Goal: Task Accomplishment & Management: Complete application form

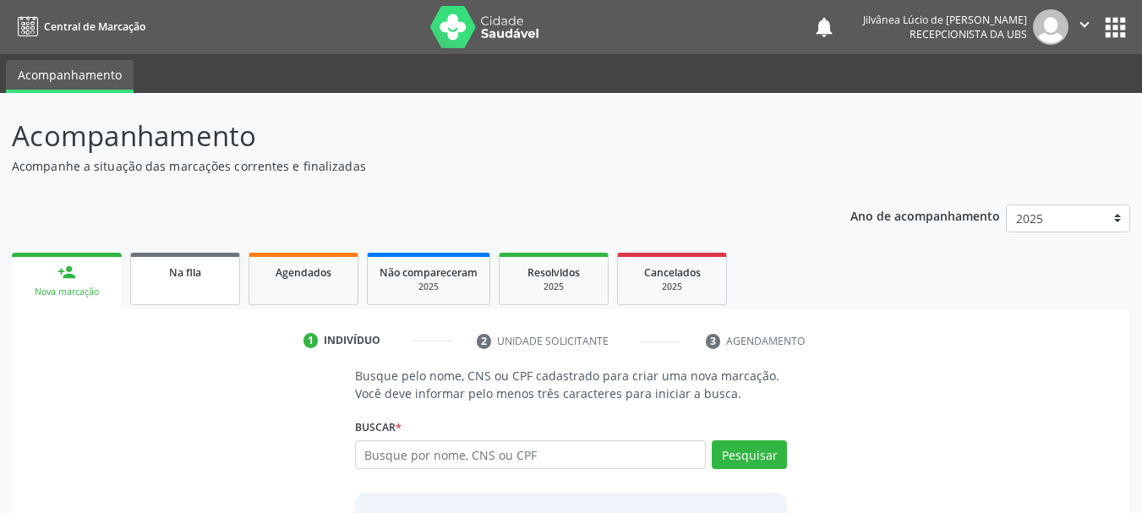
click at [199, 269] on span "Na fila" at bounding box center [185, 272] width 32 height 14
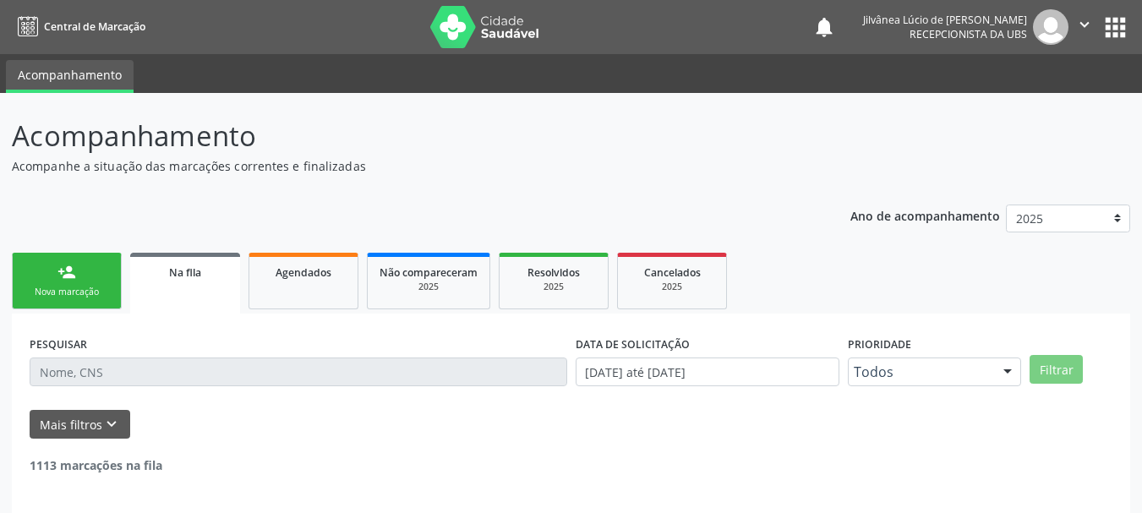
click at [204, 372] on input "text" at bounding box center [298, 371] width 537 height 29
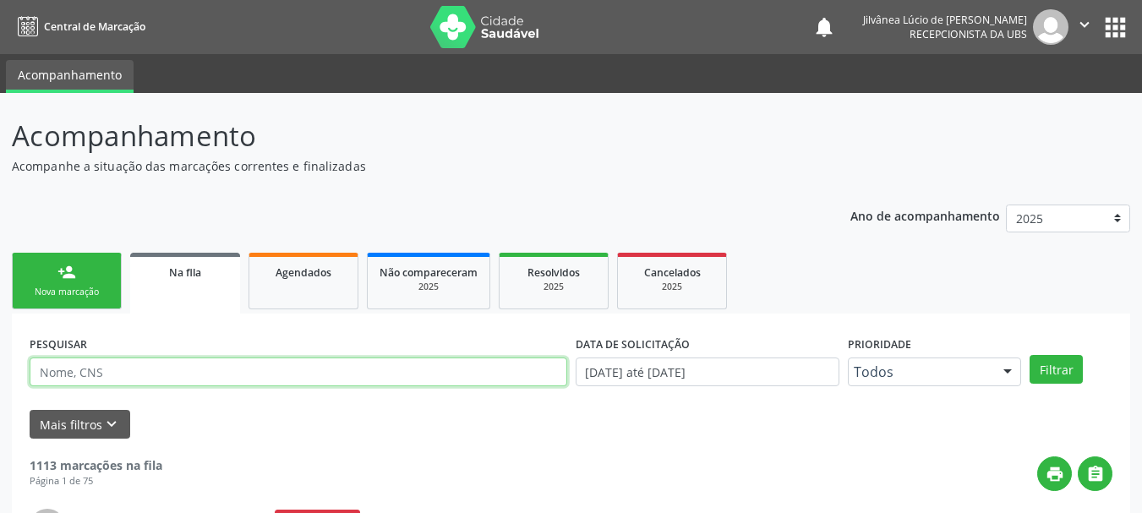
click at [204, 372] on input "text" at bounding box center [298, 371] width 537 height 29
paste input "[PERSON_NAME]"
click at [1029, 355] on button "Filtrar" at bounding box center [1055, 369] width 53 height 29
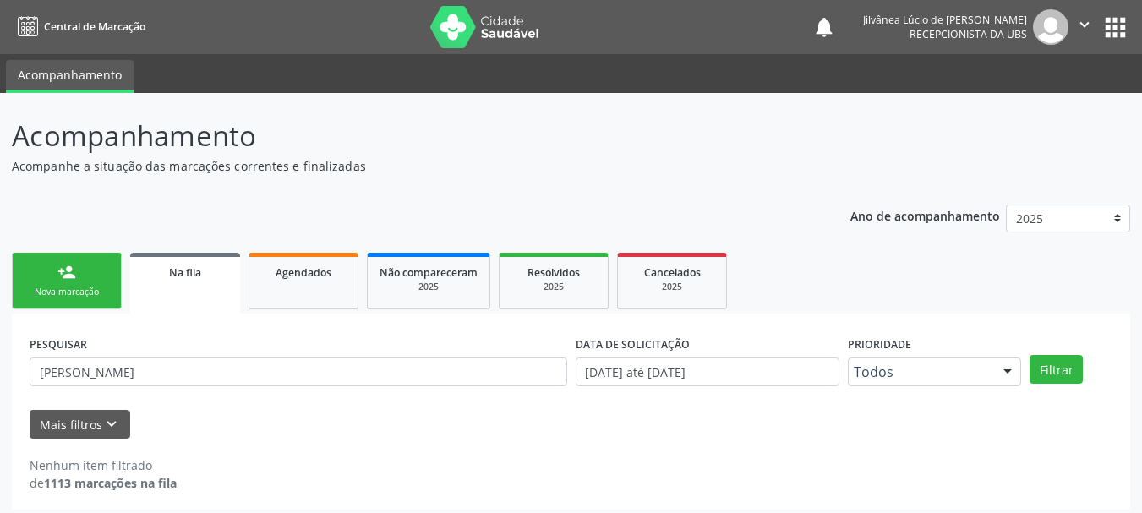
scroll to position [8, 0]
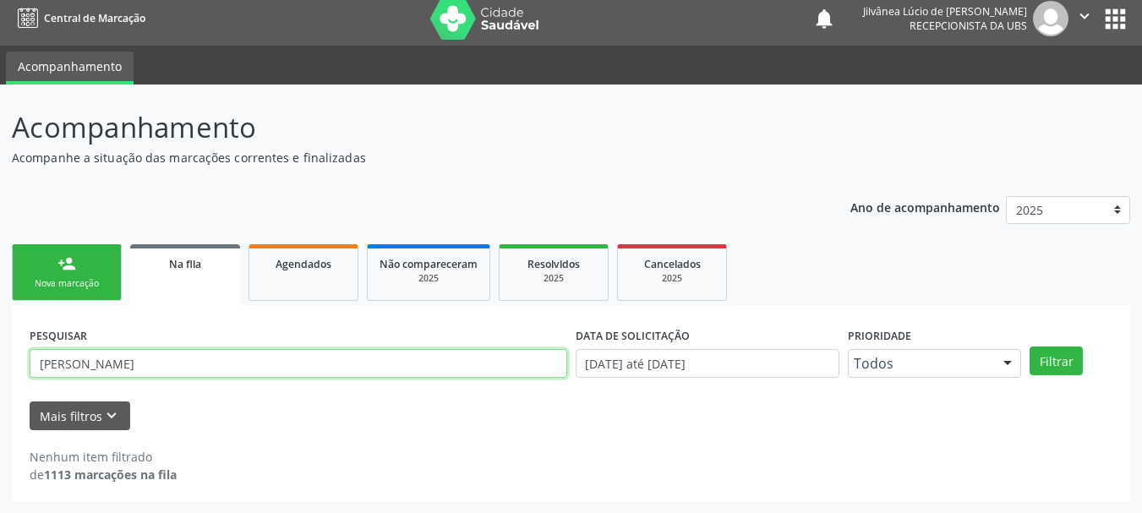
click at [60, 357] on input "[PERSON_NAME]" at bounding box center [298, 363] width 537 height 29
type input "[PERSON_NAME]"
click at [1029, 346] on button "Filtrar" at bounding box center [1055, 360] width 53 height 29
click at [57, 360] on input "[PERSON_NAME]" at bounding box center [298, 363] width 537 height 29
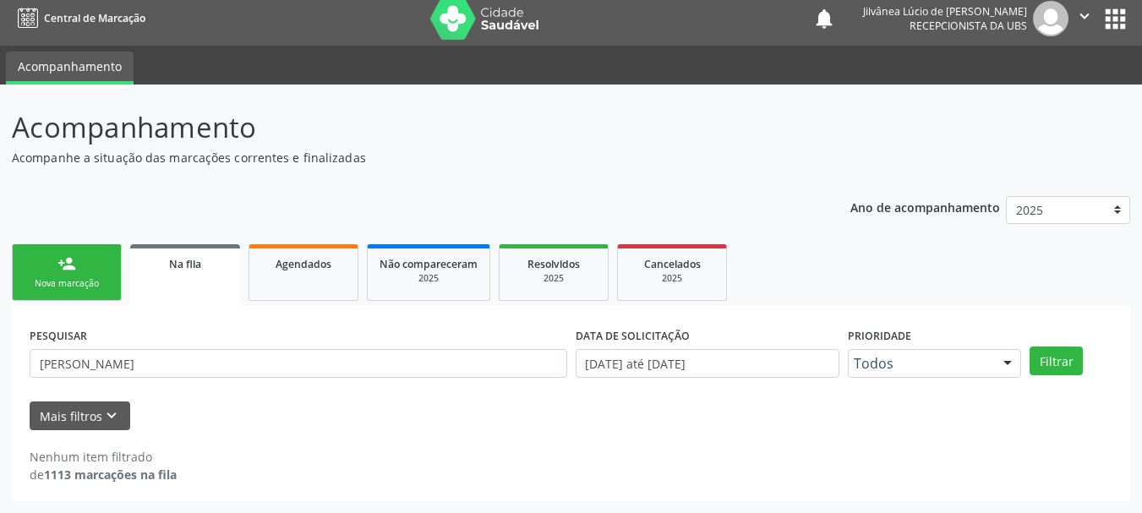
click at [97, 275] on link "person_add Nova marcação" at bounding box center [67, 272] width 110 height 57
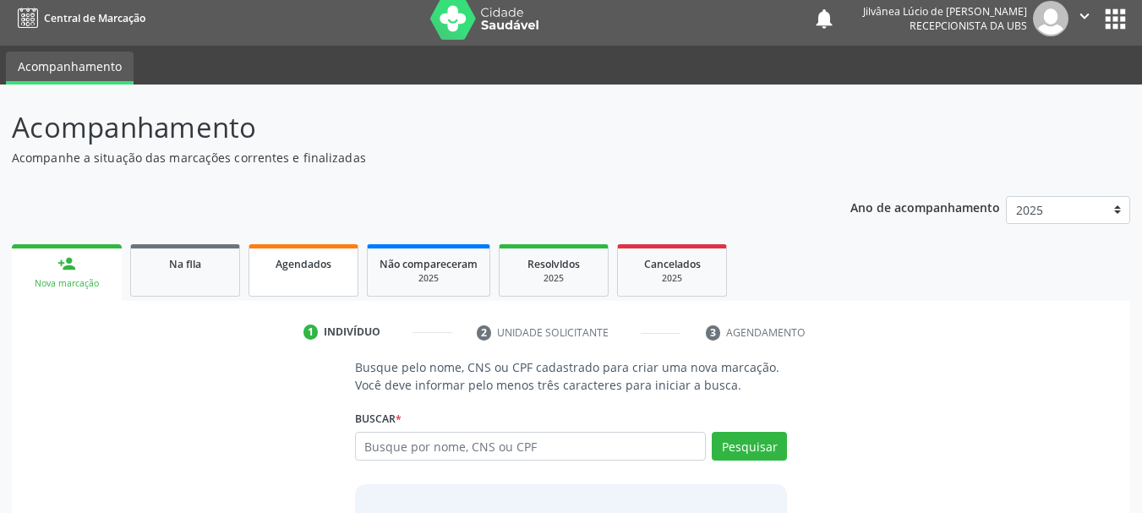
click at [310, 259] on span "Agendados" at bounding box center [303, 264] width 56 height 14
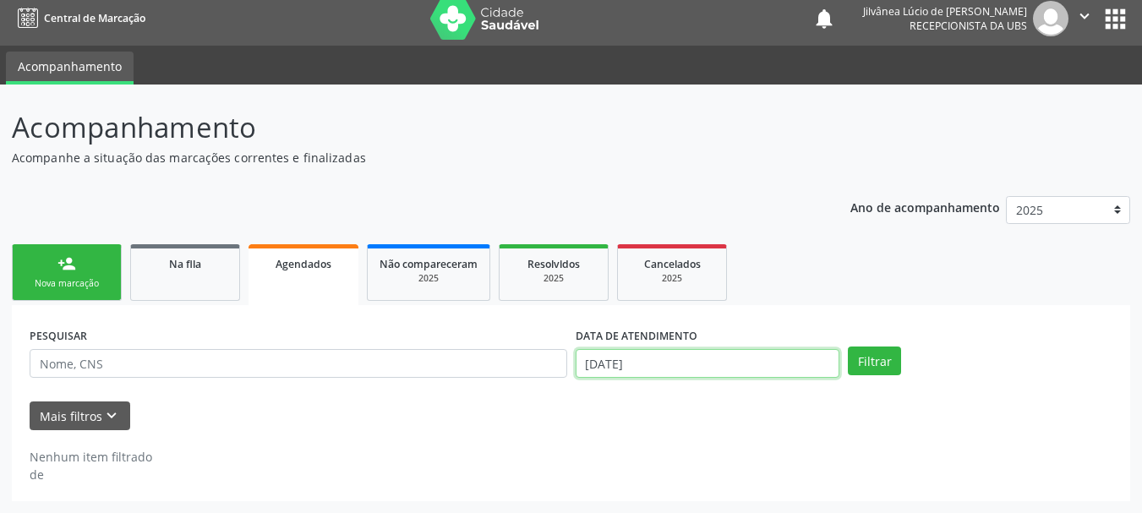
click at [675, 353] on input "1[DATE]" at bounding box center [707, 363] width 264 height 29
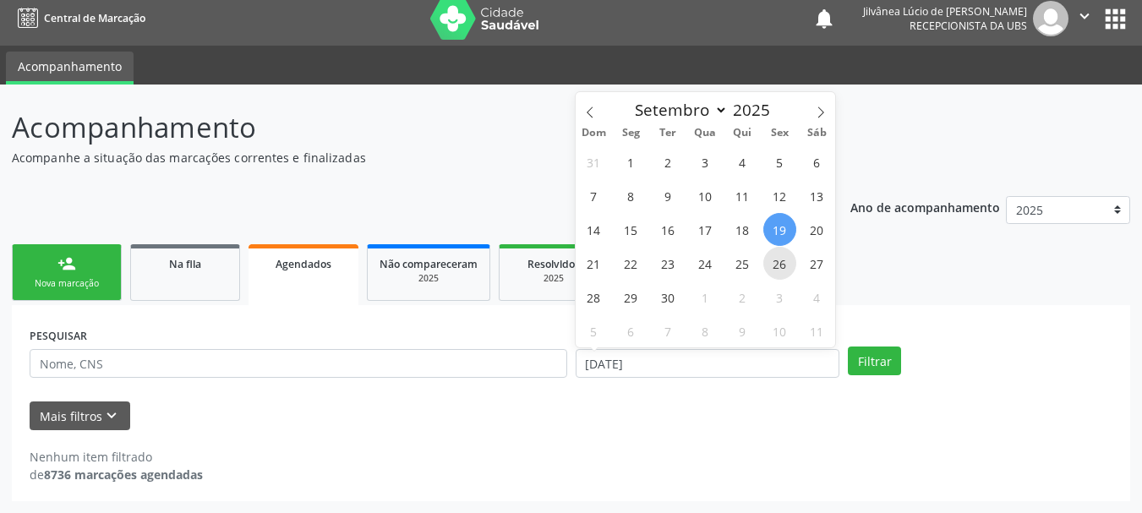
click at [777, 258] on span "26" at bounding box center [779, 263] width 33 height 33
type input "[DATE]"
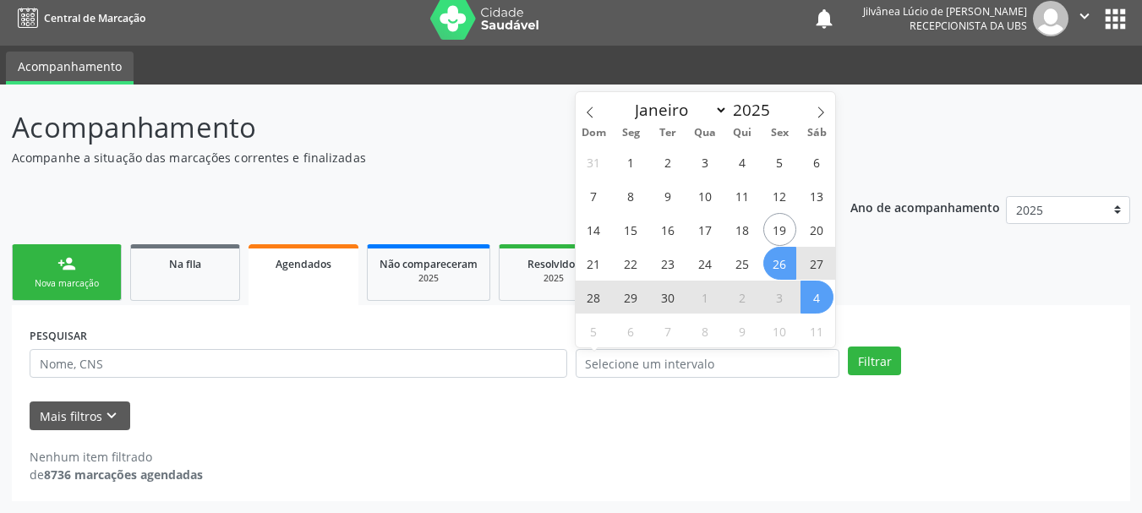
click at [852, 299] on ul "person_add Nova marcação Na fila Agendados Não compareceram 2025 Resolvidos 202…" at bounding box center [571, 272] width 1118 height 65
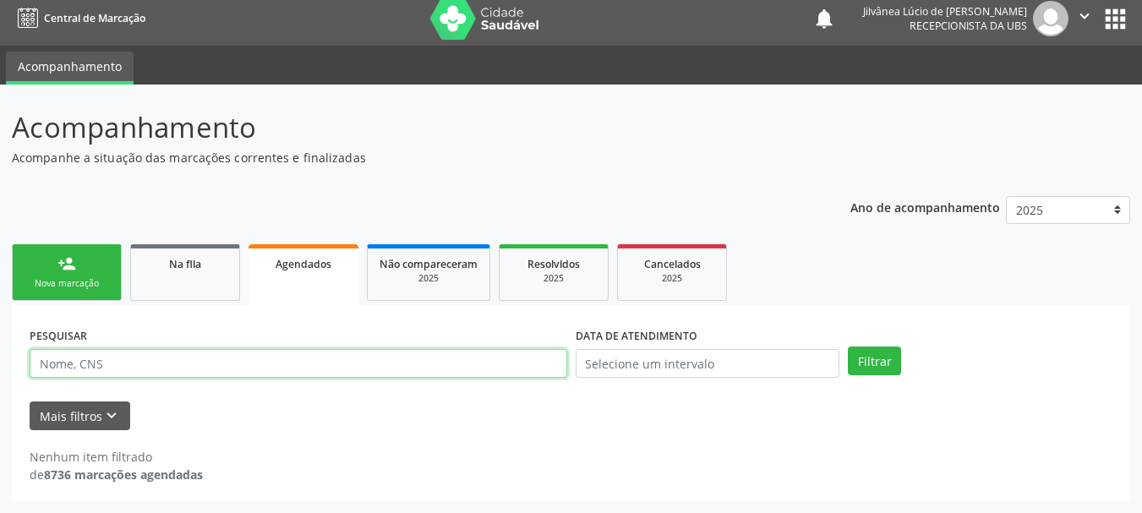
click at [476, 368] on input "text" at bounding box center [298, 363] width 537 height 29
paste input "[PERSON_NAME]"
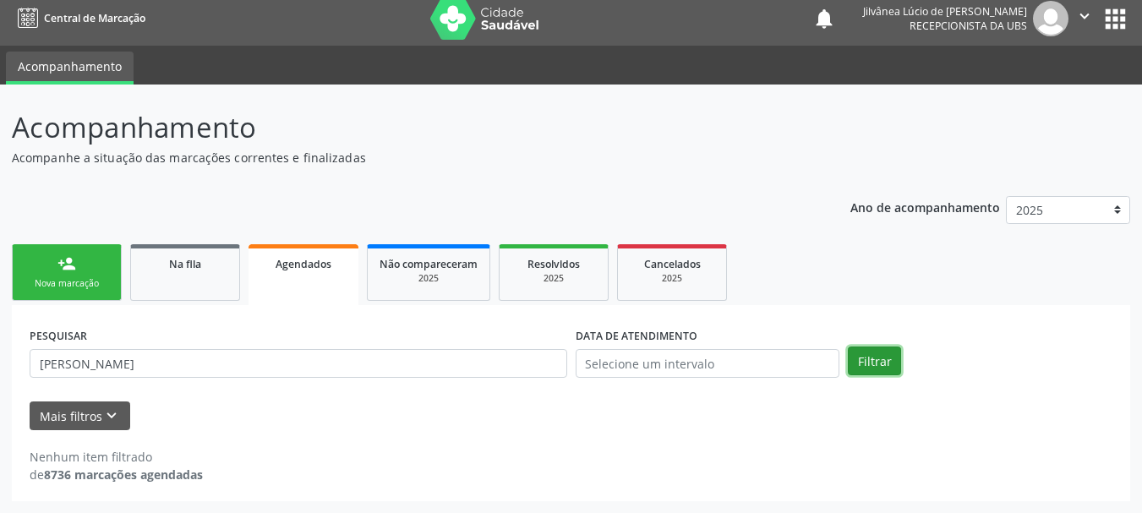
click at [863, 366] on button "Filtrar" at bounding box center [874, 360] width 53 height 29
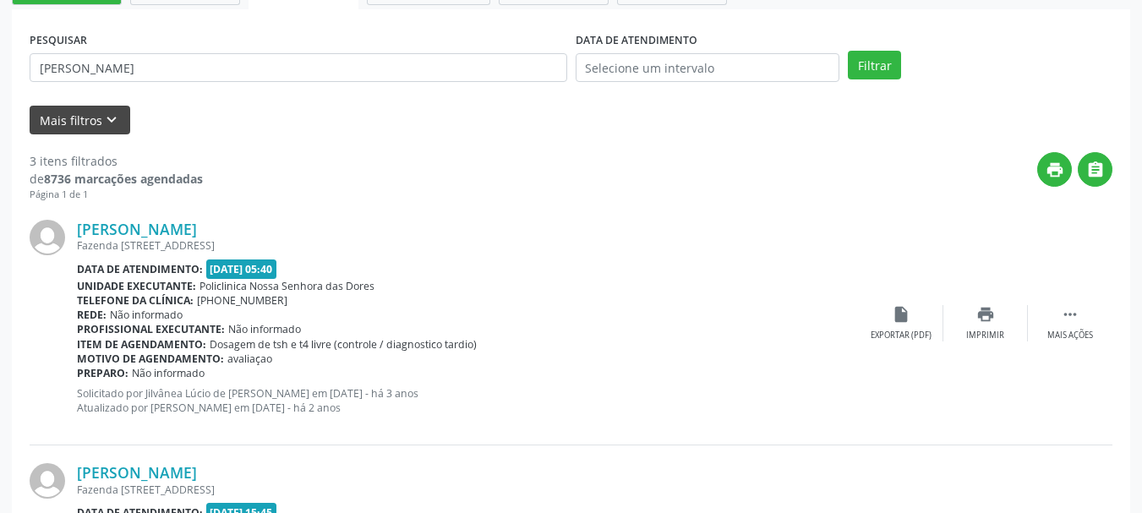
scroll to position [346, 0]
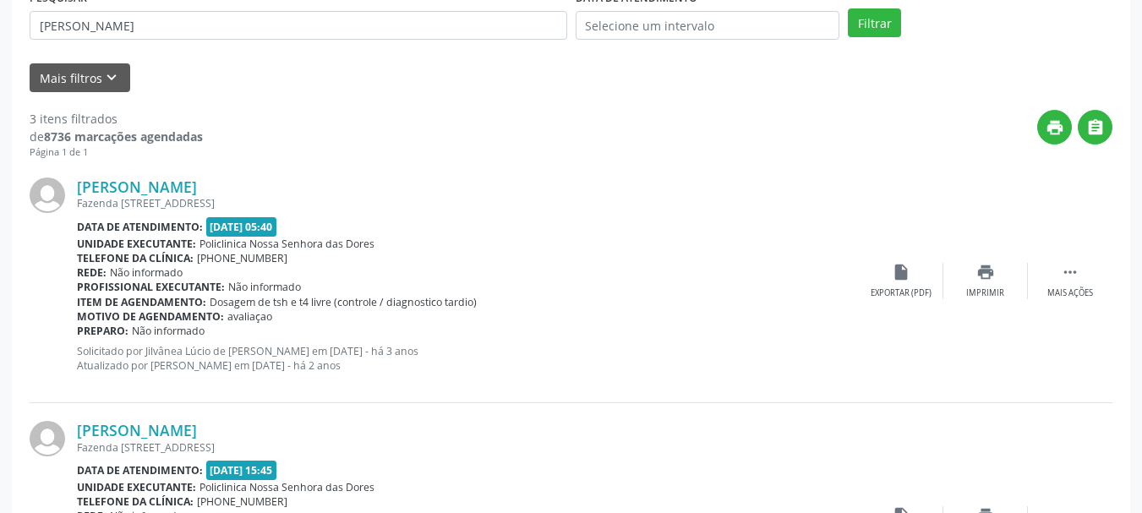
click at [188, 177] on div "[PERSON_NAME] [STREET_ADDRESS] Data de atendimento: 2[DATE]5:40 Unidade executa…" at bounding box center [571, 281] width 1082 height 243
click at [197, 194] on link "[PERSON_NAME]" at bounding box center [137, 186] width 120 height 19
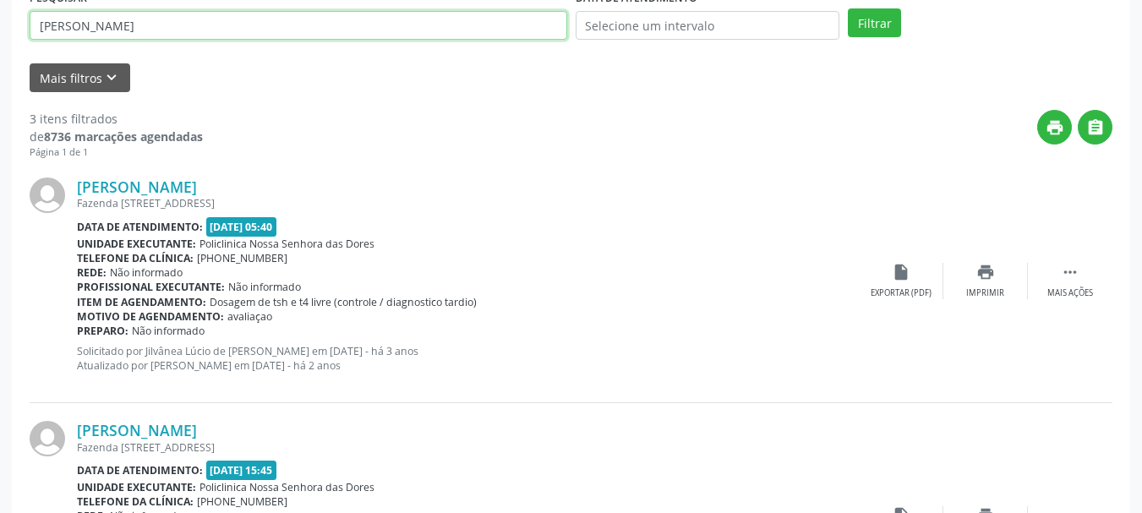
drag, startPoint x: 50, startPoint y: 45, endPoint x: 0, endPoint y: 49, distance: 50.0
click at [0, 49] on div "Acompanhamento Acompanhe a situação das marcações correntes e finalizadas Relat…" at bounding box center [571, 332] width 1142 height 1173
paste input "[PERSON_NAME]"
click at [848, 8] on button "Filtrar" at bounding box center [874, 22] width 53 height 29
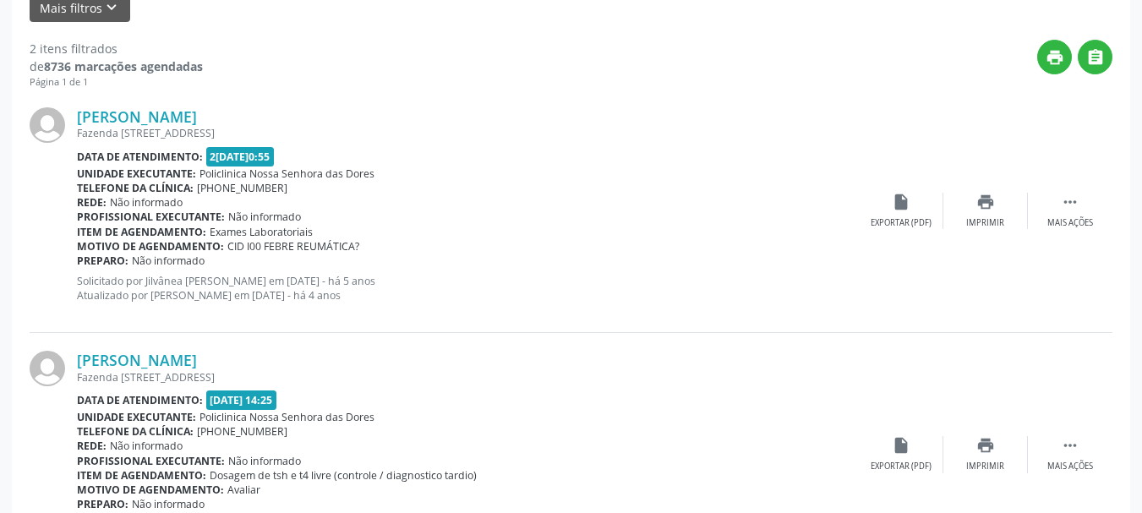
scroll to position [510, 0]
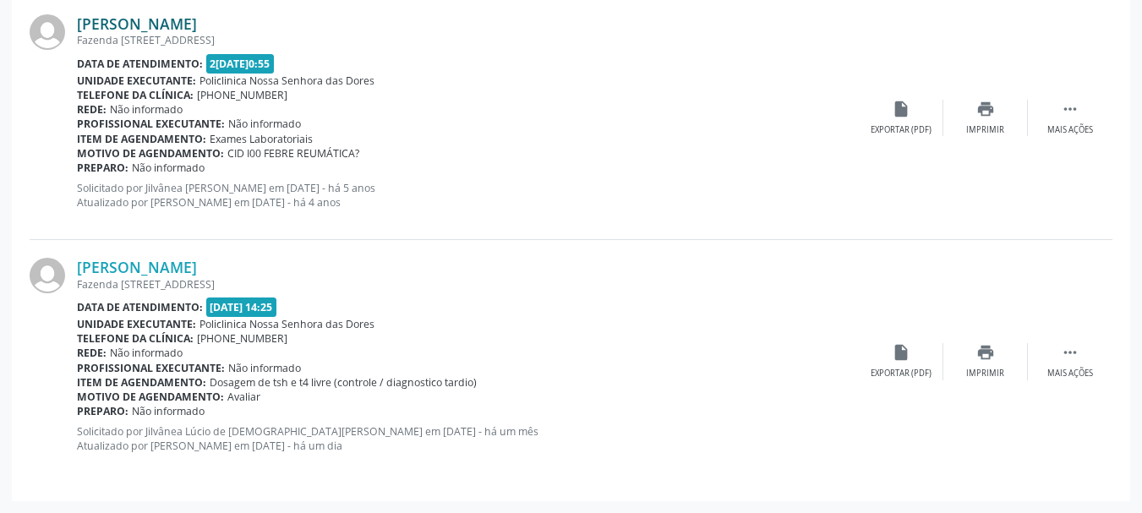
click at [192, 16] on link "[PERSON_NAME]" at bounding box center [137, 23] width 120 height 19
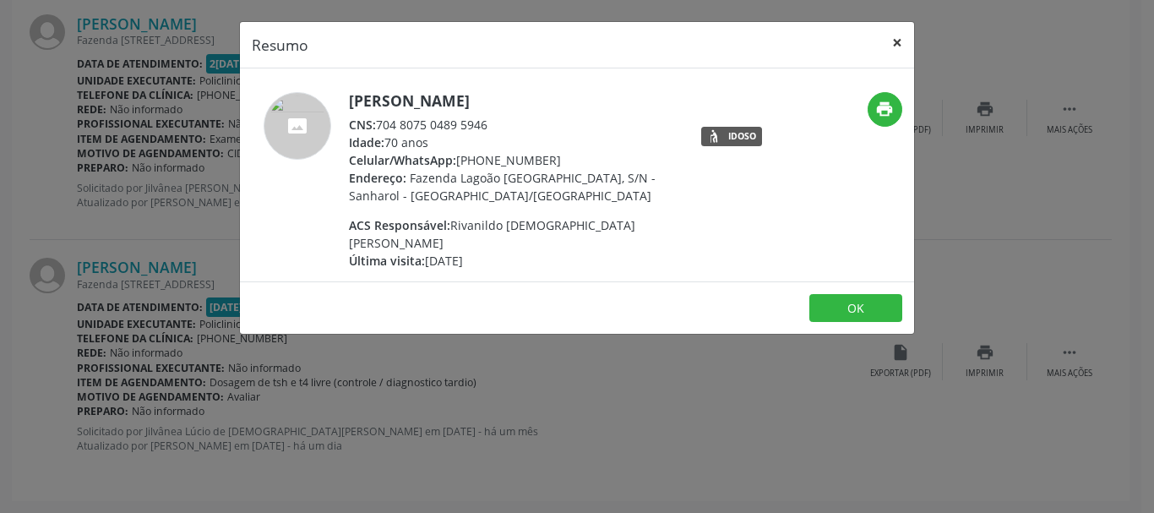
click at [893, 47] on button "×" at bounding box center [898, 42] width 34 height 41
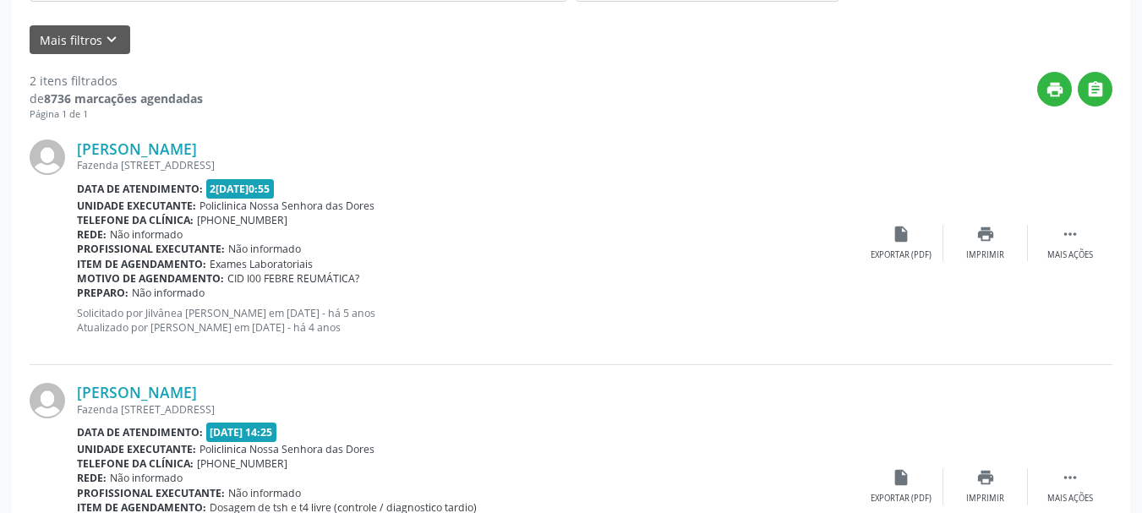
scroll to position [256, 0]
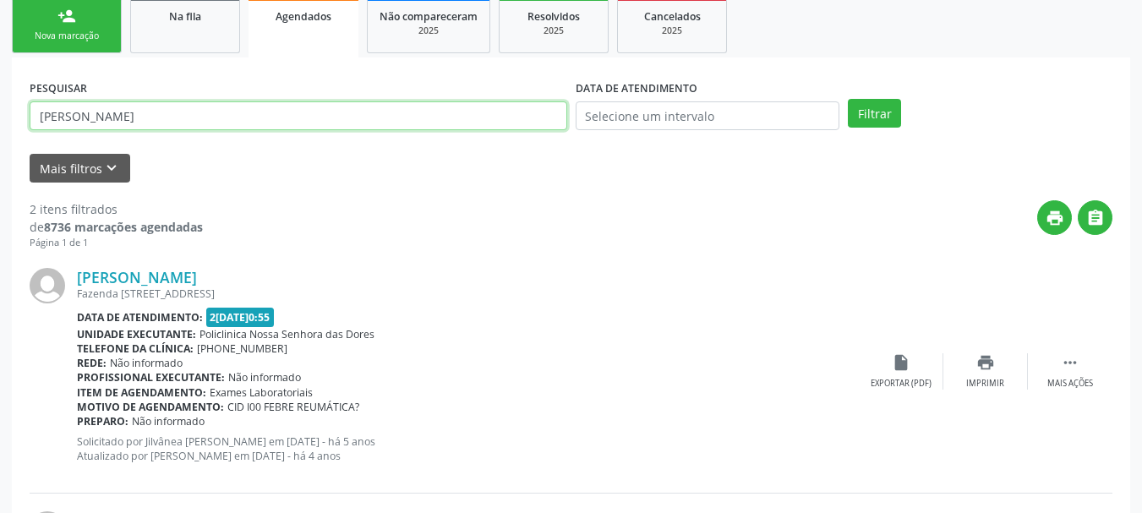
click at [0, 142] on div "Acompanhamento Acompanhe a situação das marcações correntes e finalizadas Relat…" at bounding box center [571, 302] width 1142 height 930
paste input "[PERSON_NAME]"
click at [848, 99] on button "Filtrar" at bounding box center [874, 113] width 53 height 29
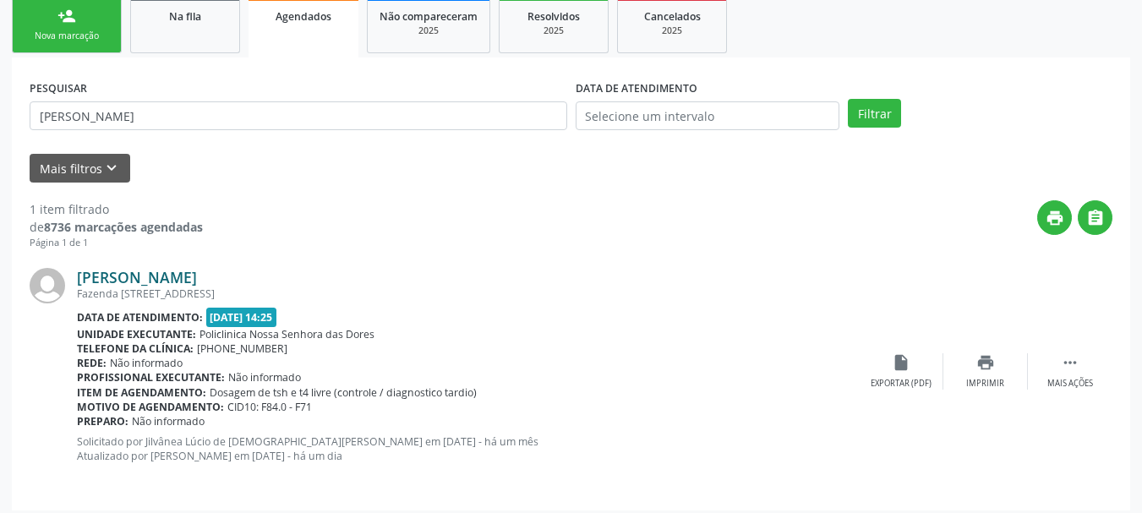
click at [197, 273] on link "[PERSON_NAME]" at bounding box center [137, 277] width 120 height 19
drag, startPoint x: 233, startPoint y: 114, endPoint x: 0, endPoint y: 137, distance: 234.3
click at [0, 136] on div "Acompanhamento Acompanhe a situação das marcações correntes e finalizadas Relat…" at bounding box center [571, 179] width 1142 height 685
paste input "[PERSON_NAME]"
click at [848, 99] on button "Filtrar" at bounding box center [874, 113] width 53 height 29
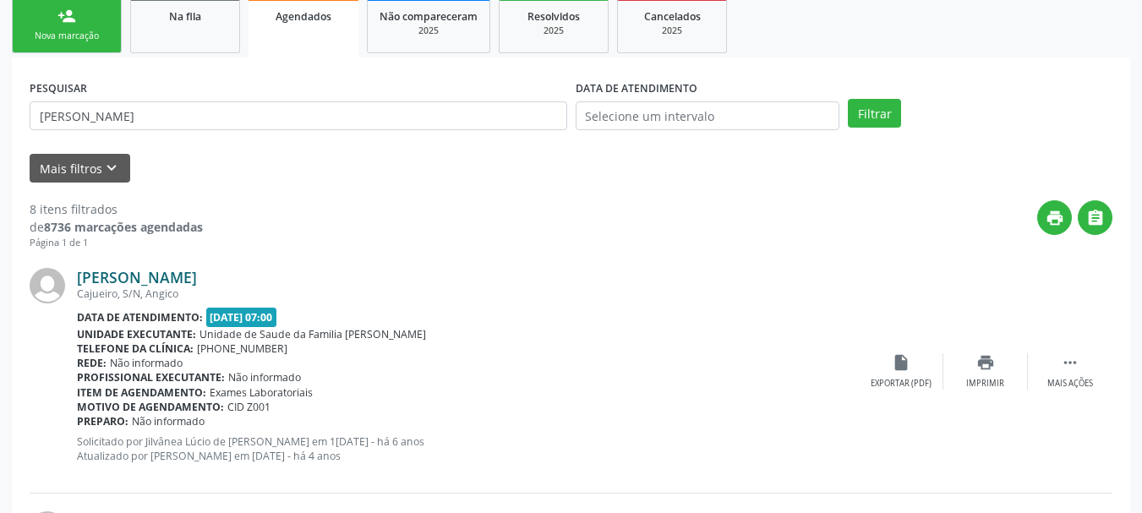
click at [155, 283] on link "[PERSON_NAME]" at bounding box center [137, 277] width 120 height 19
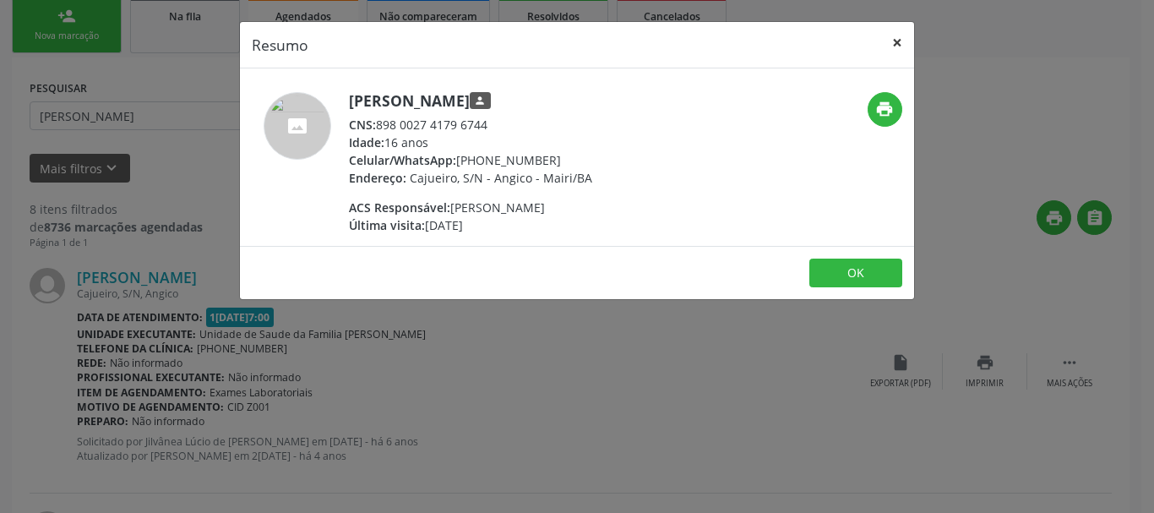
click at [890, 43] on button "×" at bounding box center [898, 42] width 34 height 41
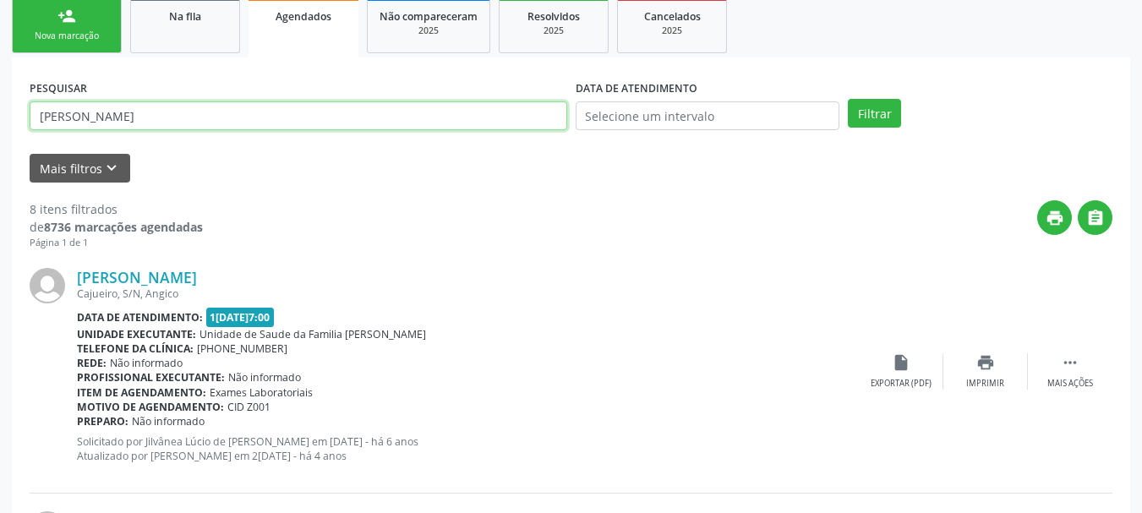
drag, startPoint x: 263, startPoint y: 114, endPoint x: 0, endPoint y: 150, distance: 265.2
paste input "[PERSON_NAME]"
click at [848, 99] on button "Filtrar" at bounding box center [874, 113] width 53 height 29
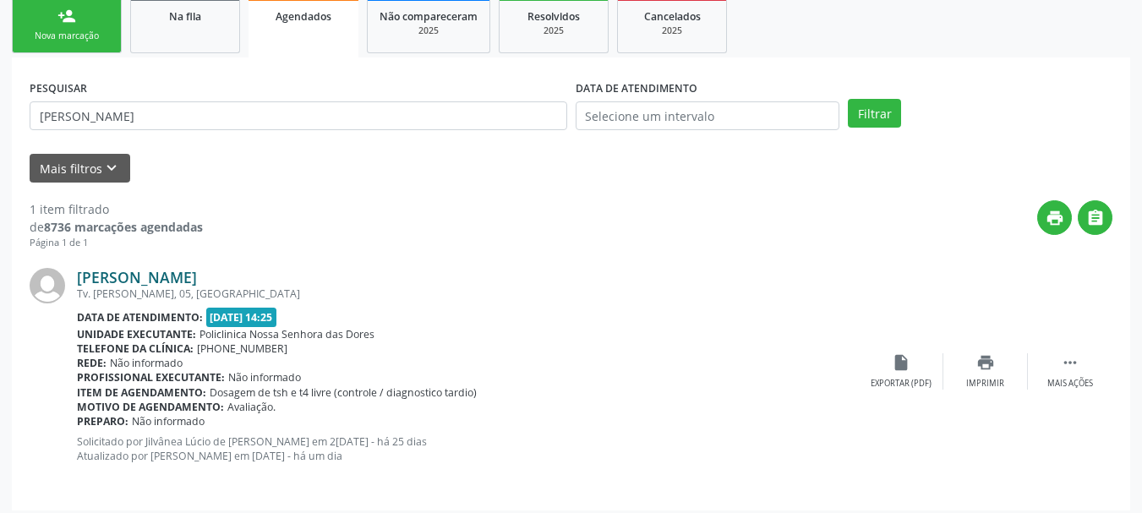
click at [187, 269] on link "[PERSON_NAME]" at bounding box center [137, 277] width 120 height 19
drag, startPoint x: 224, startPoint y: 118, endPoint x: 0, endPoint y: 195, distance: 236.8
click at [0, 195] on div "Acompanhamento Acompanhe a situação das marcações correntes e finalizadas Relat…" at bounding box center [571, 179] width 1142 height 685
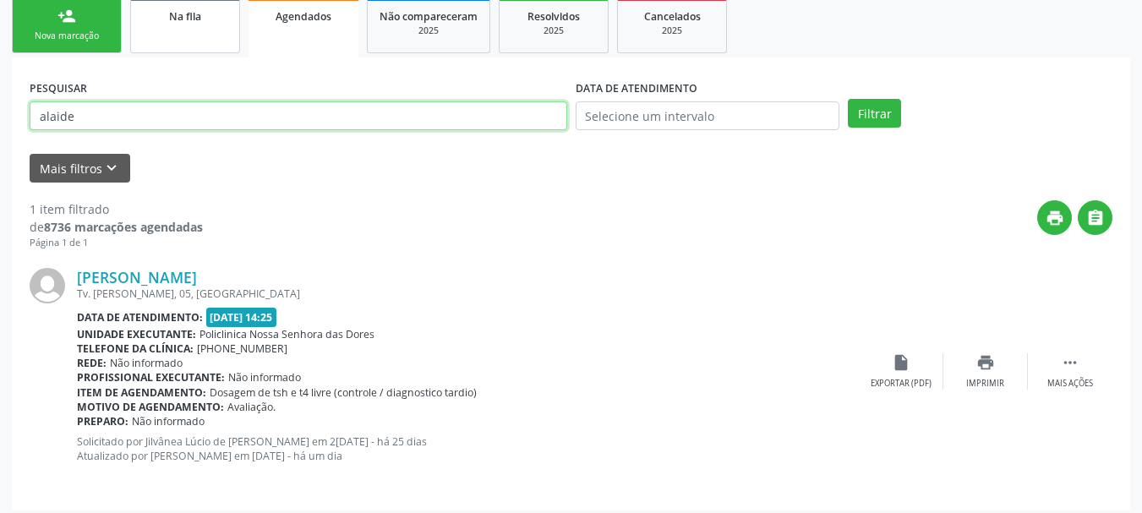
type input "alaide"
click at [848, 99] on button "Filtrar" at bounding box center [874, 113] width 53 height 29
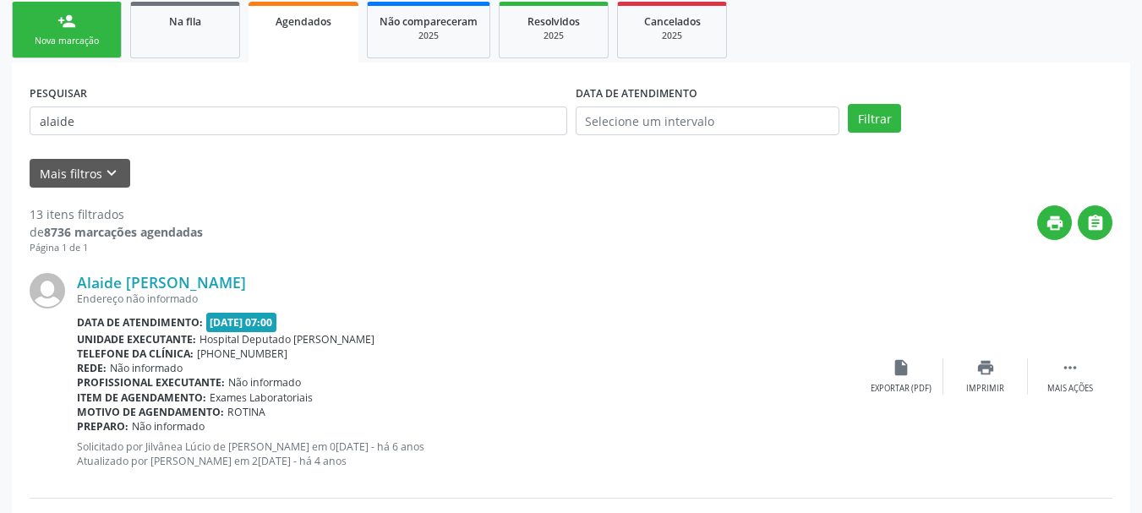
scroll to position [172, 0]
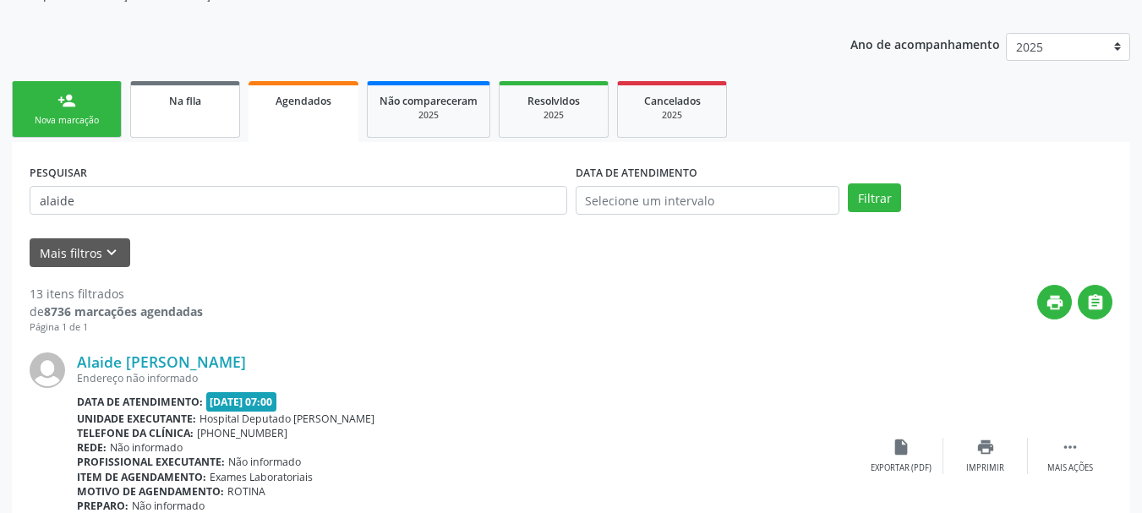
click at [209, 112] on link "Na fila" at bounding box center [185, 109] width 110 height 57
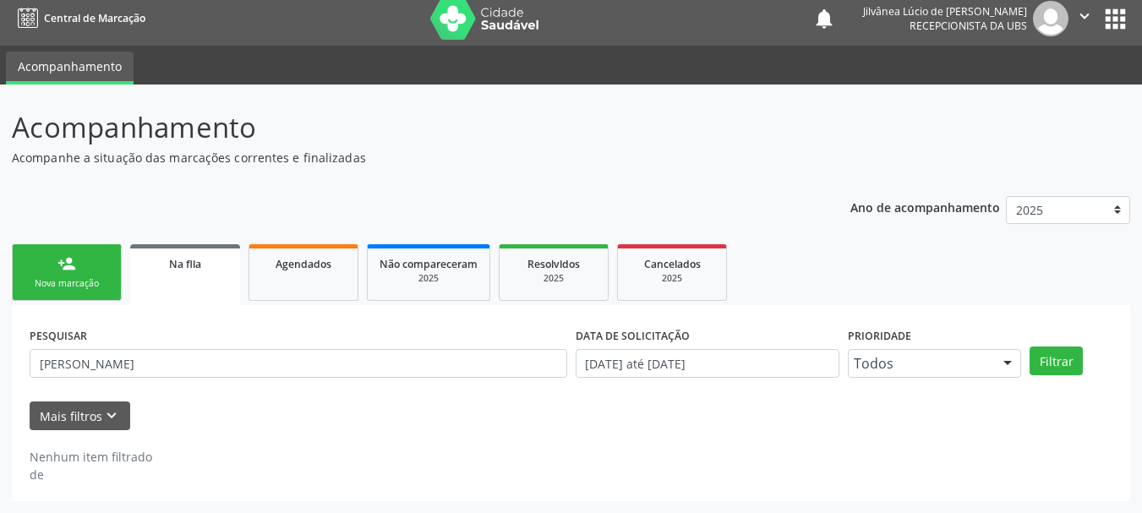
scroll to position [8, 0]
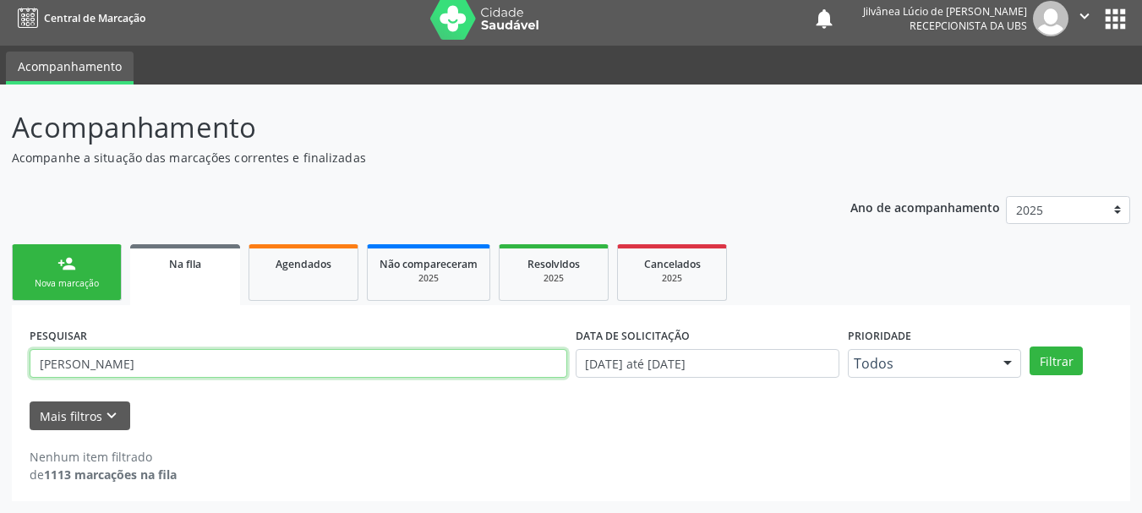
drag, startPoint x: 208, startPoint y: 352, endPoint x: 0, endPoint y: 388, distance: 211.0
click at [0, 416] on div "Acompanhamento Acompanhe a situação das marcações correntes e finalizadas Relat…" at bounding box center [571, 299] width 1142 height 428
type input "alaide"
click at [1029, 346] on button "Filtrar" at bounding box center [1055, 360] width 53 height 29
drag, startPoint x: 123, startPoint y: 365, endPoint x: 0, endPoint y: 376, distance: 123.0
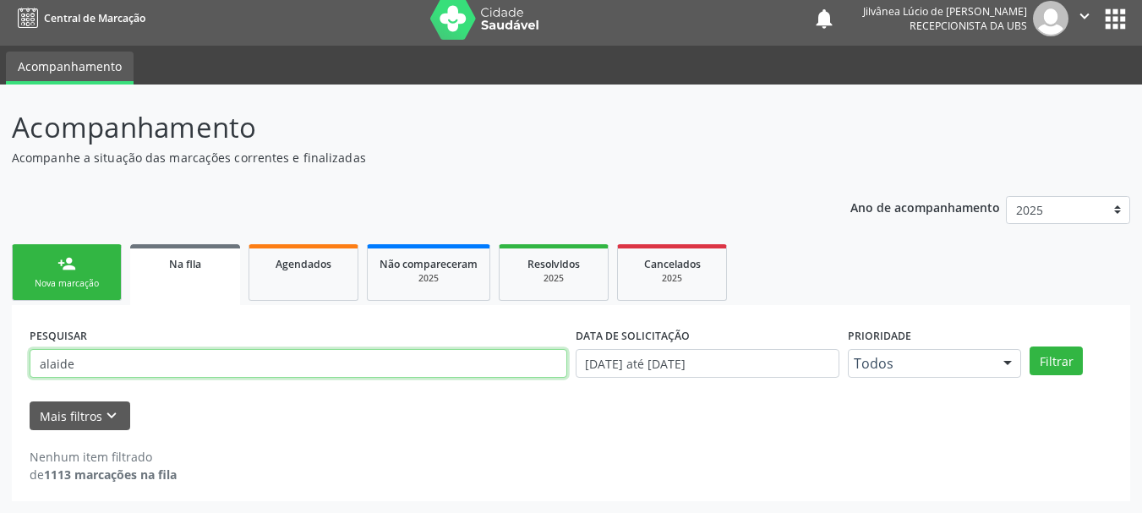
click at [0, 376] on div "Acompanhamento Acompanhe a situação das marcações correntes e finalizadas Relat…" at bounding box center [571, 299] width 1142 height 428
type input "alaide"
click at [1029, 346] on button "Filtrar" at bounding box center [1055, 360] width 53 height 29
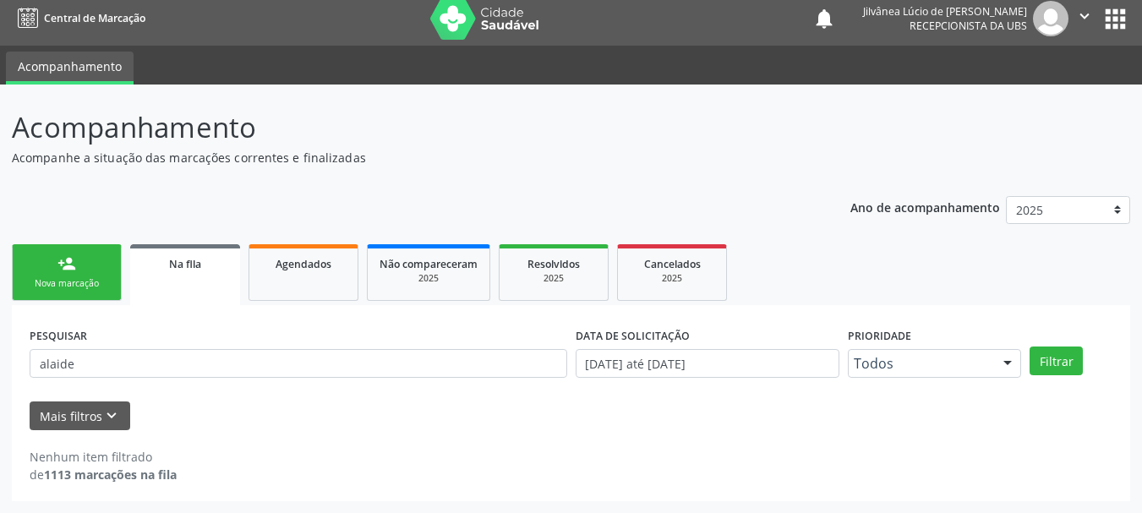
click at [470, 184] on div "Ano de acompanhamento 2025 2024 2023 2022 2021 2020 2019 person_add Nova marcaç…" at bounding box center [571, 343] width 1118 height 318
click at [10, 335] on div "Acompanhamento Acompanhe a situação das marcações correntes e finalizadas Relat…" at bounding box center [571, 299] width 1142 height 428
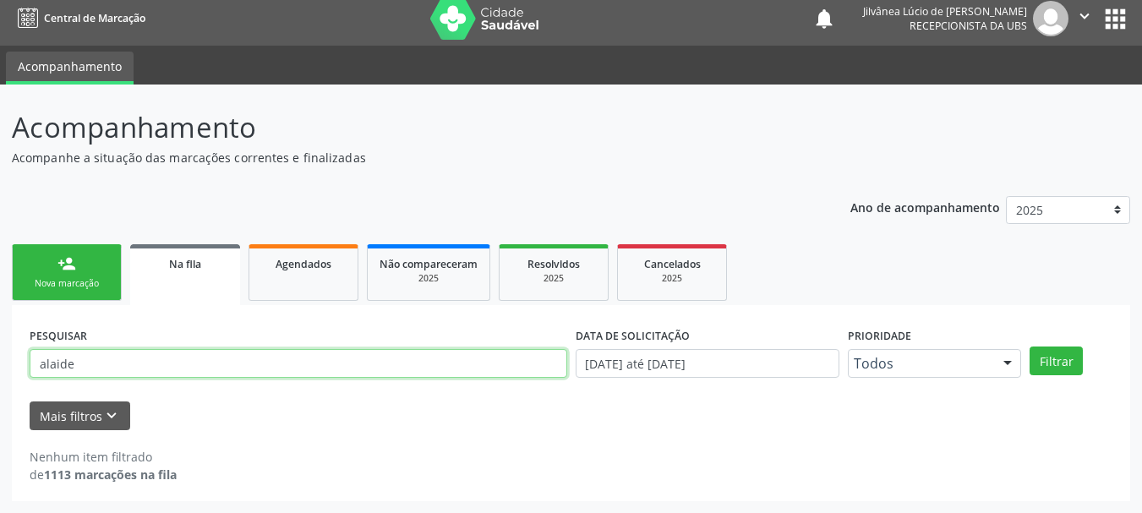
drag, startPoint x: 106, startPoint y: 357, endPoint x: 0, endPoint y: 379, distance: 107.7
click at [0, 379] on div "Acompanhamento Acompanhe a situação das marcações correntes e finalizadas Relat…" at bounding box center [571, 299] width 1142 height 428
click at [78, 361] on input "text" at bounding box center [298, 363] width 537 height 29
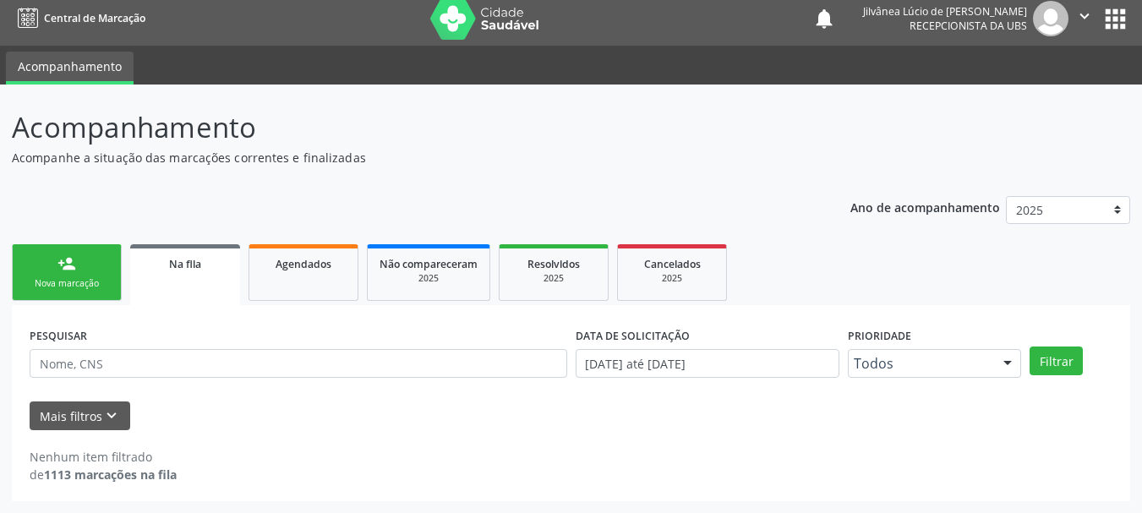
click at [90, 270] on link "person_add Nova marcação" at bounding box center [67, 272] width 110 height 57
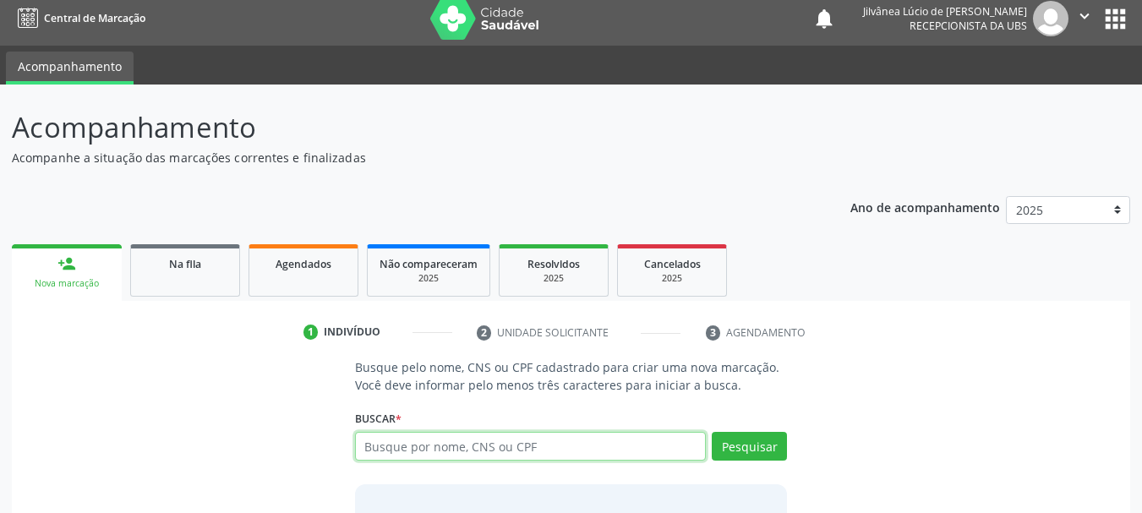
click at [417, 446] on input "text" at bounding box center [531, 446] width 352 height 29
type input "[PERSON_NAME]"
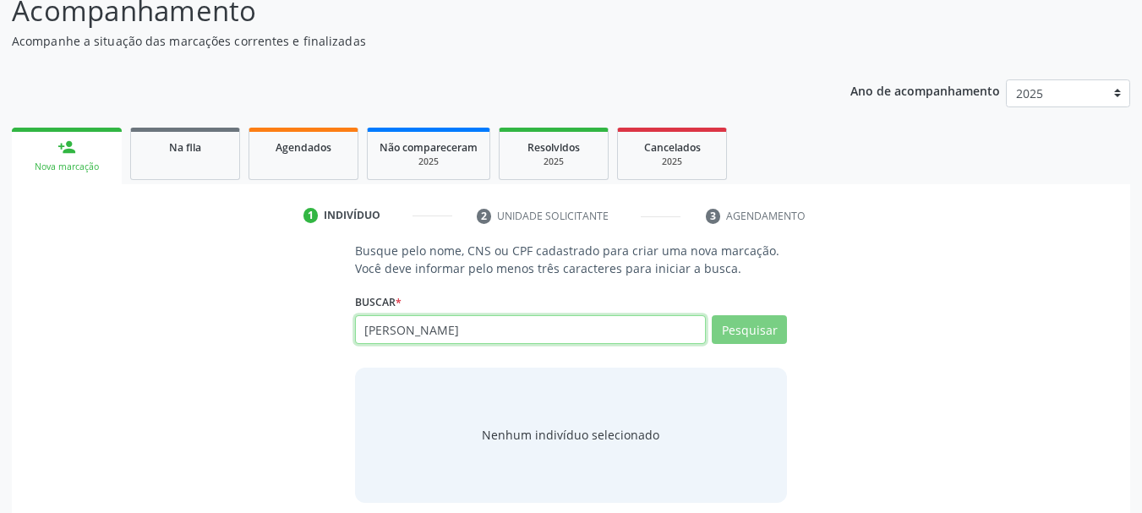
scroll to position [139, 0]
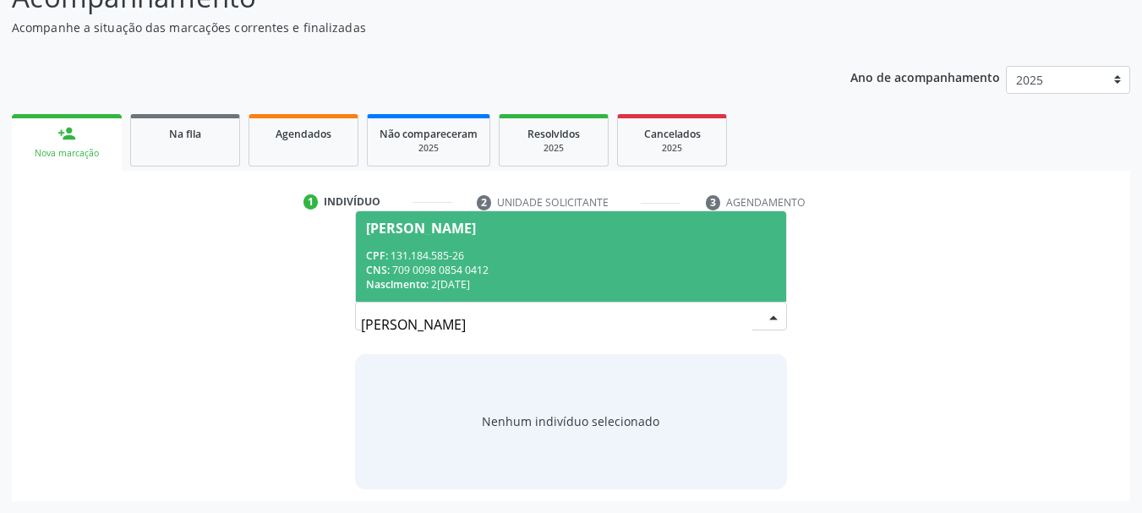
click at [474, 270] on div "CNS: 709 0098 0854 0412" at bounding box center [571, 270] width 411 height 14
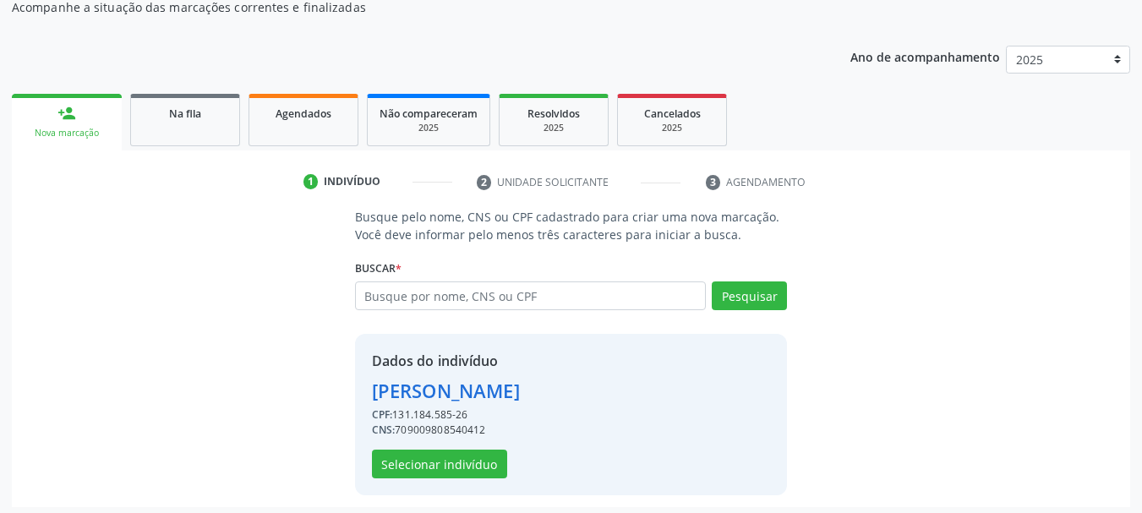
scroll to position [165, 0]
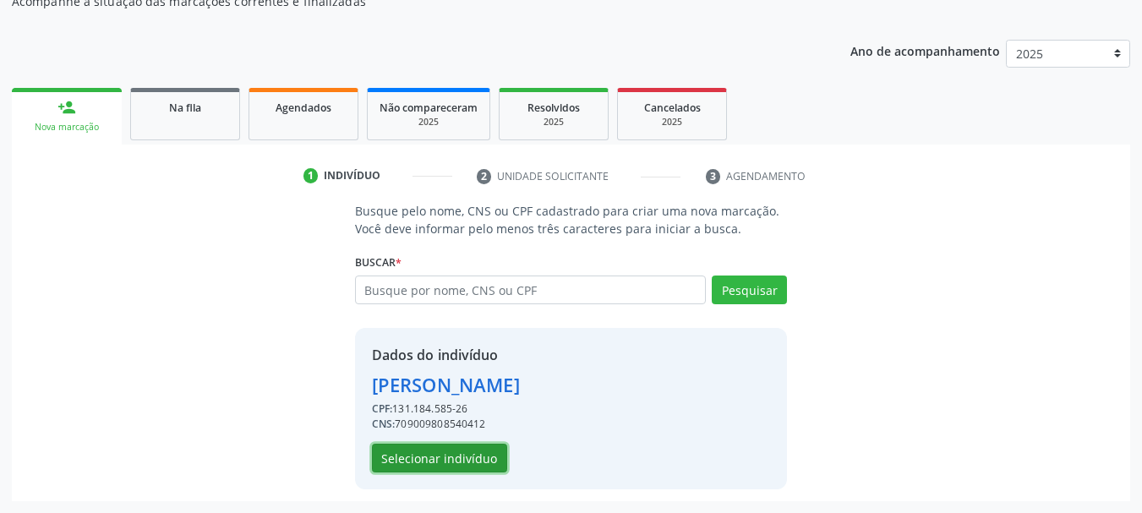
click at [438, 456] on button "Selecionar indivíduo" at bounding box center [439, 458] width 135 height 29
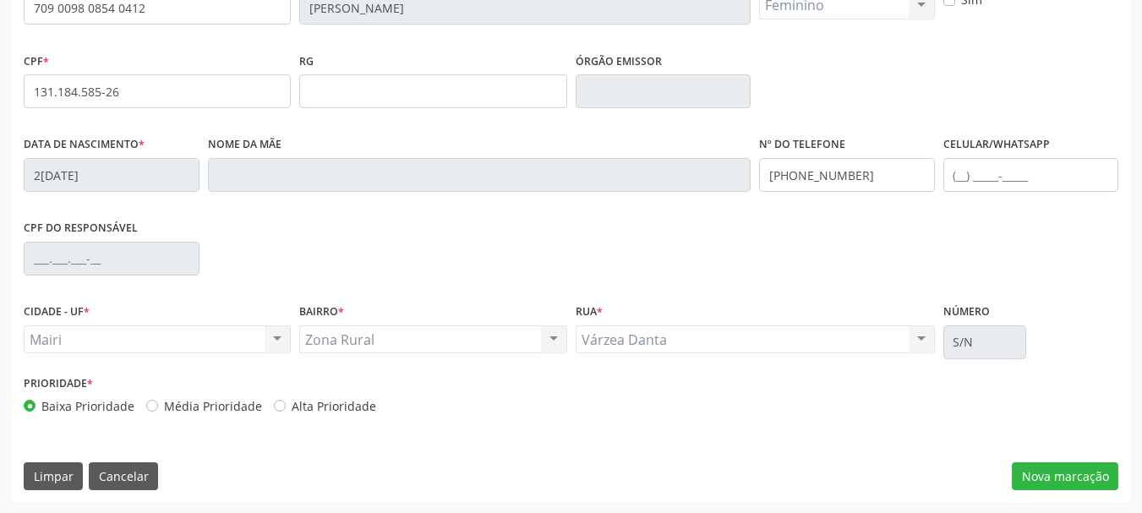
scroll to position [403, 0]
click at [1028, 476] on button "Nova marcação" at bounding box center [1064, 475] width 106 height 29
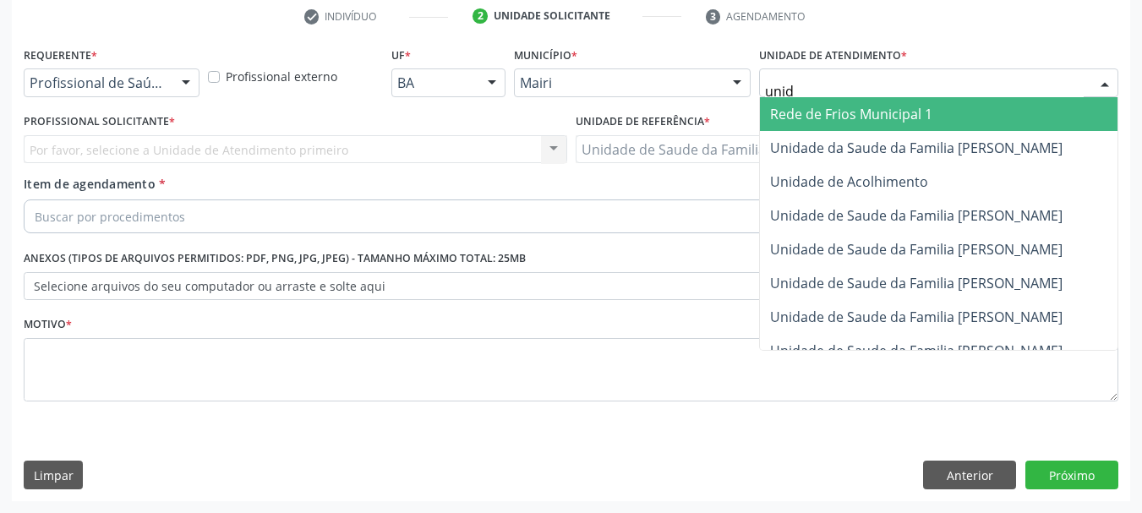
type input "unida"
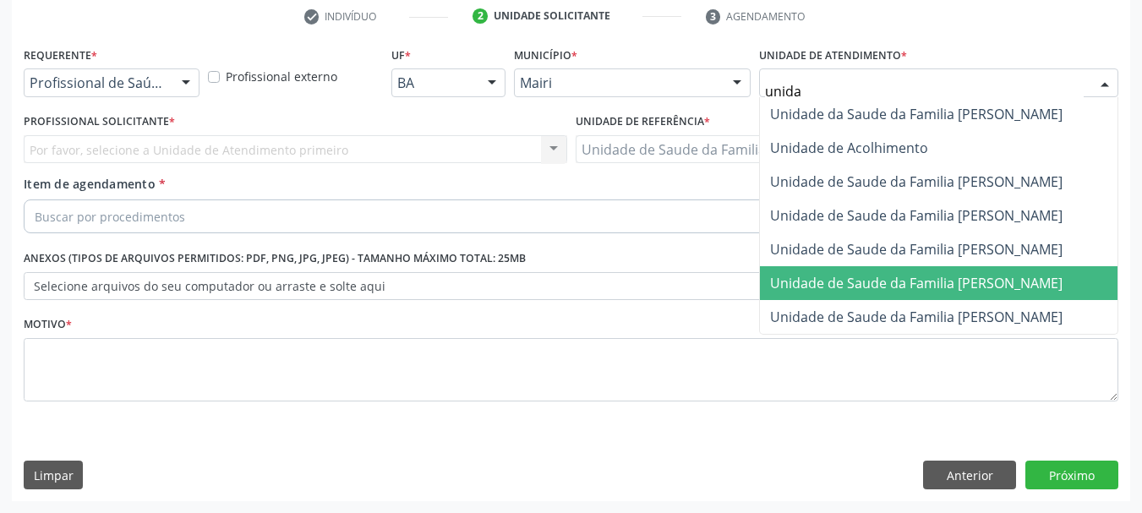
click at [915, 281] on span "Unidade de Saude da Familia [PERSON_NAME]" at bounding box center [916, 283] width 292 height 19
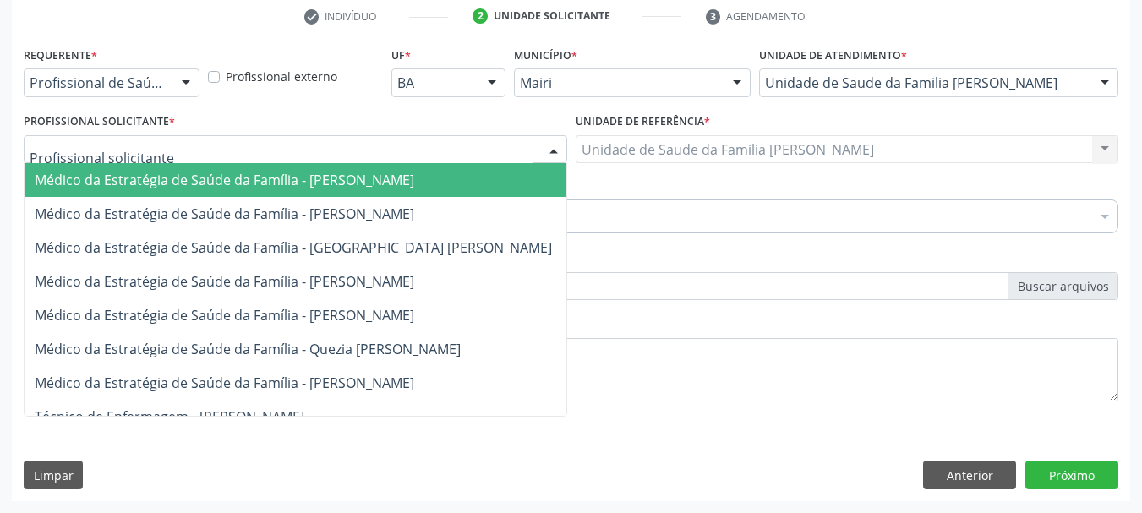
click at [242, 153] on div at bounding box center [295, 149] width 543 height 29
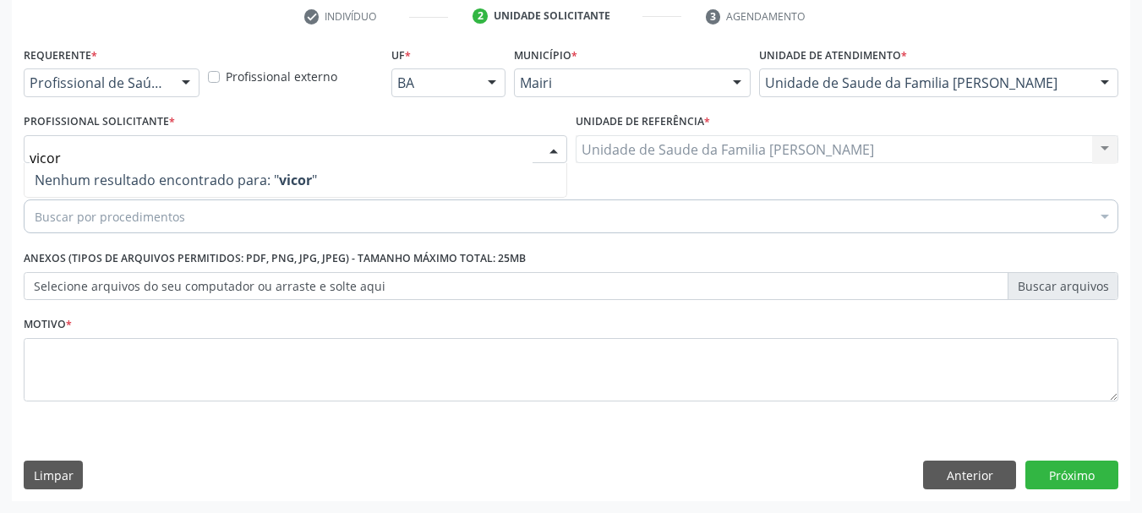
click at [46, 155] on input "vicor" at bounding box center [281, 158] width 503 height 34
type input "victor"
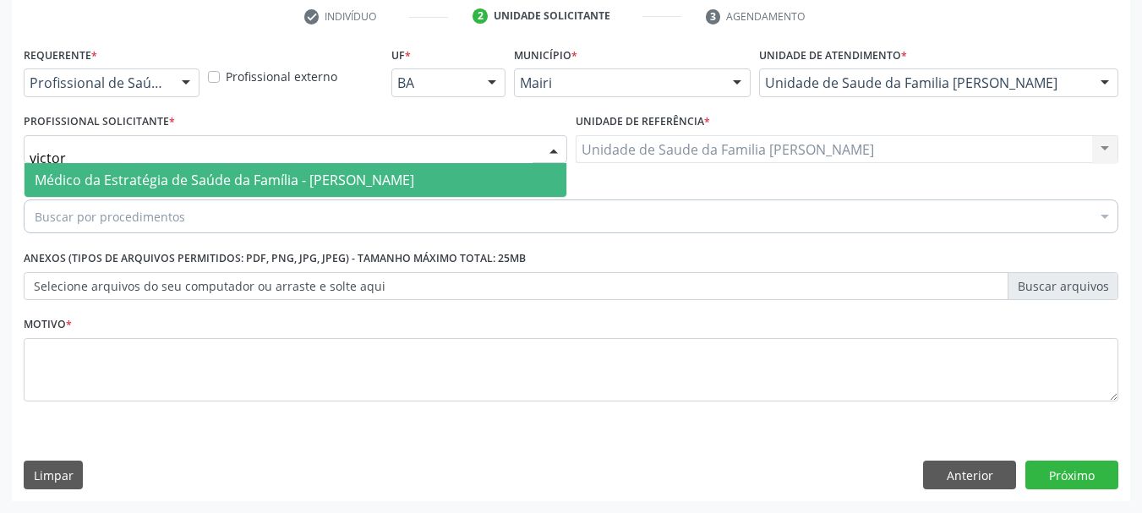
click at [92, 167] on span "Médico da Estratégia de Saúde da Família - [PERSON_NAME]" at bounding box center [296, 180] width 542 height 34
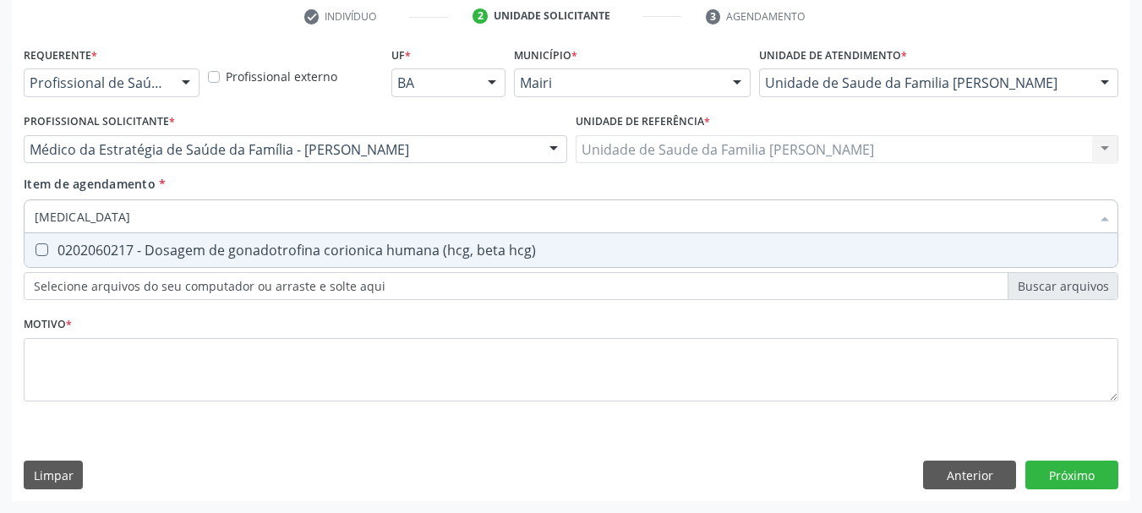
type input "Beta hcg"
click at [150, 252] on div "0202060217 - Dosagem de gonadotrofina corionica humana (hcg, beta hcg)" at bounding box center [571, 250] width 1072 height 14
checkbox hcg\) "true"
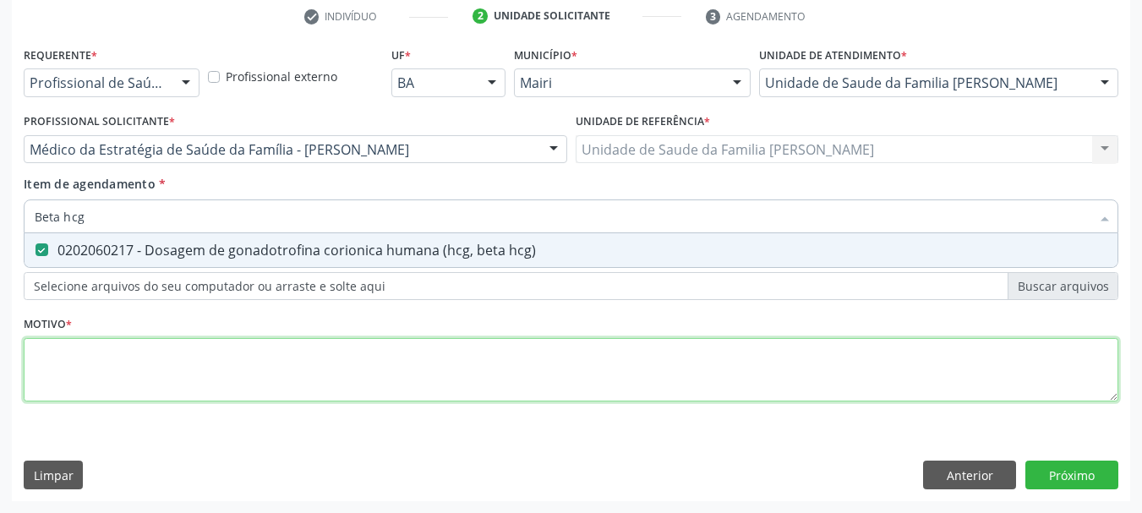
click at [108, 372] on div "Requerente * Profissional de Saúde Profissional de Saúde Paciente Nenhum result…" at bounding box center [571, 233] width 1094 height 383
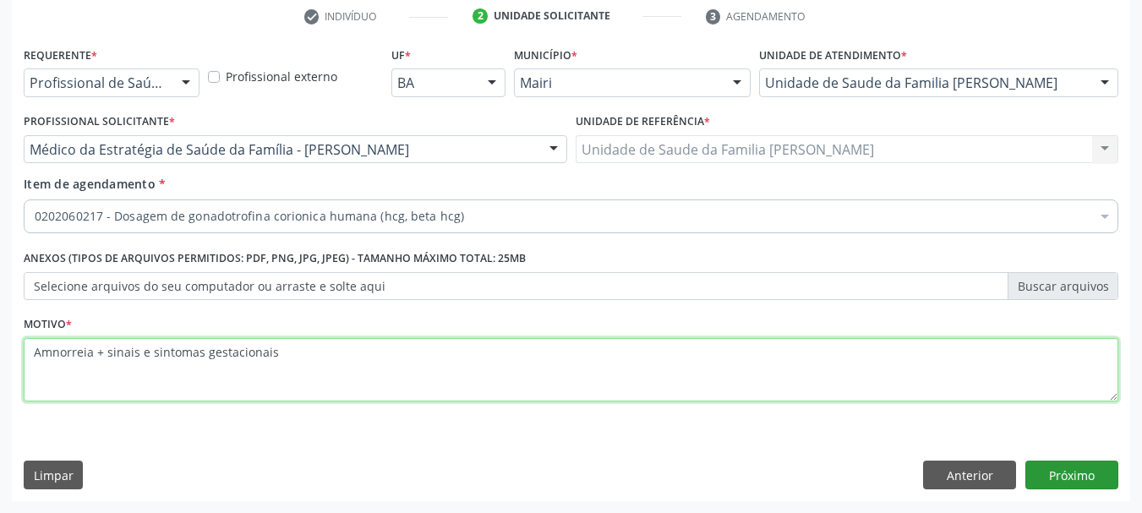
type textarea "Amnorreia + sinais e sintomas gestacionais"
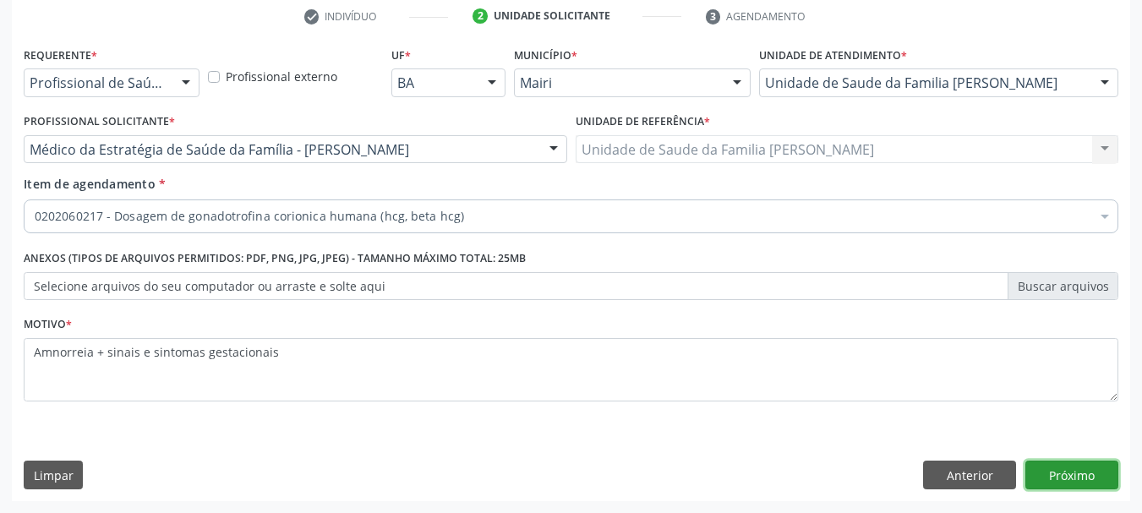
click at [1069, 483] on button "Próximo" at bounding box center [1071, 475] width 93 height 29
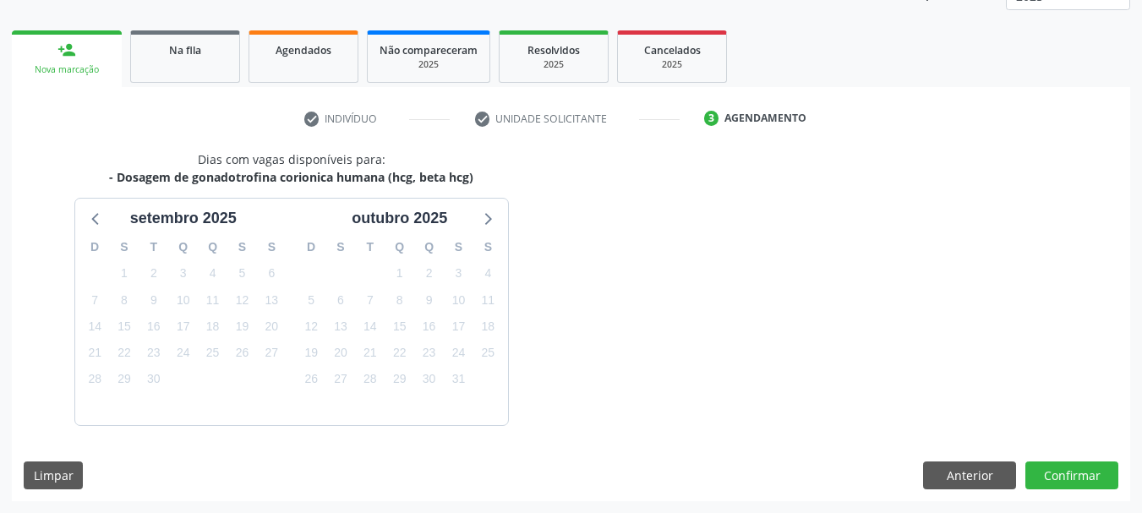
scroll to position [272, 0]
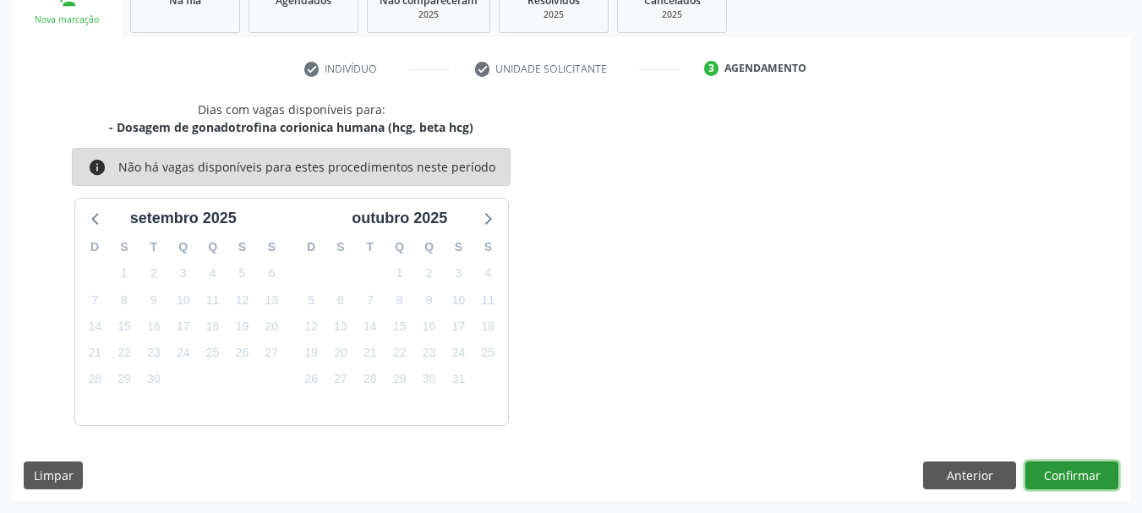
click at [1087, 468] on button "Confirmar" at bounding box center [1071, 475] width 93 height 29
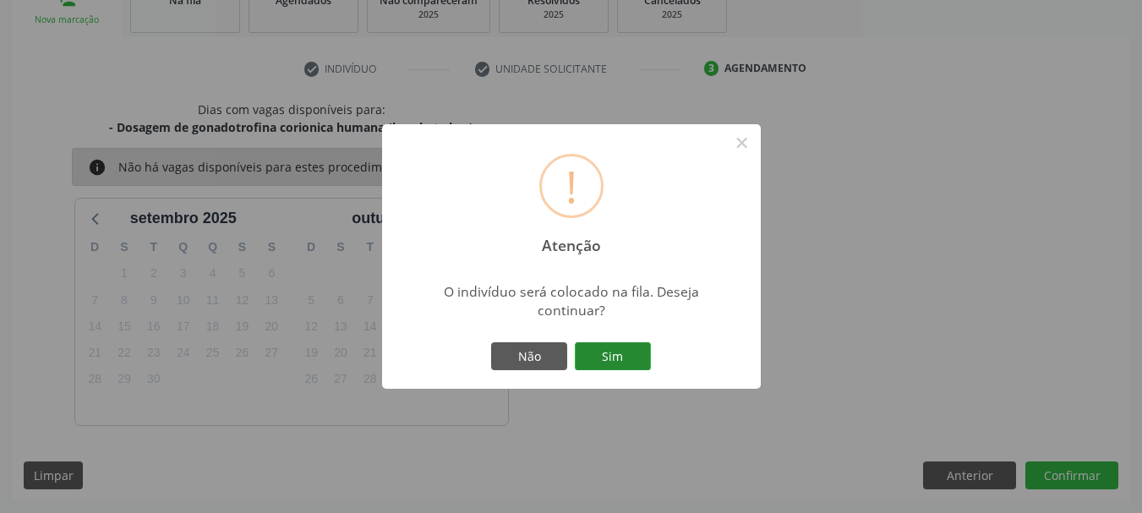
click at [635, 355] on button "Sim" at bounding box center [613, 356] width 76 height 29
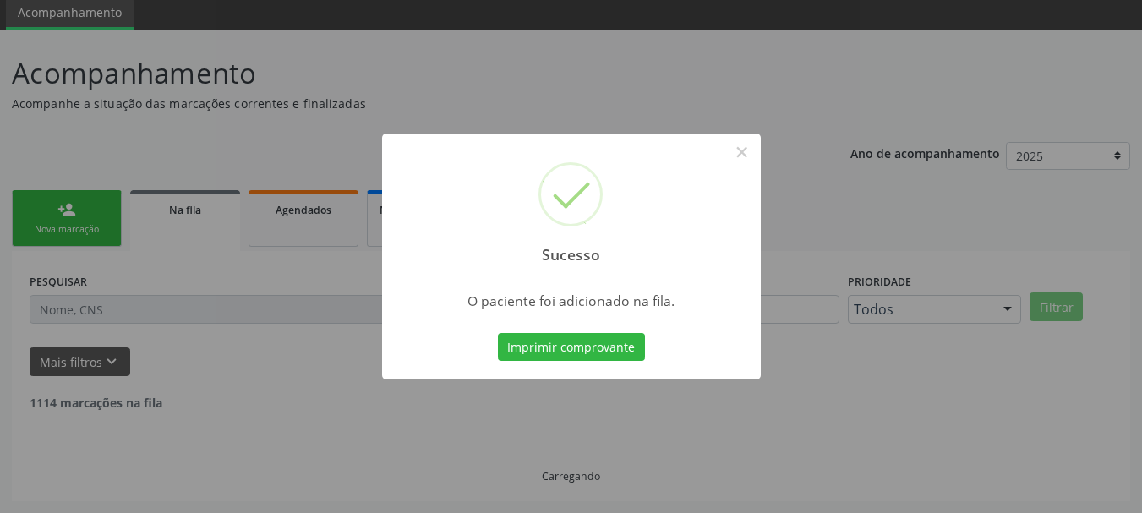
scroll to position [45, 0]
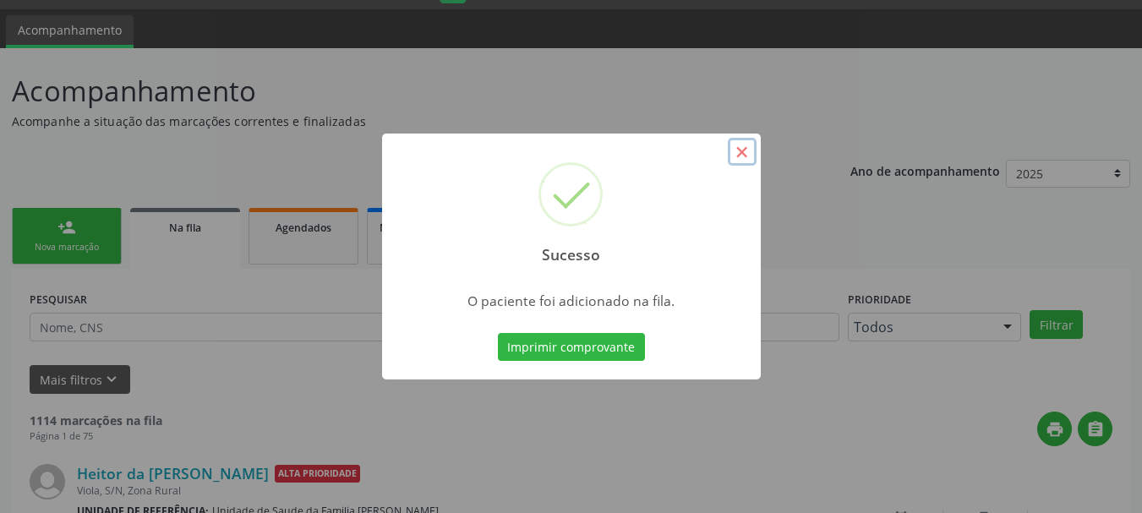
click at [743, 159] on button "×" at bounding box center [742, 152] width 29 height 29
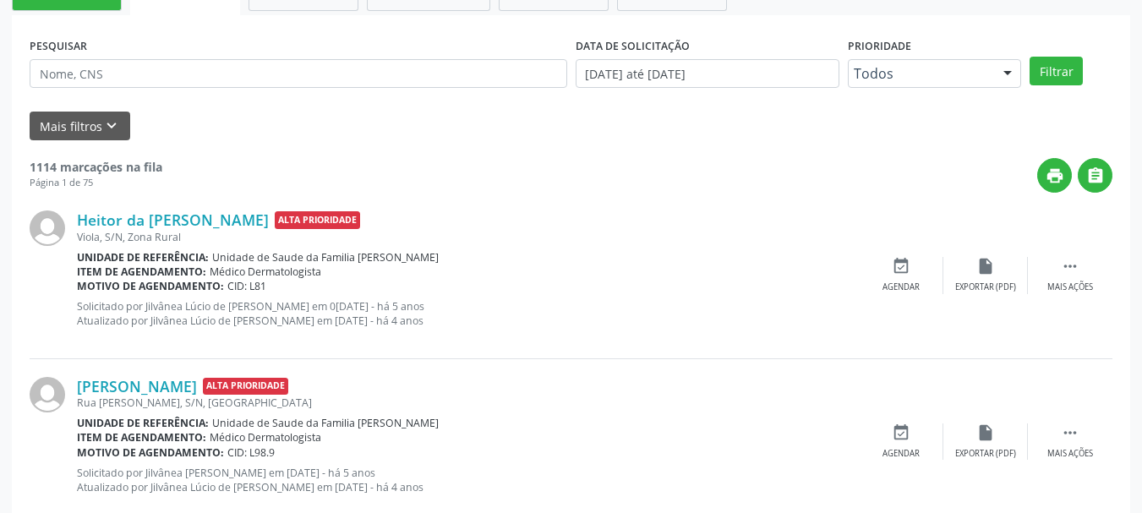
scroll to position [0, 0]
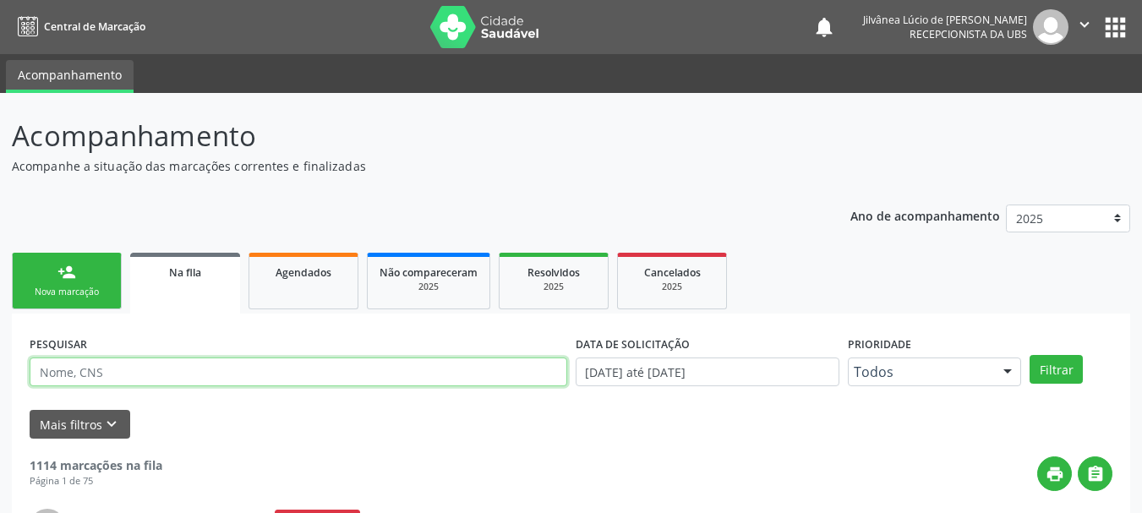
click at [120, 378] on input "text" at bounding box center [298, 371] width 537 height 29
paste input "ALAIDE [PERSON_NAME]"
type input "ALAIDE [PERSON_NAME]"
click at [1029, 355] on button "Filtrar" at bounding box center [1055, 369] width 53 height 29
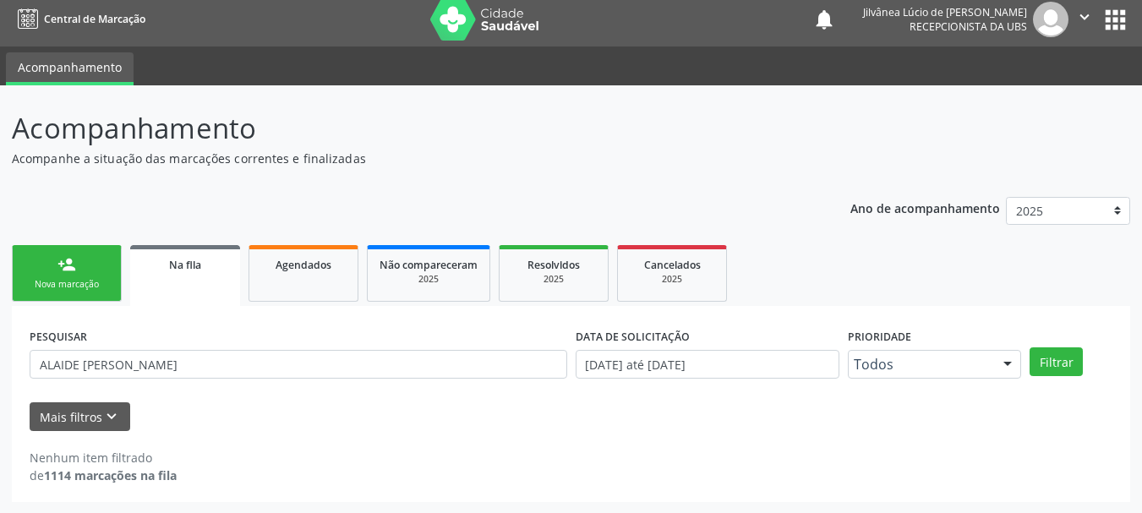
scroll to position [8, 0]
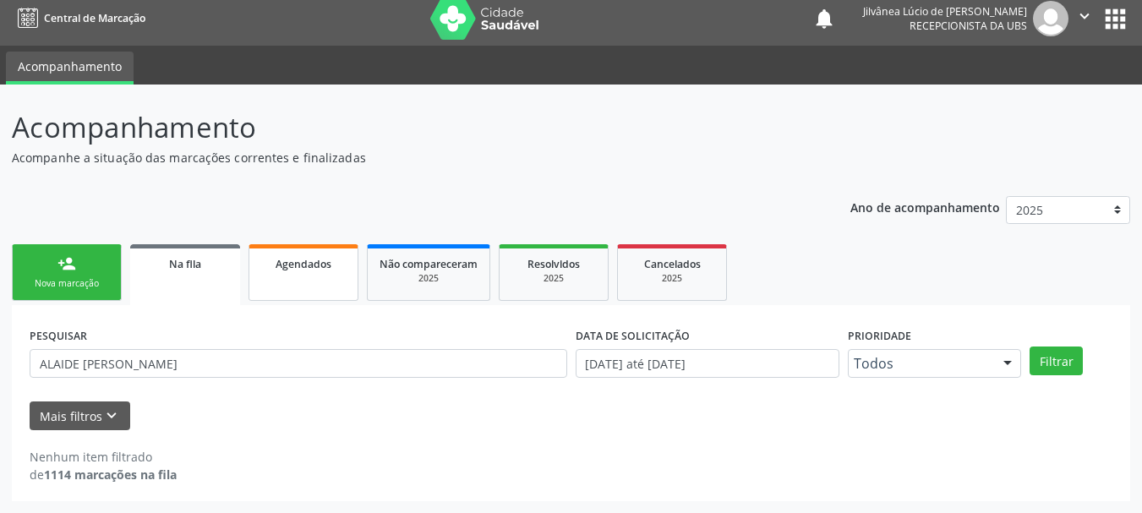
click at [295, 268] on span "Agendados" at bounding box center [303, 264] width 56 height 14
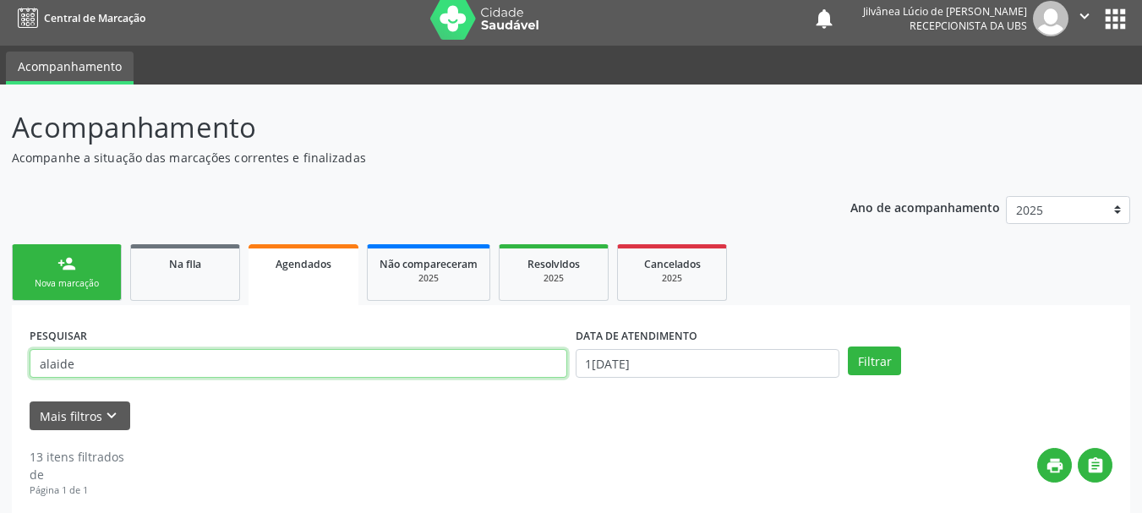
paste input "ALAIDE [PERSON_NAME]"
type input "ALAIDE [PERSON_NAME]"
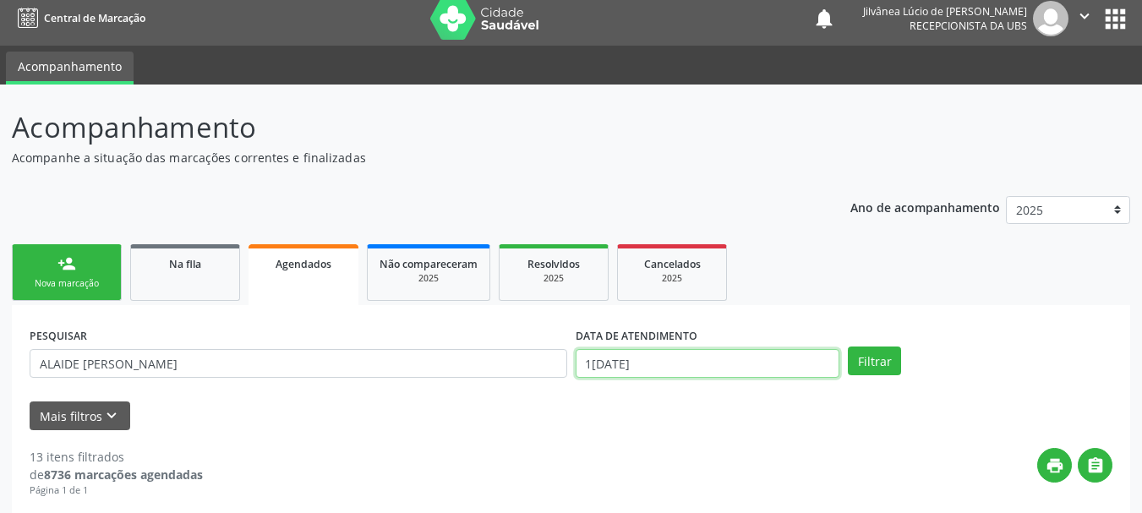
click at [686, 351] on input "1[DATE]" at bounding box center [707, 363] width 264 height 29
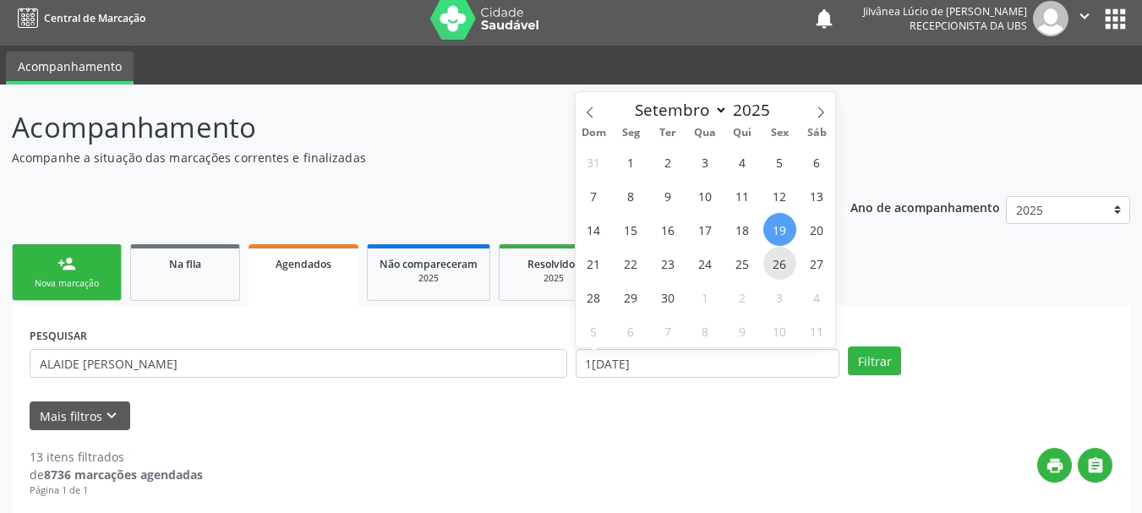
click at [782, 262] on span "26" at bounding box center [779, 263] width 33 height 33
type input "[DATE]"
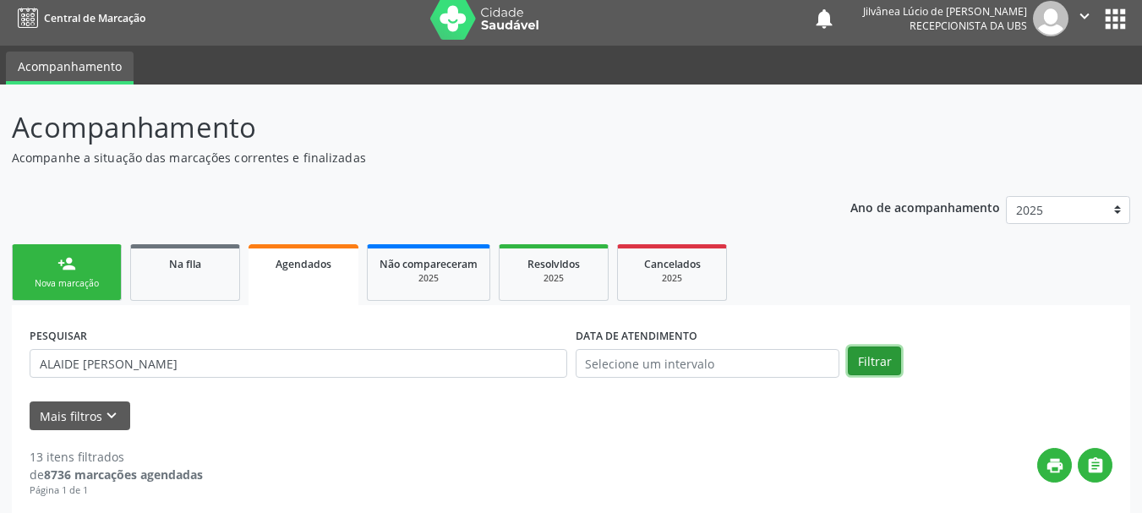
click at [874, 368] on button "Filtrar" at bounding box center [874, 360] width 53 height 29
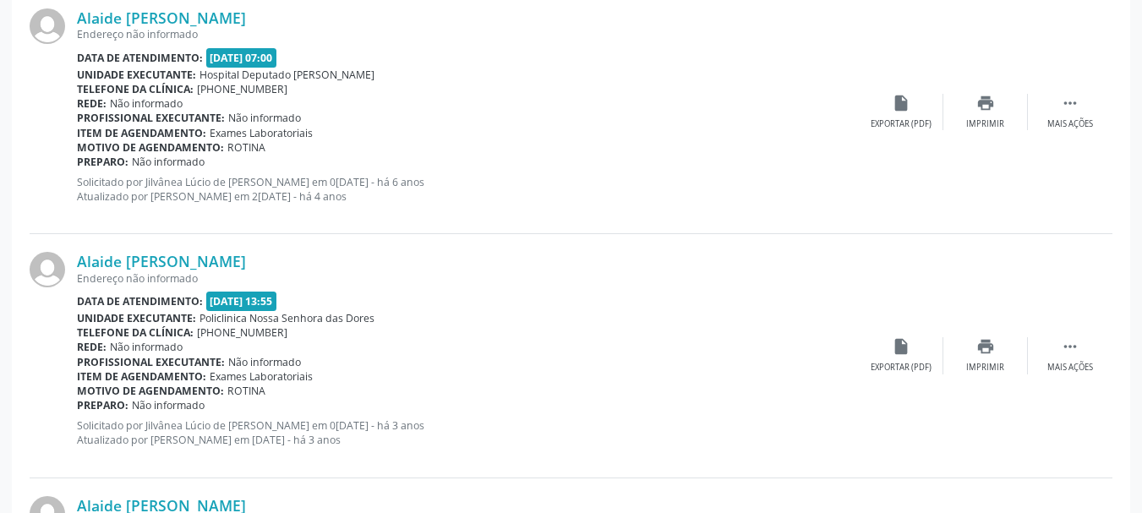
scroll to position [769, 0]
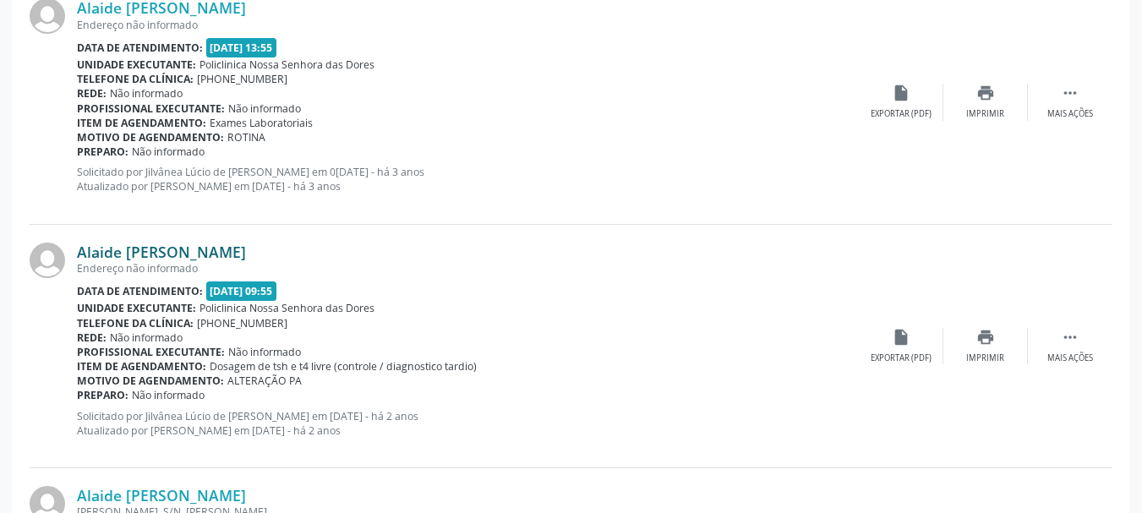
click at [172, 248] on link "Alaide [PERSON_NAME]" at bounding box center [161, 252] width 169 height 19
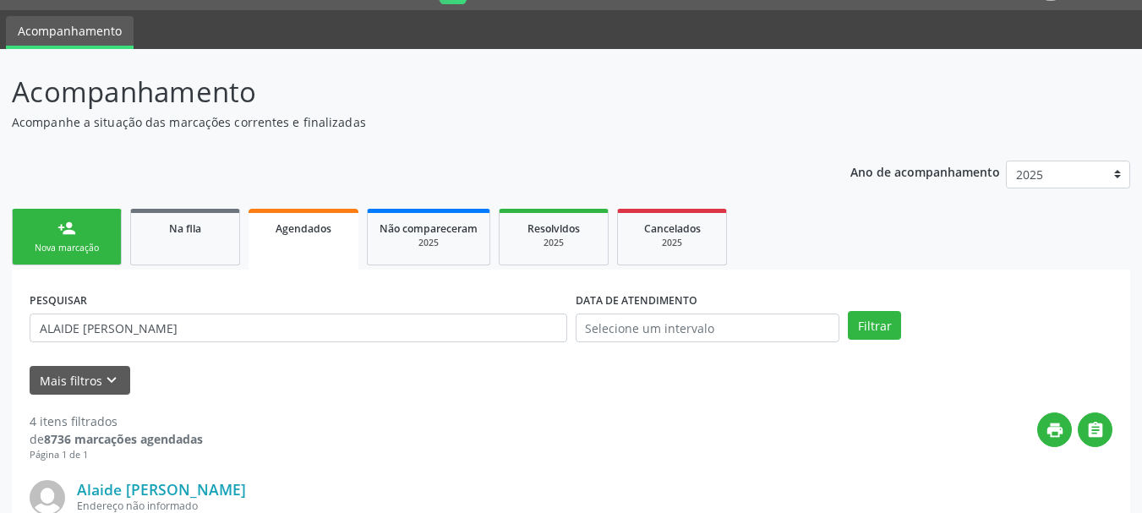
scroll to position [8, 0]
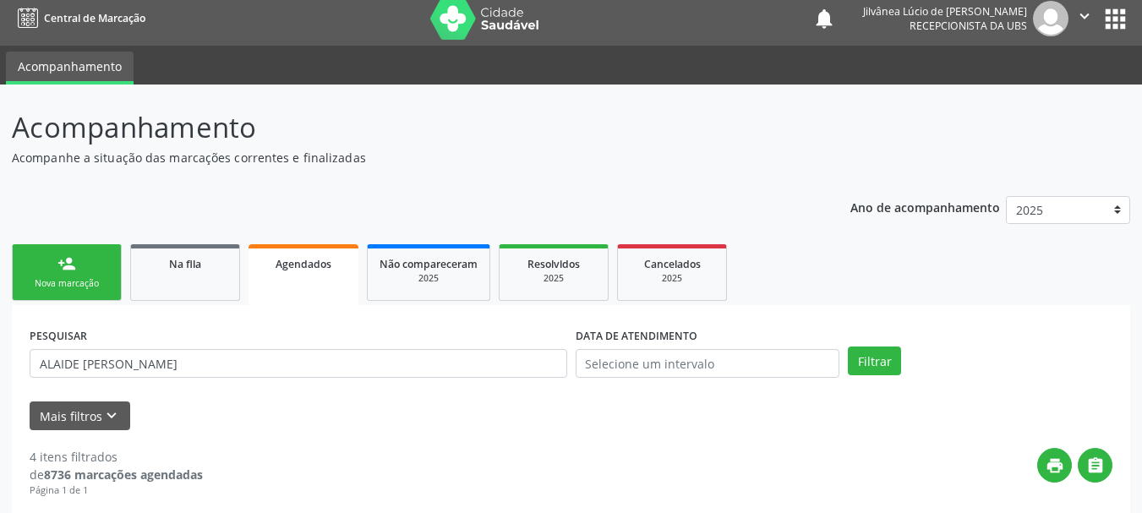
click at [83, 263] on link "person_add Nova marcação" at bounding box center [67, 272] width 110 height 57
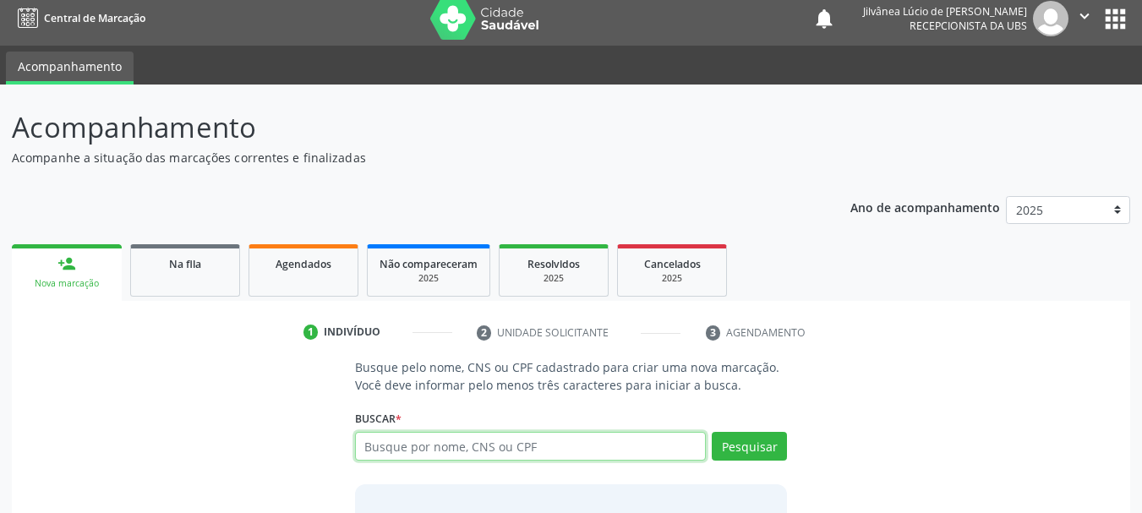
click at [408, 442] on input "text" at bounding box center [531, 446] width 352 height 29
type input "taynan trindade paixão dantas"
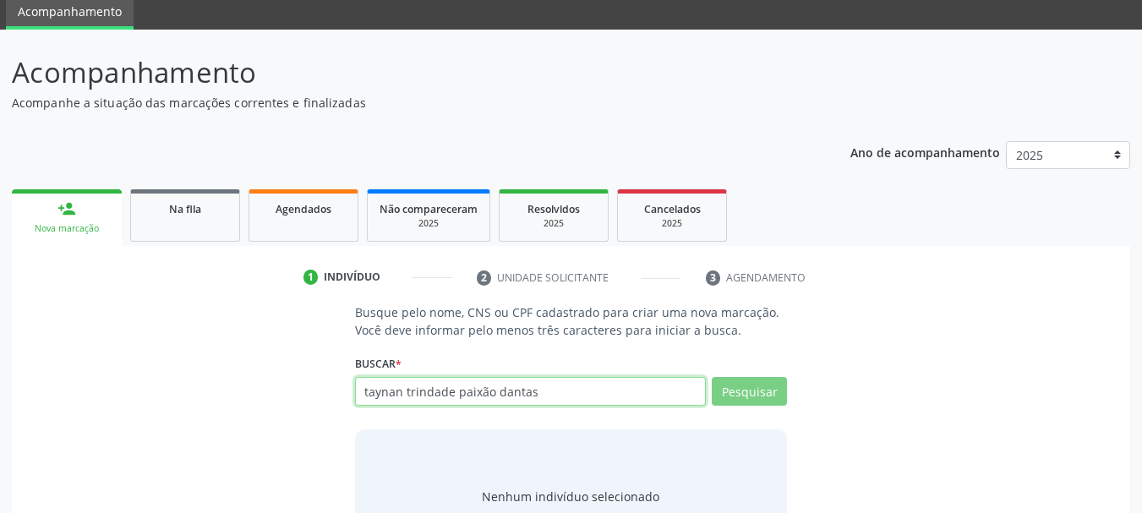
scroll to position [93, 0]
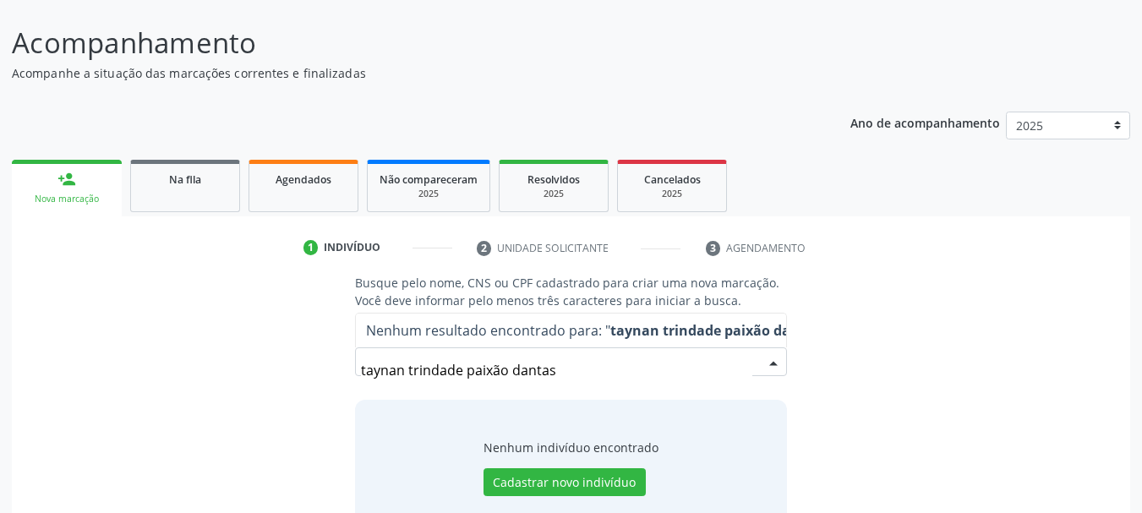
click at [393, 370] on input "taynan trindade paixão dantas" at bounding box center [557, 370] width 392 height 34
type input "taynann trindade paixão dantas"
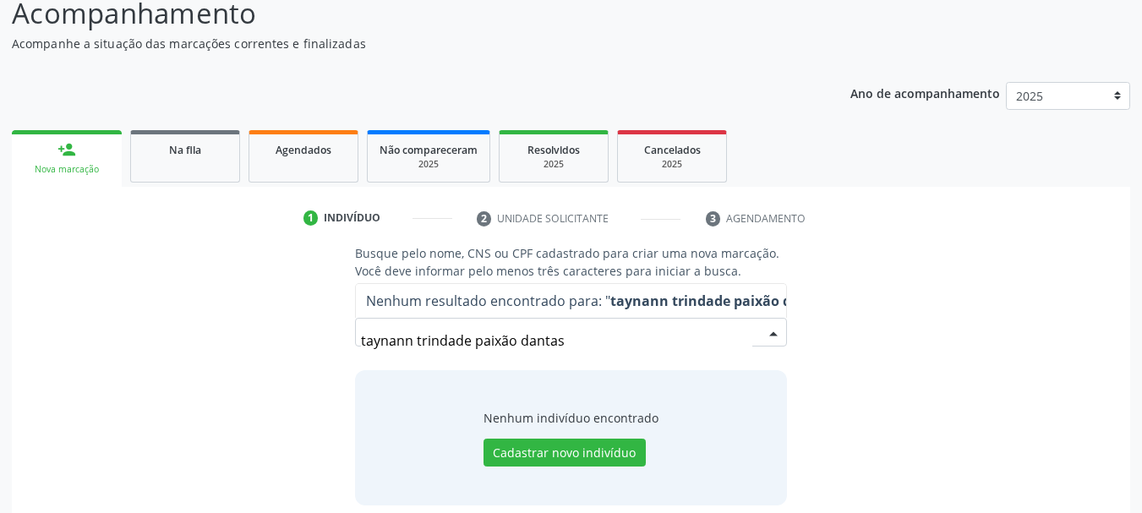
scroll to position [139, 0]
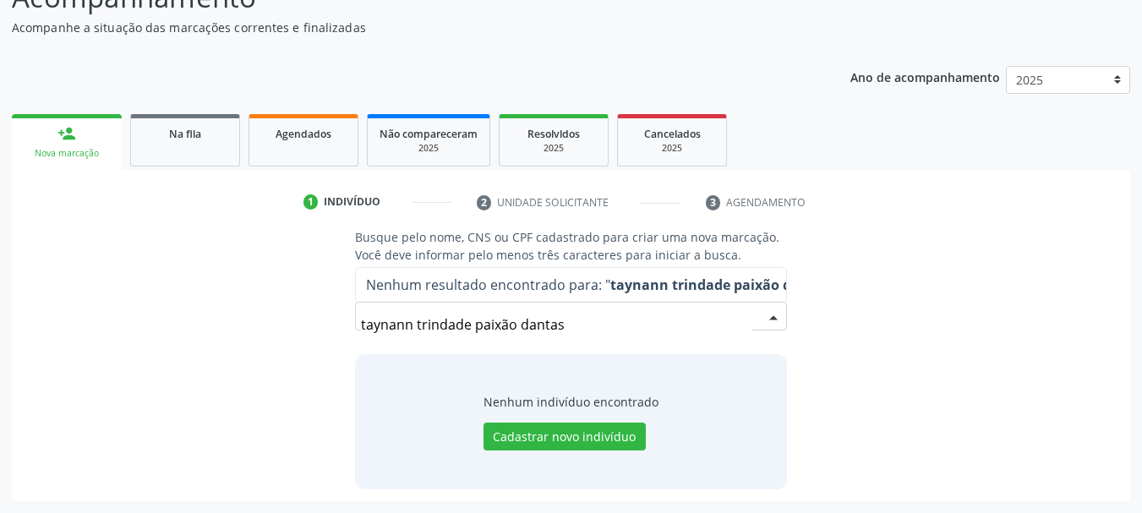
drag, startPoint x: 601, startPoint y: 312, endPoint x: 379, endPoint y: 331, distance: 223.1
click at [379, 331] on input "taynann trindade paixão dantas" at bounding box center [557, 325] width 392 height 34
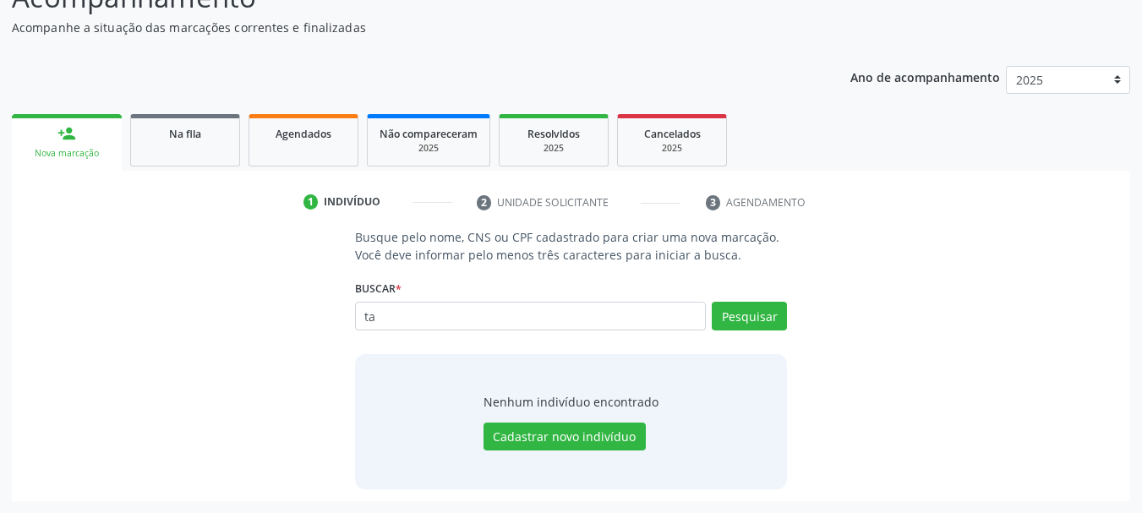
type input "t"
type input "706802728807325"
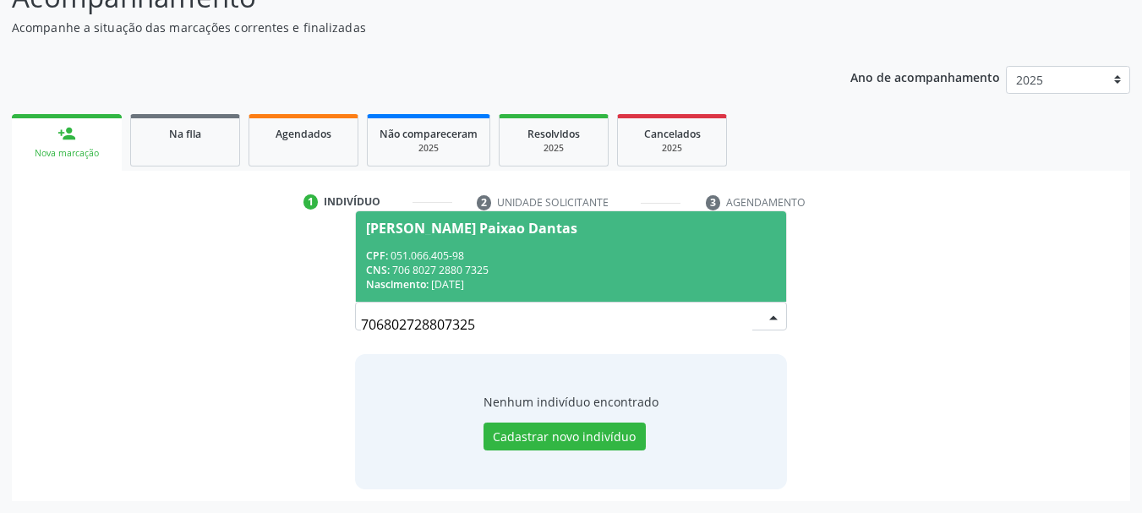
click at [537, 248] on div "CPF: 051.066.405-98" at bounding box center [571, 255] width 411 height 14
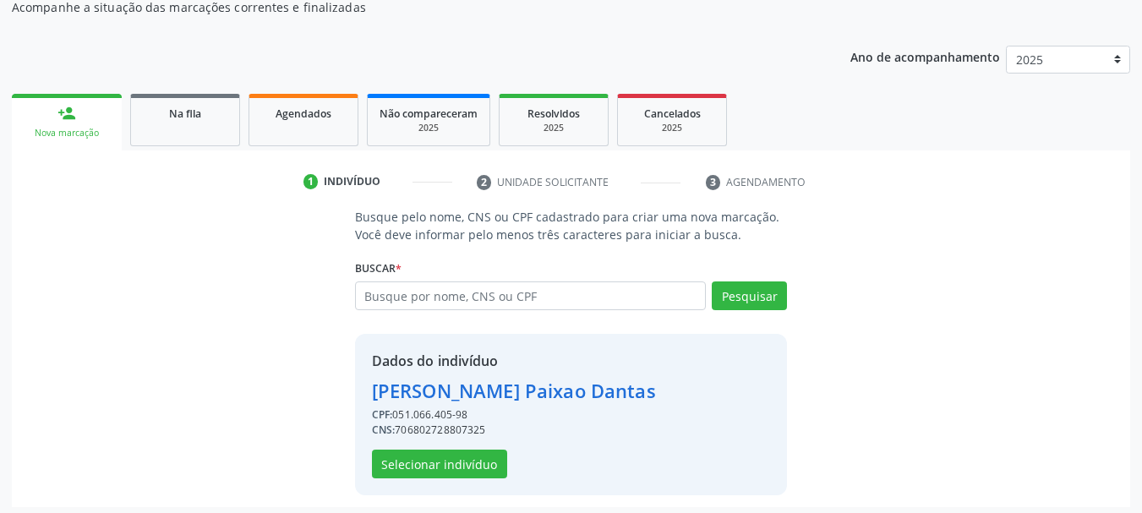
scroll to position [165, 0]
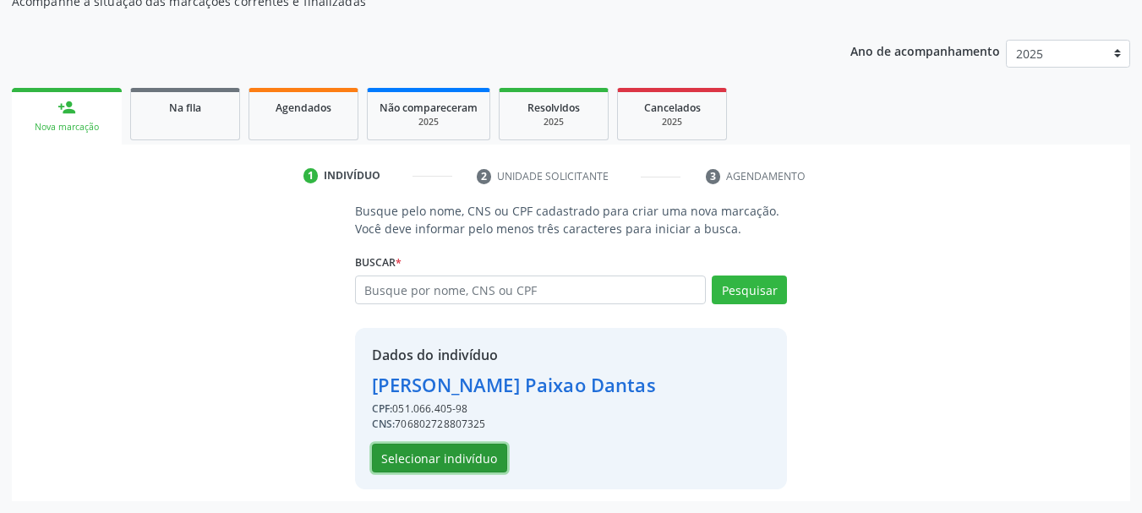
click at [466, 456] on button "Selecionar indivíduo" at bounding box center [439, 458] width 135 height 29
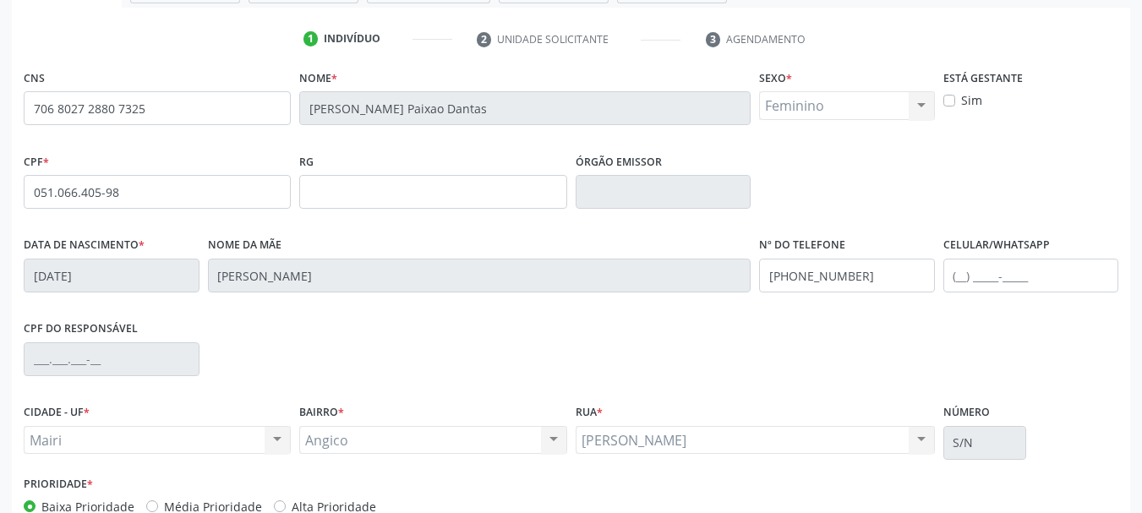
scroll to position [403, 0]
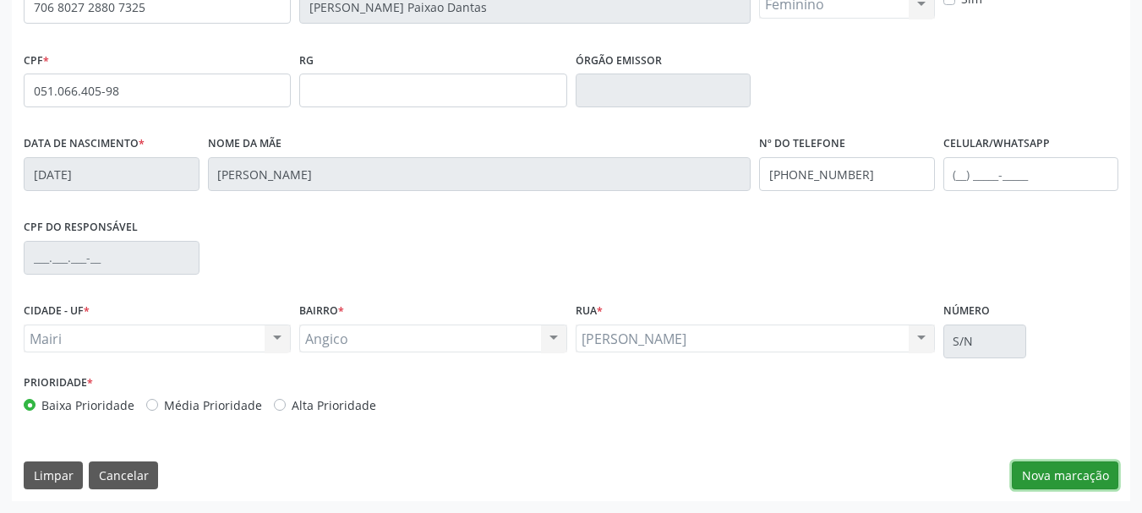
click at [1083, 479] on button "Nova marcação" at bounding box center [1064, 475] width 106 height 29
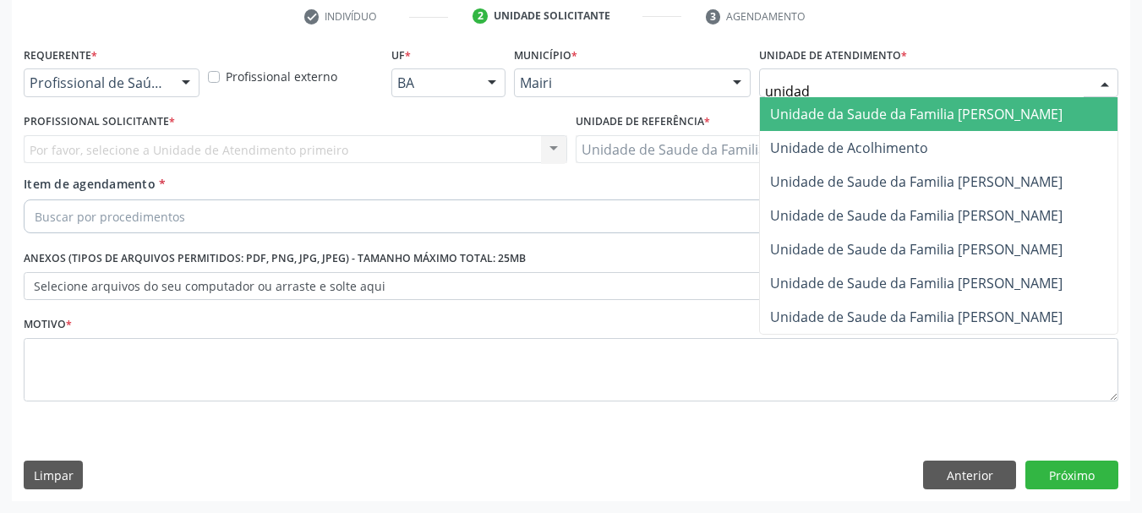
type input "unidade"
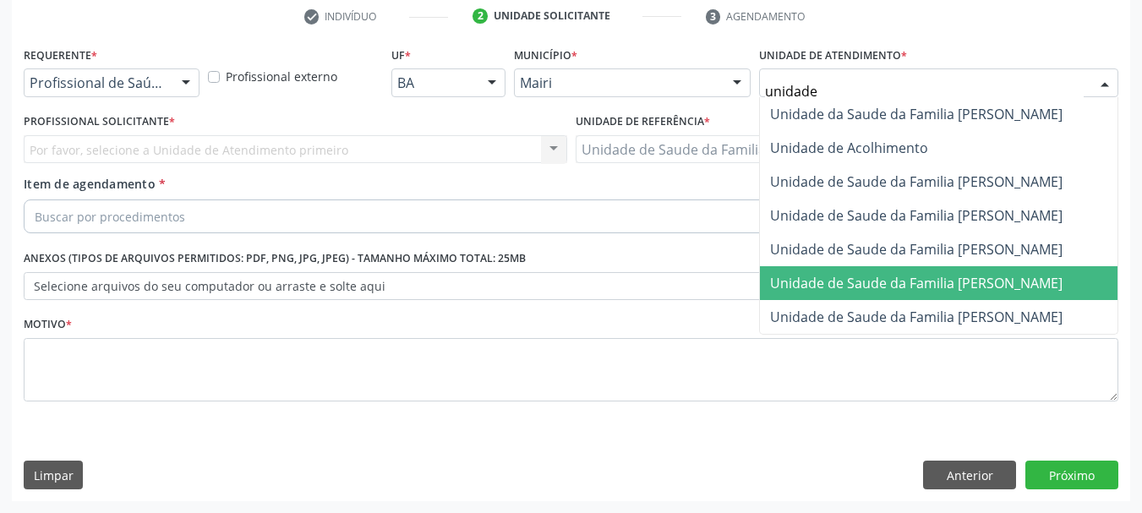
click at [923, 276] on span "Unidade de Saude da Familia [PERSON_NAME]" at bounding box center [916, 283] width 292 height 19
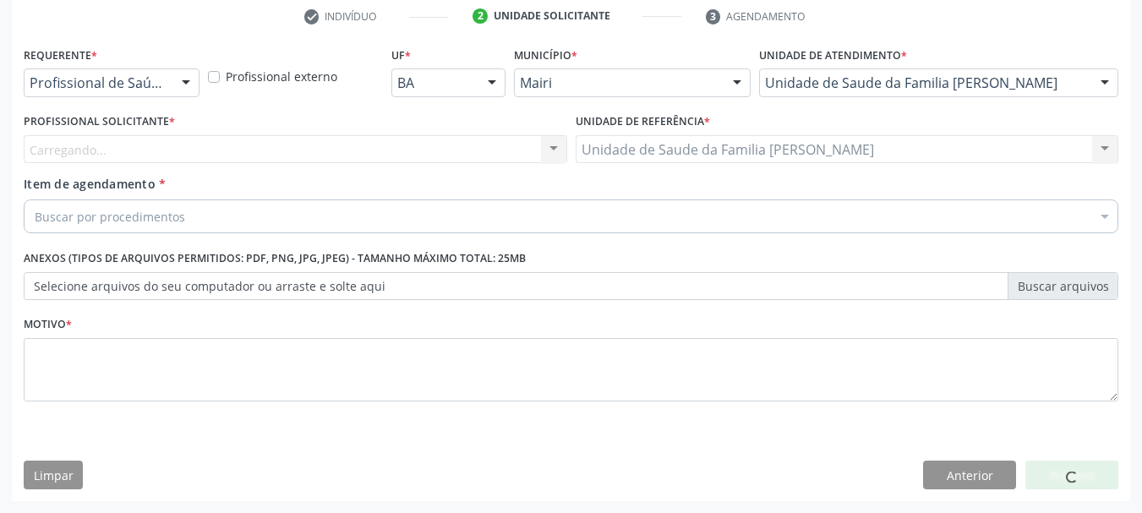
click at [248, 152] on div "Carregando... Nenhum resultado encontrado para: " " Não há nenhuma opção para s…" at bounding box center [295, 149] width 543 height 29
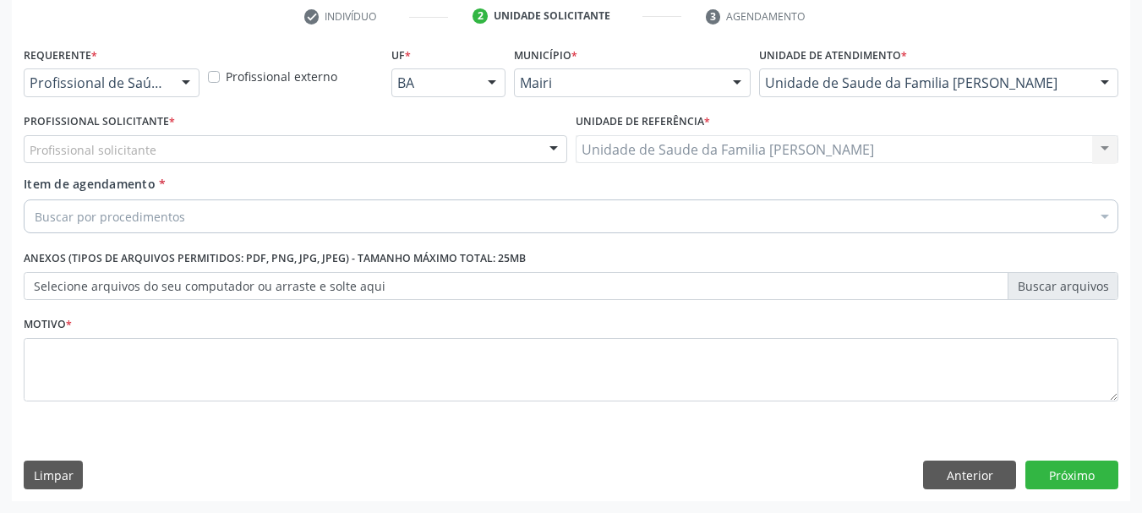
click at [248, 152] on div "Profissional solicitante" at bounding box center [295, 149] width 543 height 29
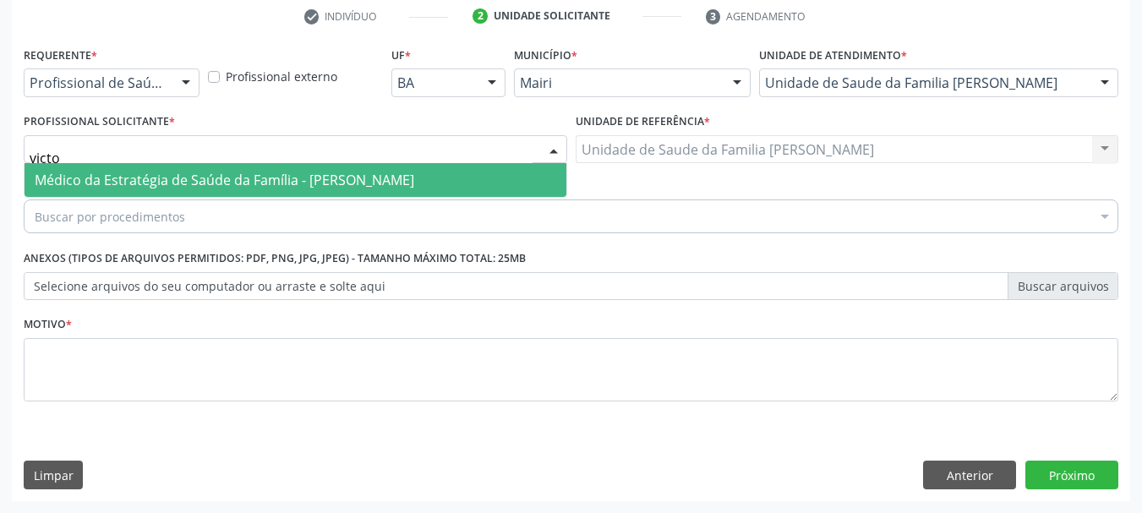
type input "victor"
click at [271, 182] on span "Médico da Estratégia de Saúde da Família - [PERSON_NAME]" at bounding box center [224, 180] width 379 height 19
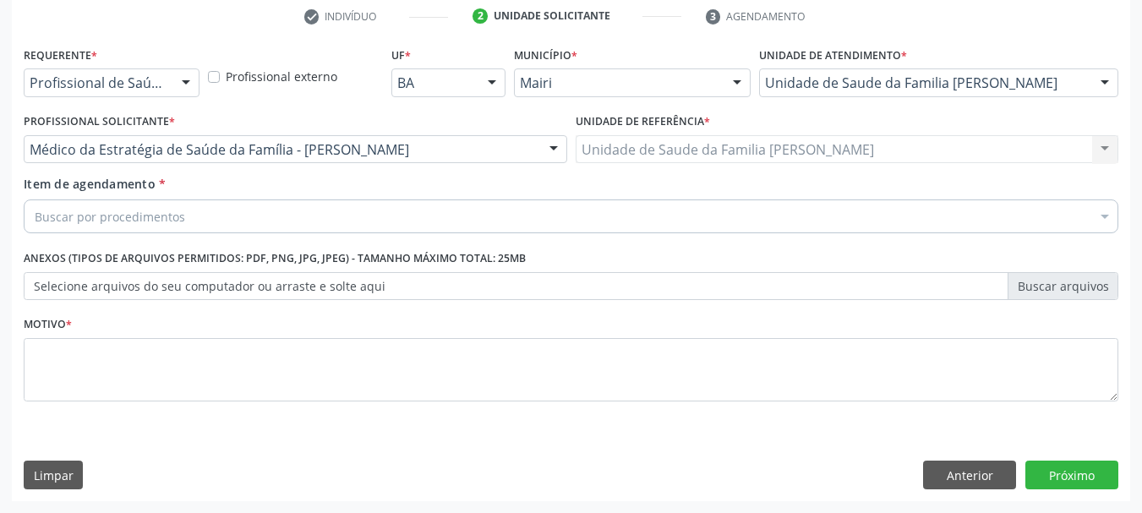
click at [249, 212] on div "Buscar por procedimentos" at bounding box center [571, 216] width 1094 height 34
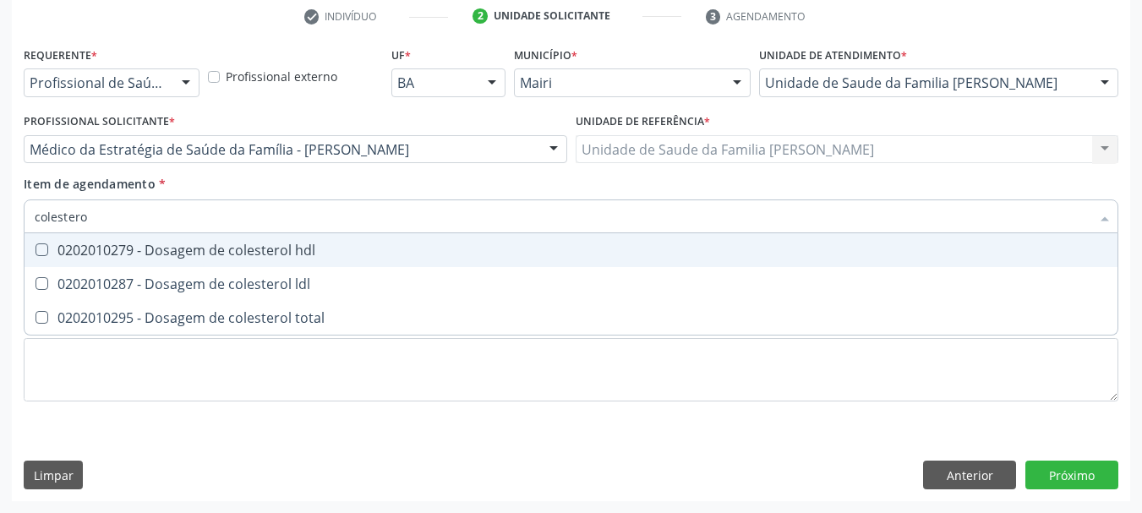
type input "colesterol"
click at [262, 254] on div "0202010279 - Dosagem de colesterol hdl" at bounding box center [571, 250] width 1072 height 14
checkbox hdl "true"
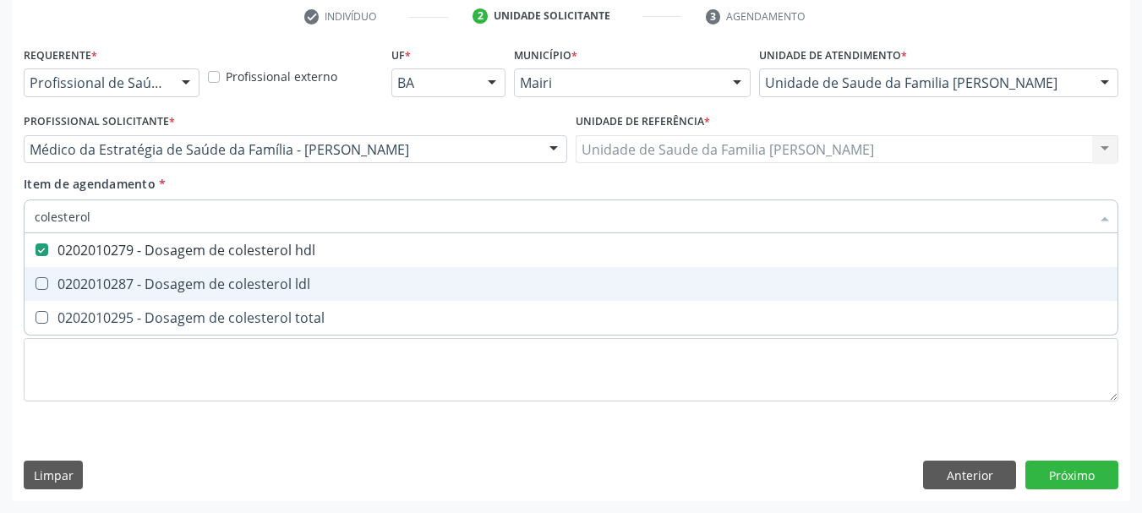
click at [291, 285] on div "0202010287 - Dosagem de colesterol ldl" at bounding box center [571, 284] width 1072 height 14
checkbox ldl "true"
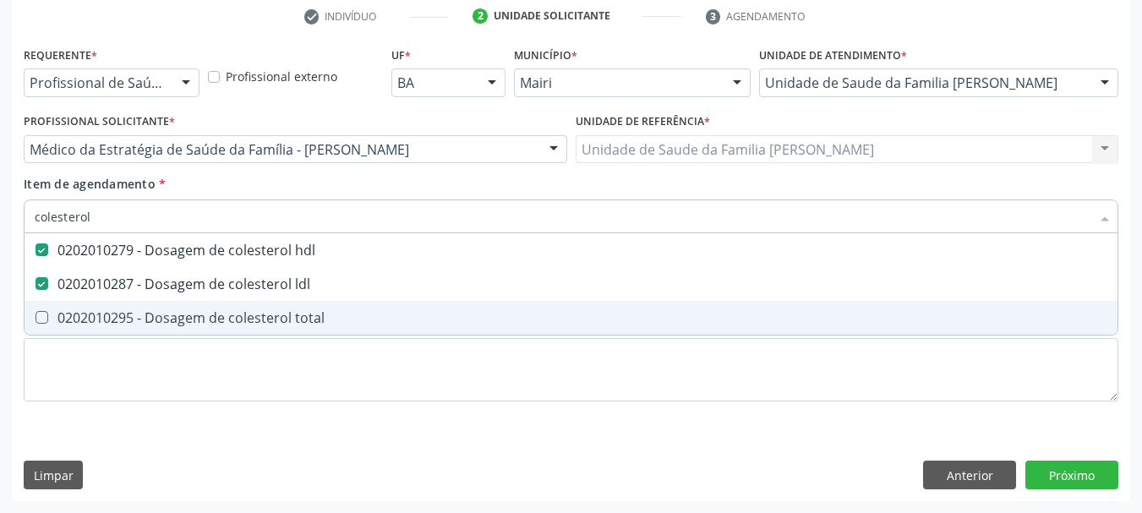
click at [293, 311] on div "0202010295 - Dosagem de colesterol total" at bounding box center [571, 318] width 1072 height 14
checkbox total "true"
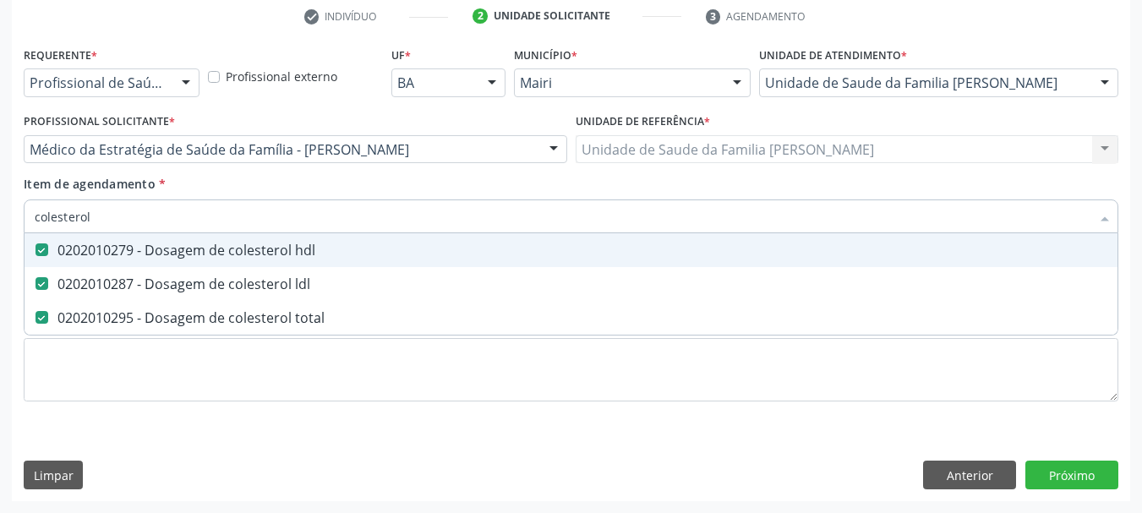
drag, startPoint x: 159, startPoint y: 223, endPoint x: 3, endPoint y: 214, distance: 156.6
click at [9, 214] on div "Acompanhamento Acompanhe a situação das marcações correntes e finalizadas Relat…" at bounding box center [571, 140] width 1142 height 744
type input "c"
checkbox hdl "false"
checkbox ldl "false"
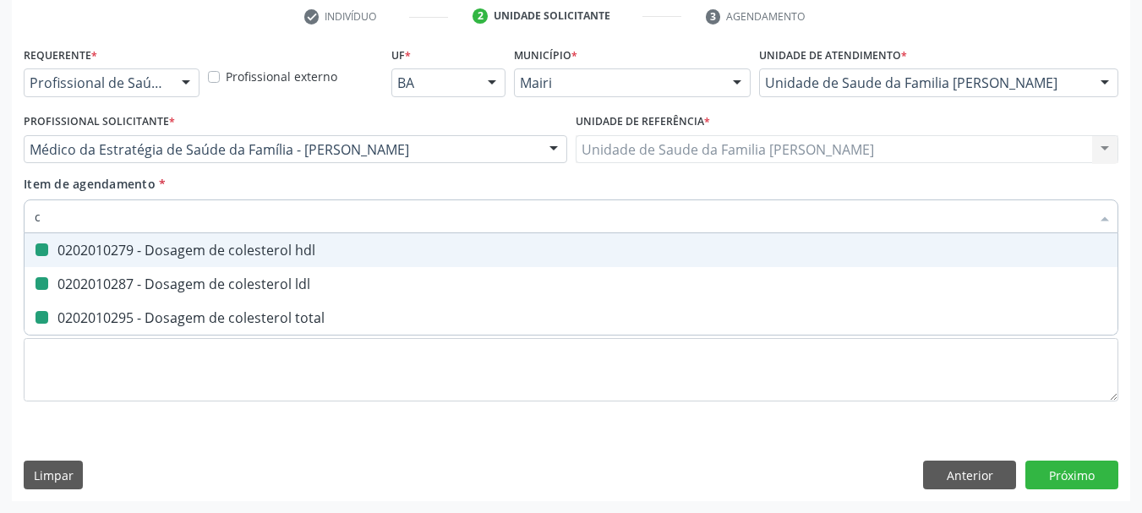
checkbox total "false"
type input "creatinina"
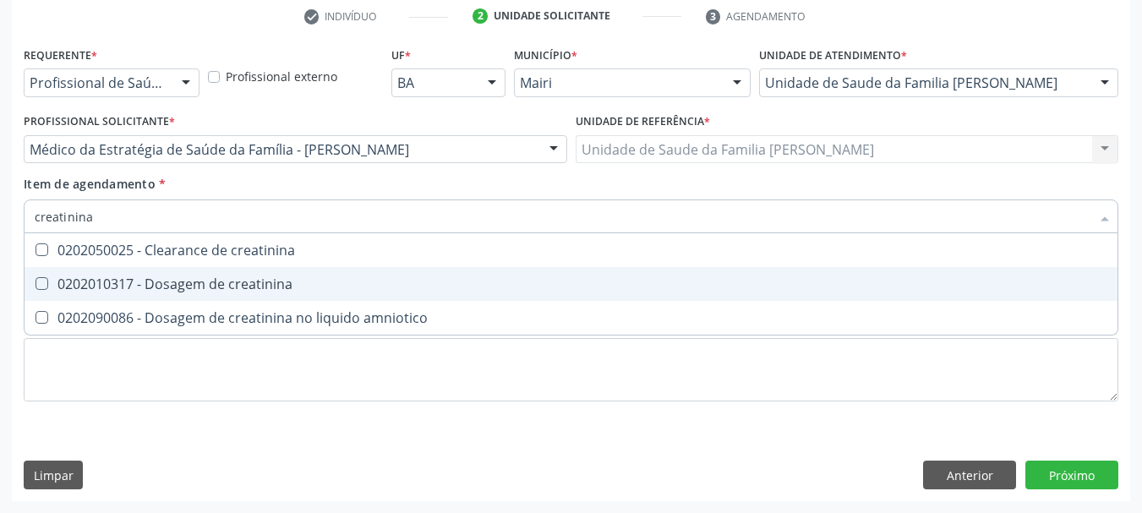
click at [78, 287] on div "0202010317 - Dosagem de creatinina" at bounding box center [571, 284] width 1072 height 14
checkbox creatinina "true"
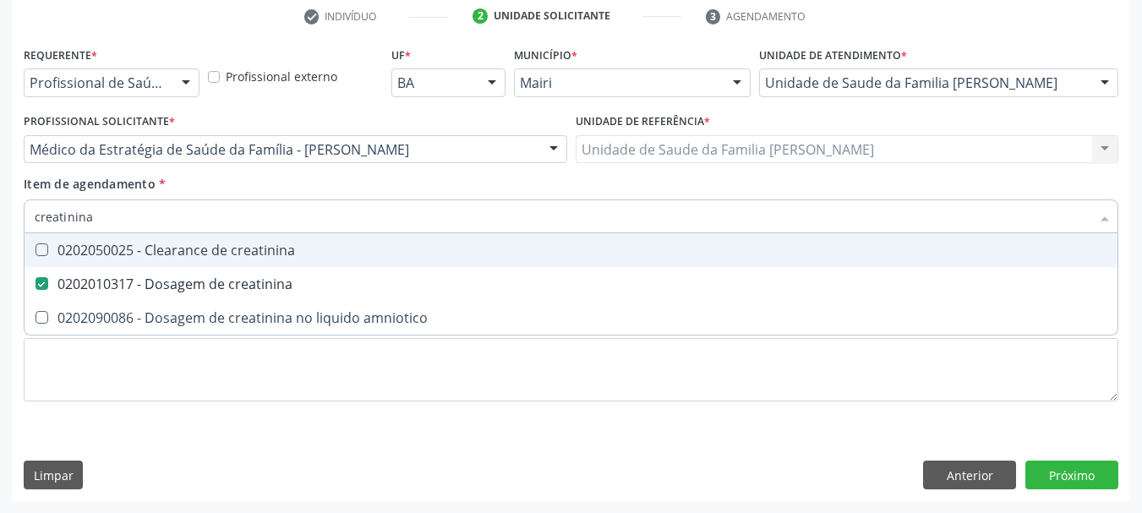
drag, startPoint x: 110, startPoint y: 231, endPoint x: 0, endPoint y: 229, distance: 109.9
click at [0, 229] on div "Acompanhamento Acompanhe a situação das marcações correntes e finalizadas Relat…" at bounding box center [571, 140] width 1142 height 744
type input "tr"
checkbox creatinina "false"
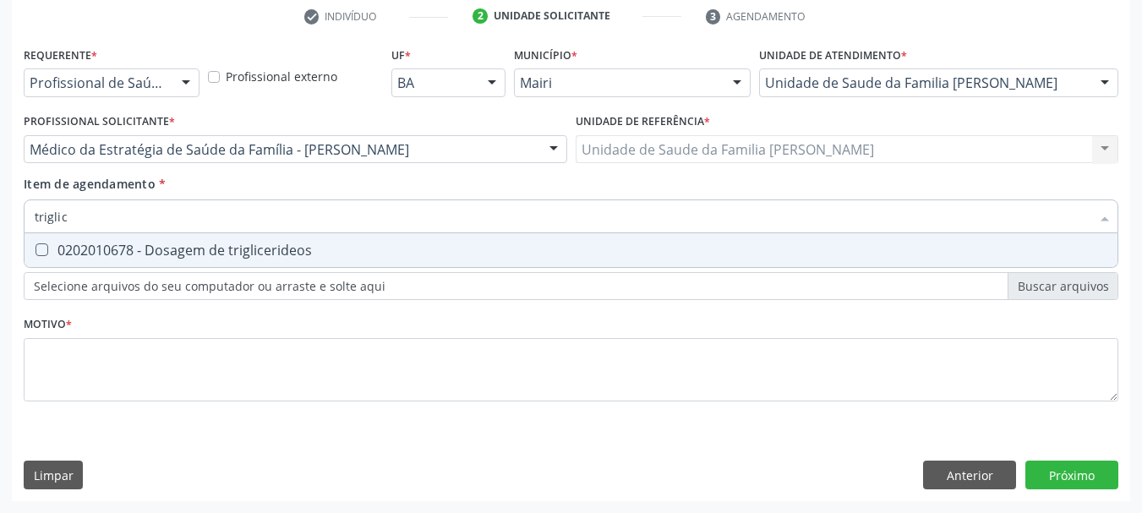
type input "triglice"
click at [61, 257] on div "0202010678 - Dosagem de triglicerideos" at bounding box center [571, 250] width 1072 height 14
checkbox triglicerideos "true"
drag, startPoint x: 81, startPoint y: 221, endPoint x: 0, endPoint y: 222, distance: 81.1
click at [0, 222] on div "Acompanhamento Acompanhe a situação das marcações correntes e finalizadas Relat…" at bounding box center [571, 140] width 1142 height 744
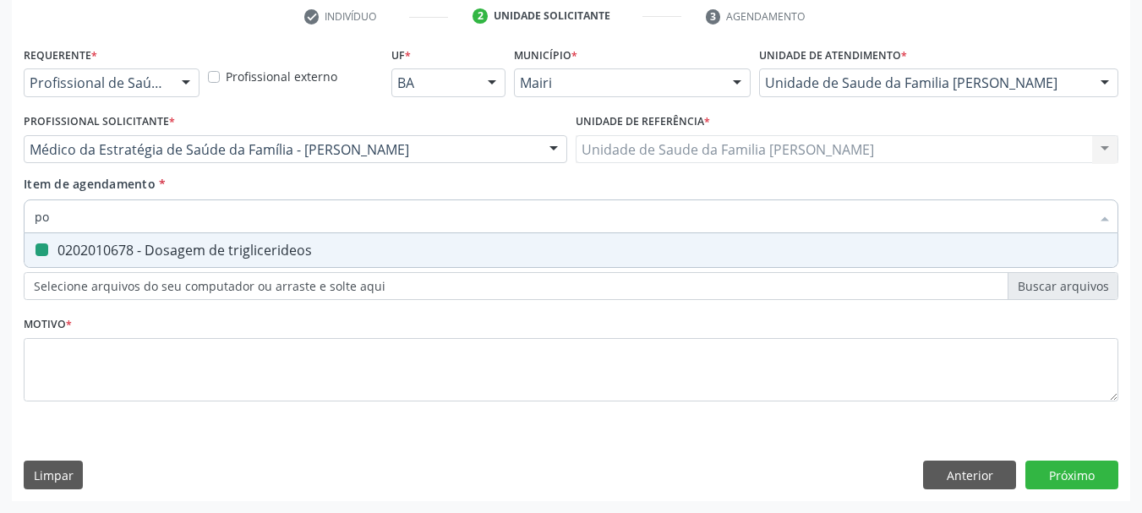
type input "pot"
checkbox triglicerideos "false"
type input "potassi"
click at [72, 239] on span "0202010600 - Dosagem de potassio" at bounding box center [571, 250] width 1093 height 34
checkbox potassio "true"
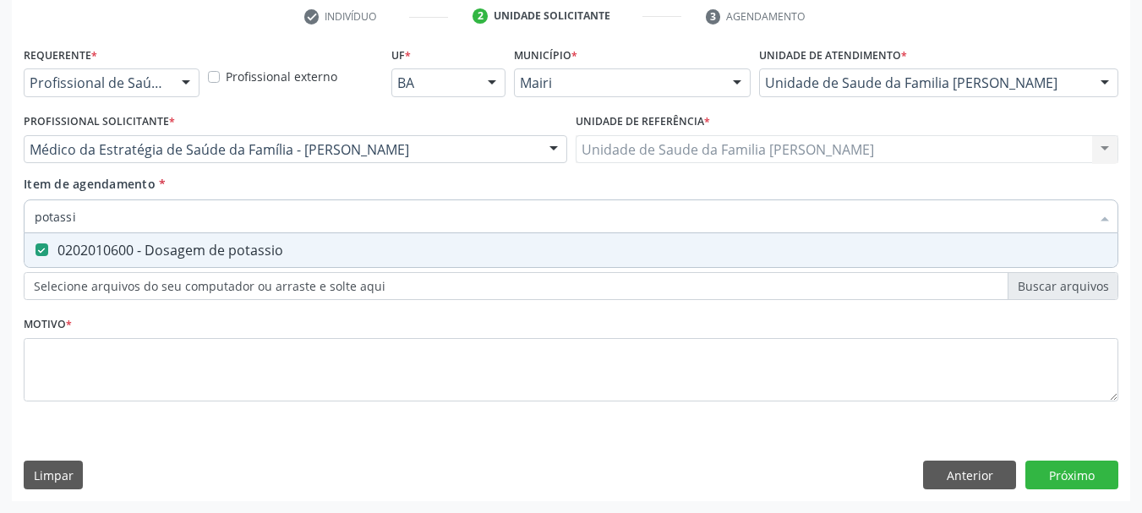
drag, startPoint x: 81, startPoint y: 226, endPoint x: 0, endPoint y: 225, distance: 81.1
click at [0, 225] on div "Acompanhamento Acompanhe a situação das marcações correntes e finalizadas Relat…" at bounding box center [571, 140] width 1142 height 744
type input "u"
checkbox potassio "false"
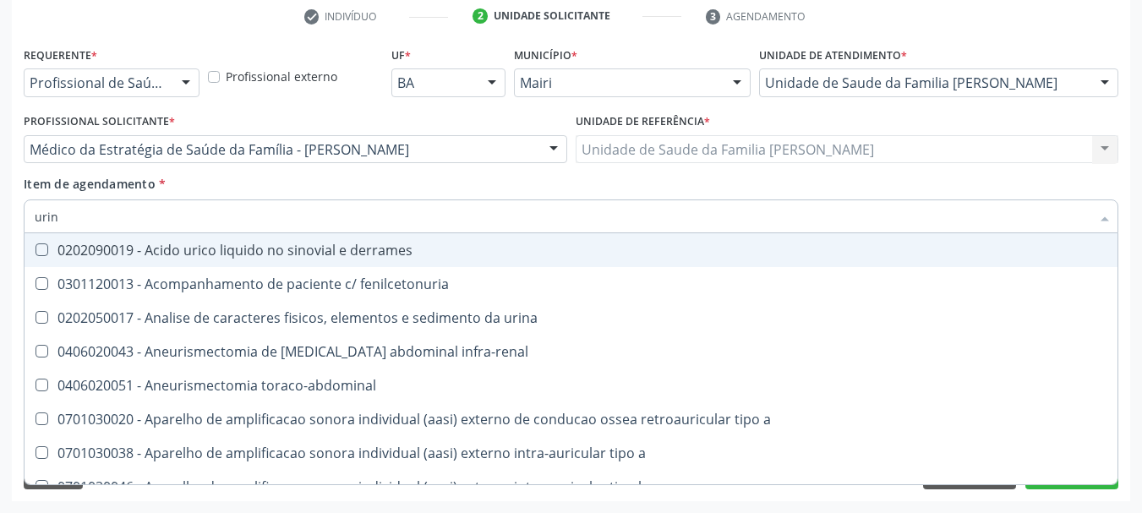
type input "urina"
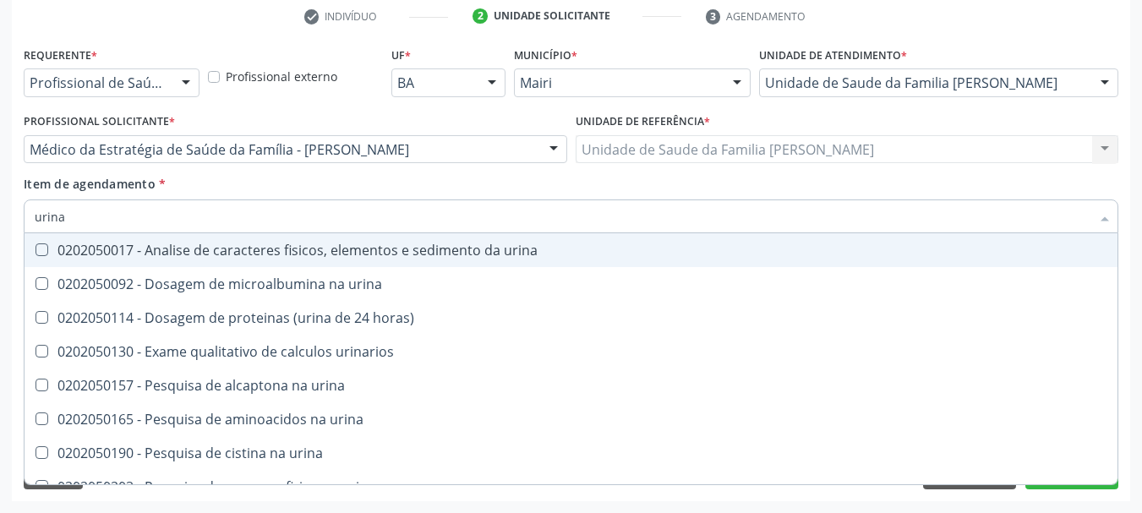
click at [52, 256] on div "0202050017 - Analise de caracteres fisicos, elementos e sedimento da urina" at bounding box center [571, 250] width 1072 height 14
checkbox urina "true"
drag, startPoint x: 90, startPoint y: 228, endPoint x: 0, endPoint y: 229, distance: 90.4
click at [0, 229] on div "Acompanhamento Acompanhe a situação das marcações correntes e finalizadas Relat…" at bounding box center [571, 140] width 1142 height 744
type input "gl"
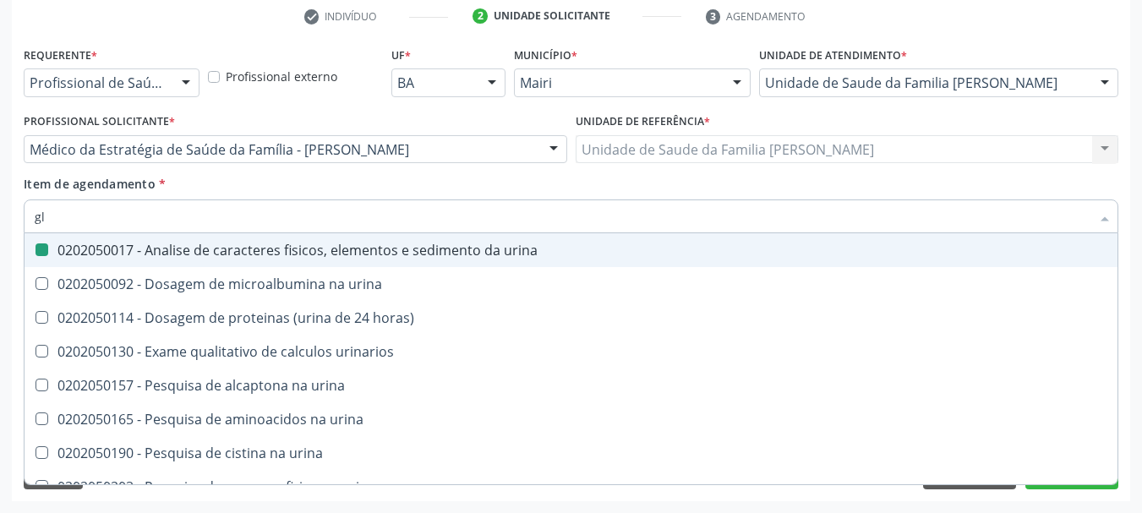
checkbox urina "false"
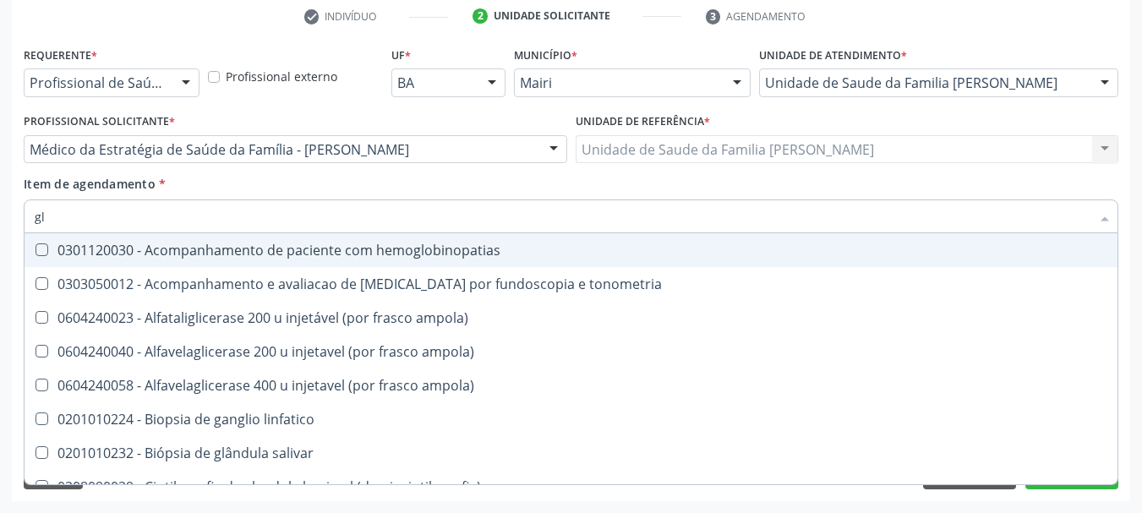
type input "gli"
checkbox globular "true"
type input "glic"
checkbox \(confirmatorio\) "true"
checkbox globular "false"
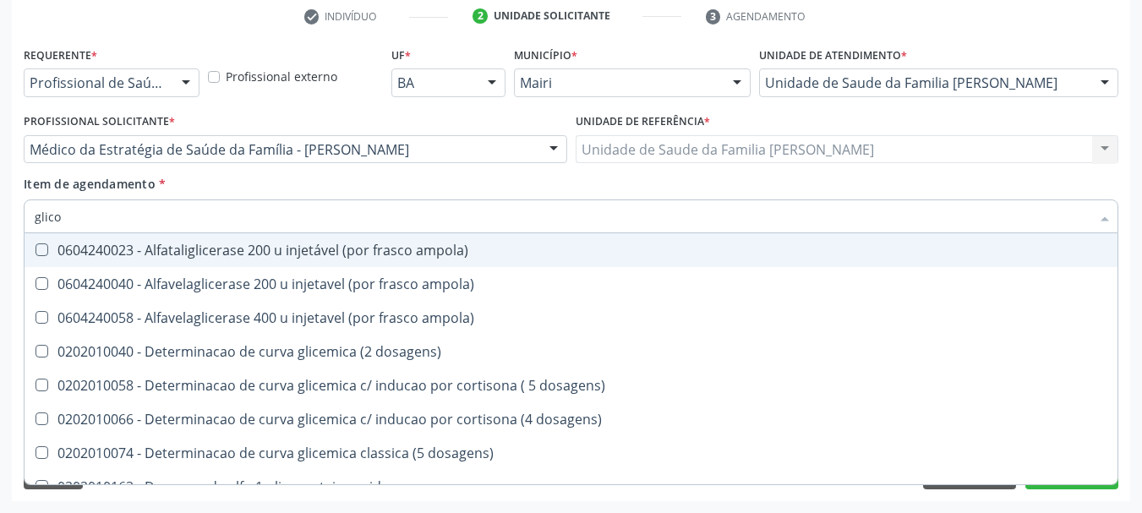
type input "glicos"
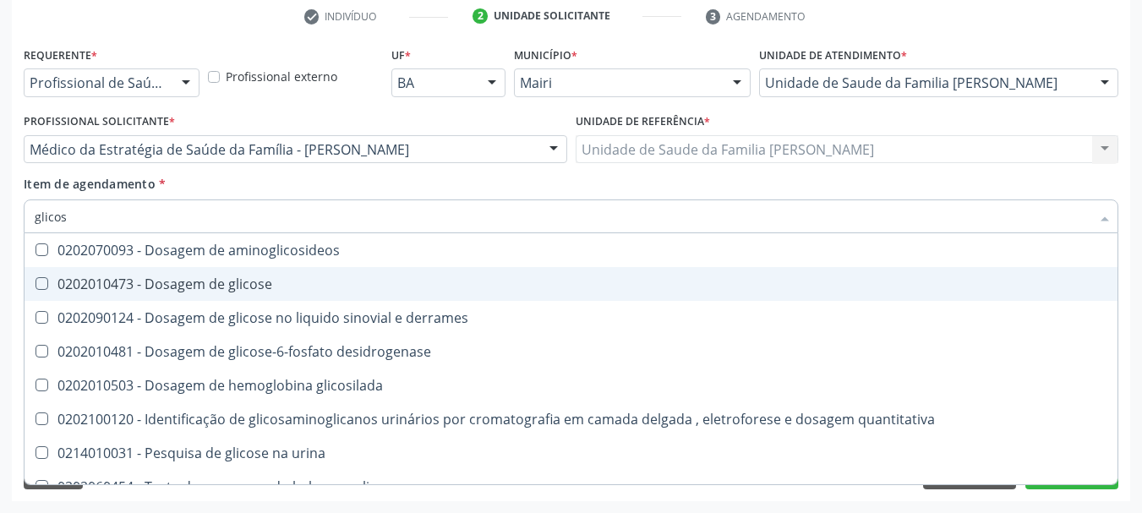
click at [100, 269] on span "0202010473 - Dosagem de glicose" at bounding box center [571, 284] width 1093 height 34
checkbox glicose "true"
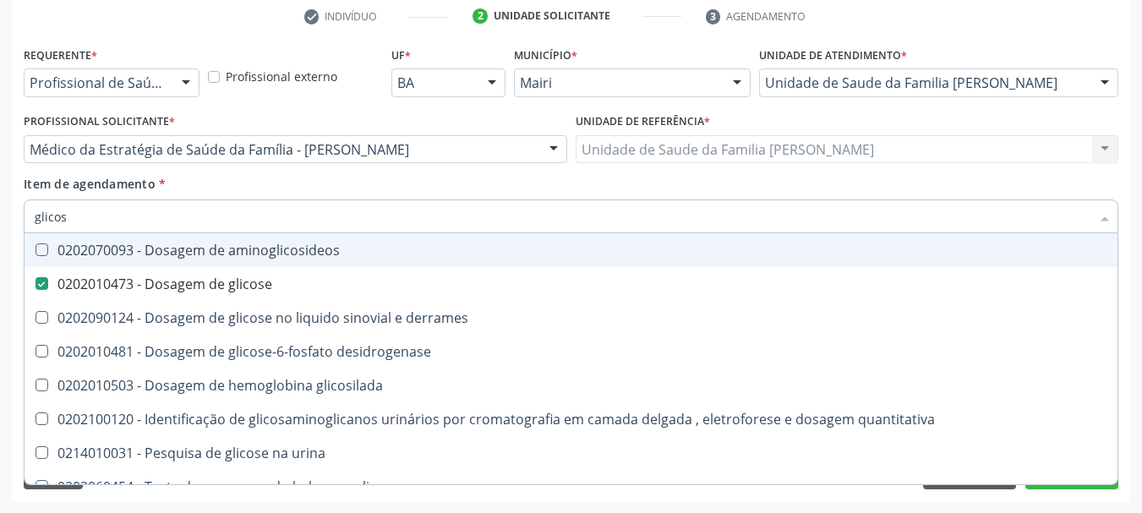
drag, startPoint x: 89, startPoint y: 210, endPoint x: 0, endPoint y: 220, distance: 89.2
click at [0, 220] on div "Acompanhamento Acompanhe a situação das marcações correntes e finalizadas Relat…" at bounding box center [571, 140] width 1142 height 744
type input "gl"
checkbox glicose "false"
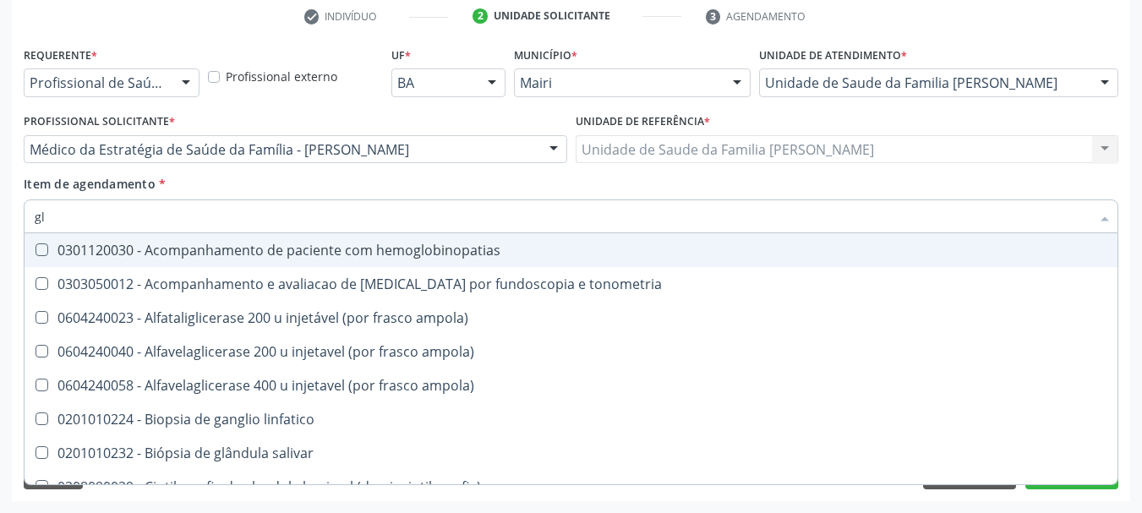
type input "gli"
checkbox campimetria\) "true"
checkbox globular "true"
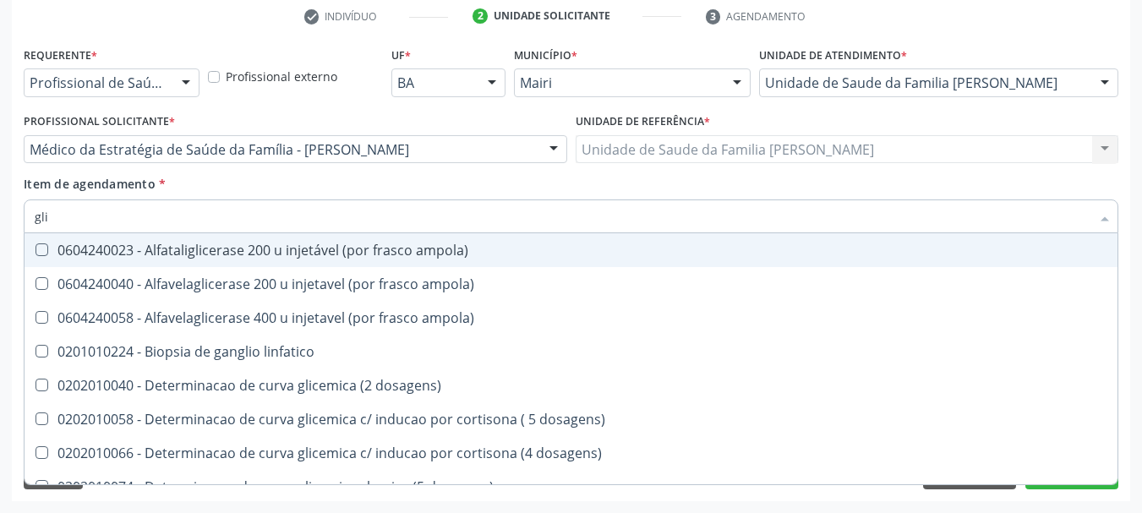
type input "glic"
checkbox aminoglicosideos "true"
checkbox glicose "false"
checkbox glicosilada "true"
checkbox triglicerideos "false"
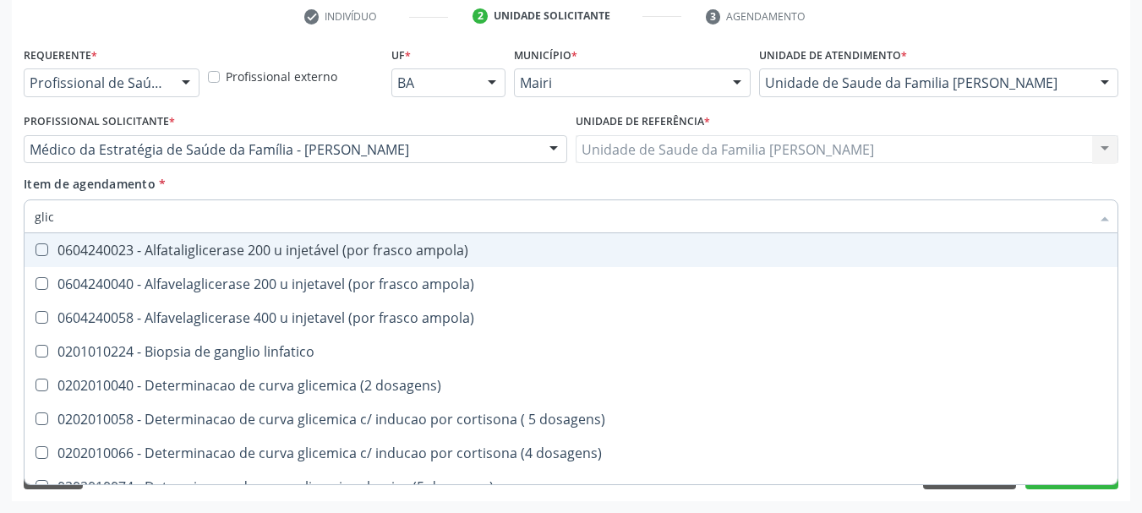
type input "glico"
checkbox ampola\) "true"
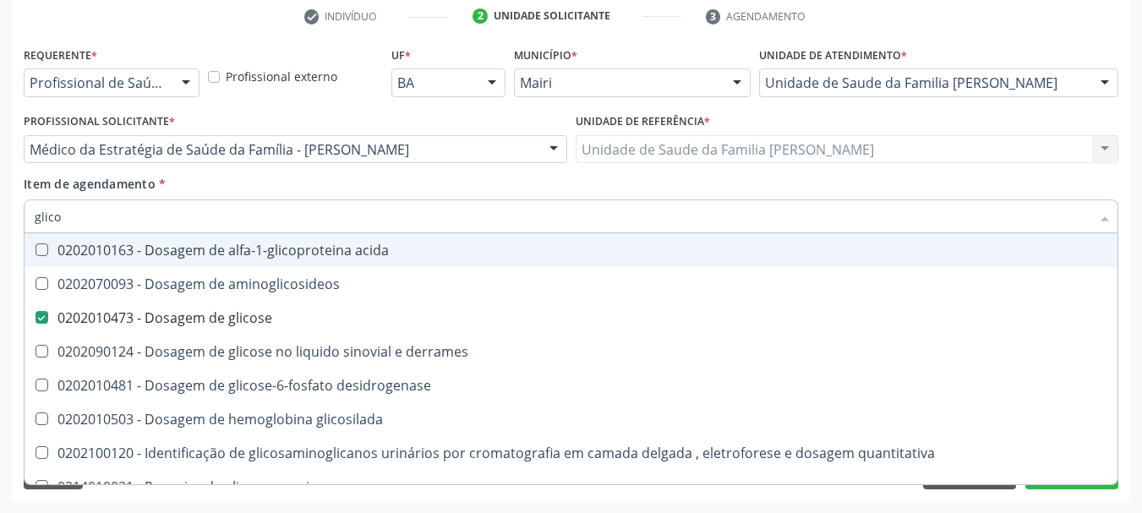
type input "glicos"
checkbox aminoglicosideos "true"
checkbox glicose "false"
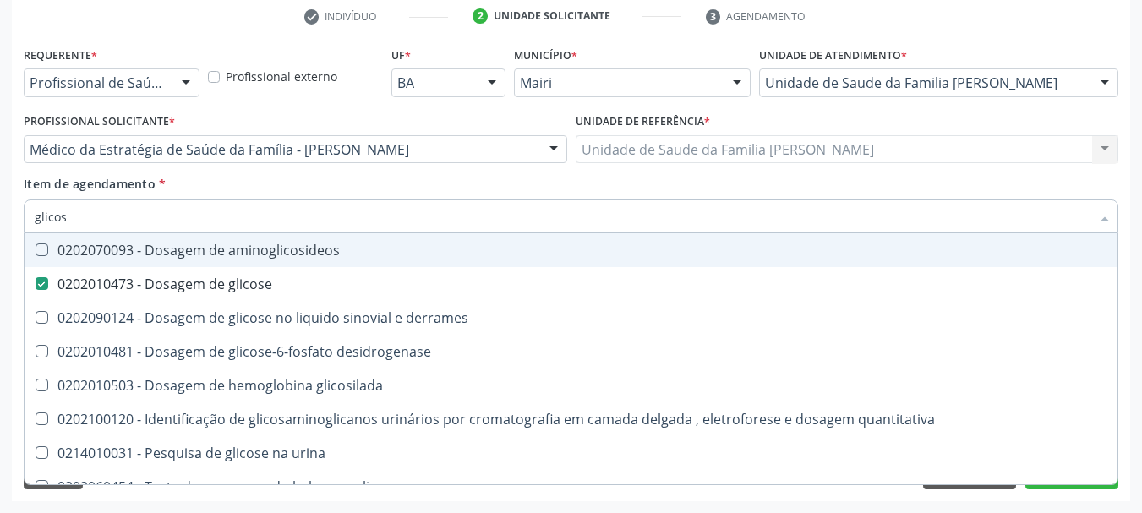
type input "glicosi"
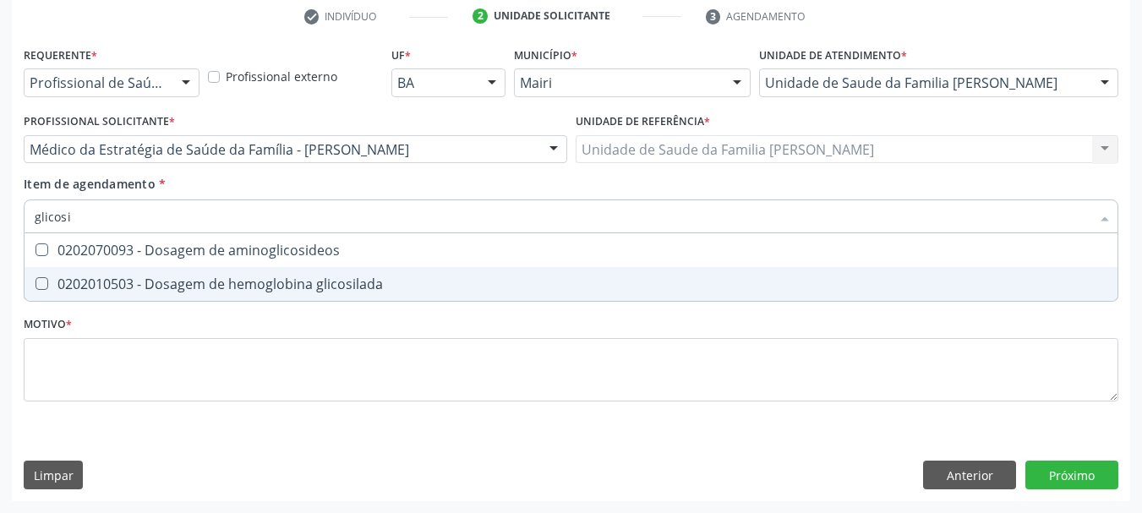
click at [90, 277] on div "0202010503 - Dosagem de hemoglobina glicosilada" at bounding box center [571, 284] width 1072 height 14
checkbox glicosilada "true"
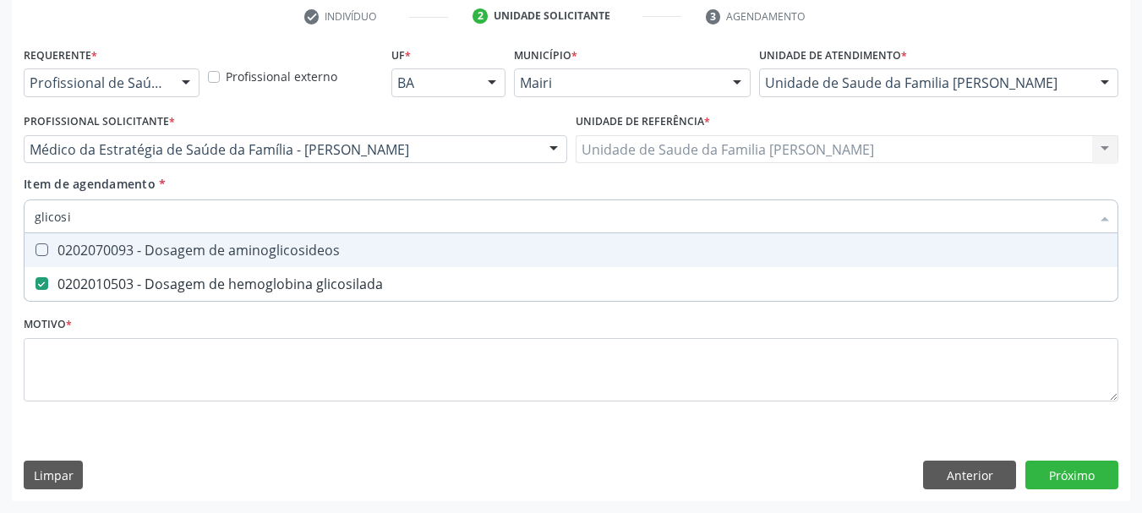
drag, startPoint x: 76, startPoint y: 220, endPoint x: 0, endPoint y: 221, distance: 76.1
click at [0, 221] on div "Acompanhamento Acompanhe a situação das marcações correntes e finalizadas Relat…" at bounding box center [571, 140] width 1142 height 744
type input "hem"
checkbox glicosilada "false"
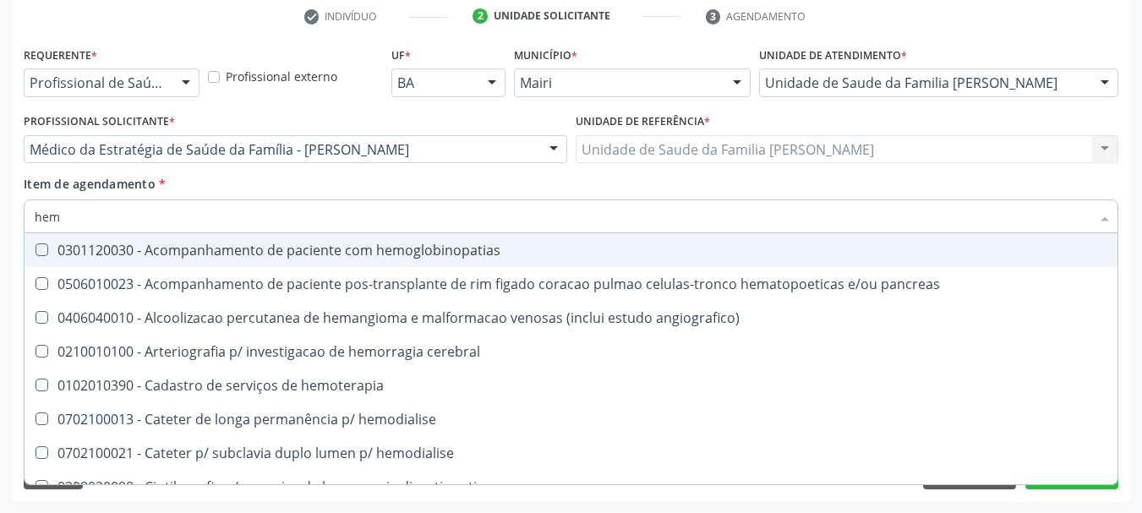
type input "hemo"
checkbox fase "true"
checkbox glicosilada "false"
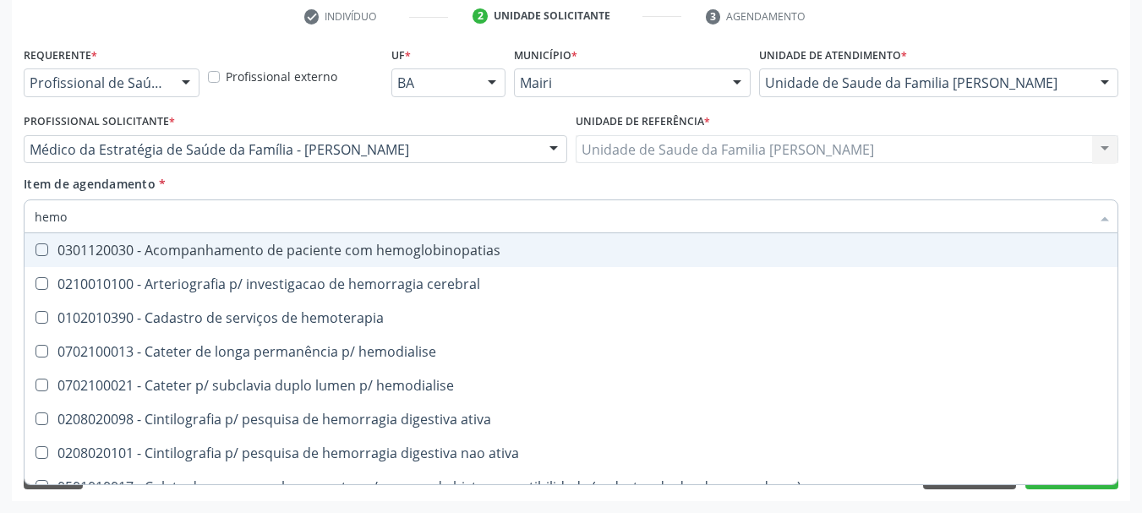
type input "hemog"
checkbox tardio\) "true"
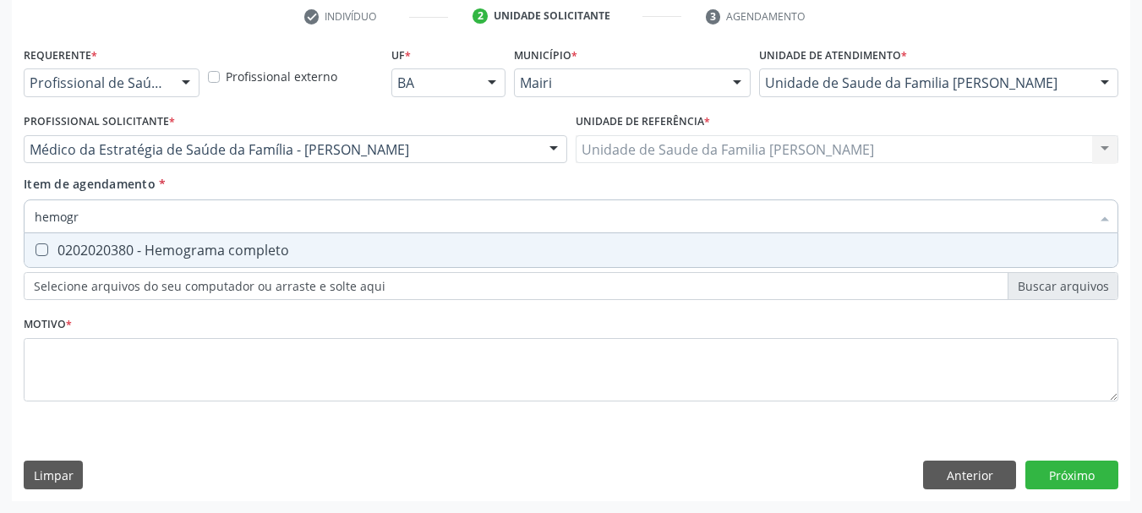
type input "hemogra"
click at [56, 243] on div "0202020380 - Hemograma completo" at bounding box center [571, 250] width 1072 height 14
checkbox completo "true"
drag, startPoint x: 68, startPoint y: 225, endPoint x: 0, endPoint y: 227, distance: 67.6
click at [0, 227] on div "Acompanhamento Acompanhe a situação das marcações correntes e finalizadas Relat…" at bounding box center [571, 140] width 1142 height 744
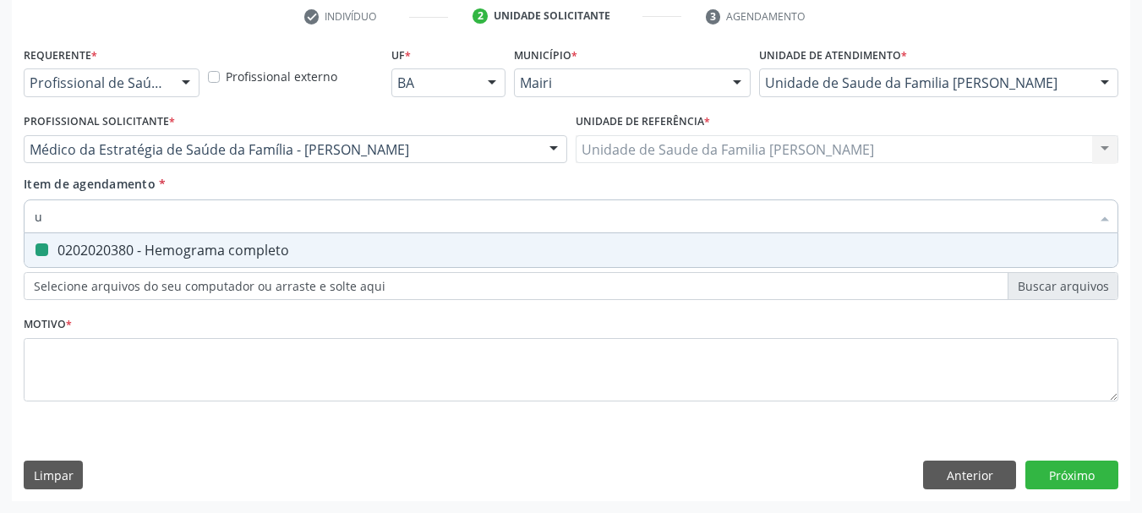
type input "ur"
checkbox completo "false"
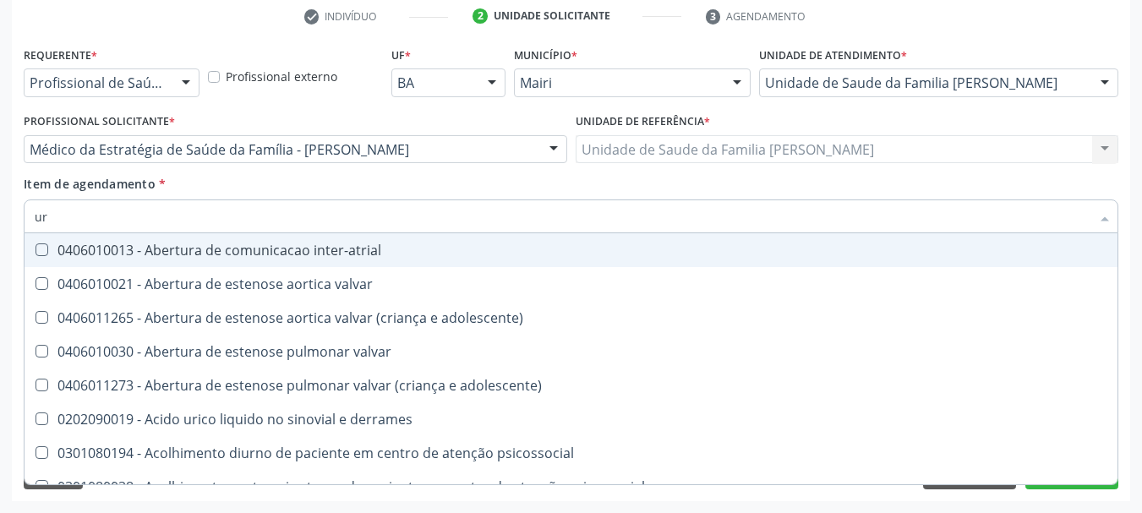
type input "ure"
checkbox urina "false"
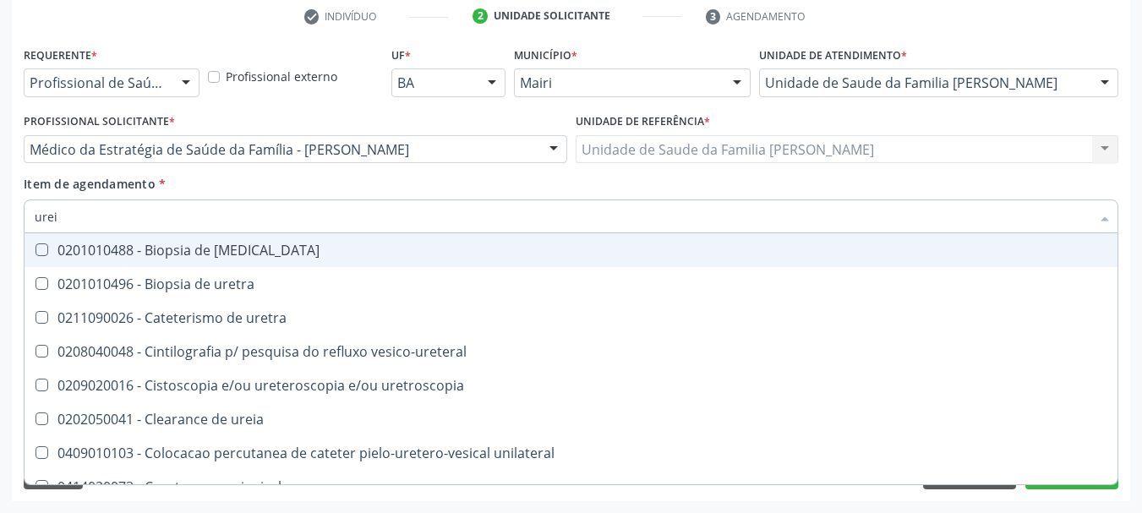
type input "ureia"
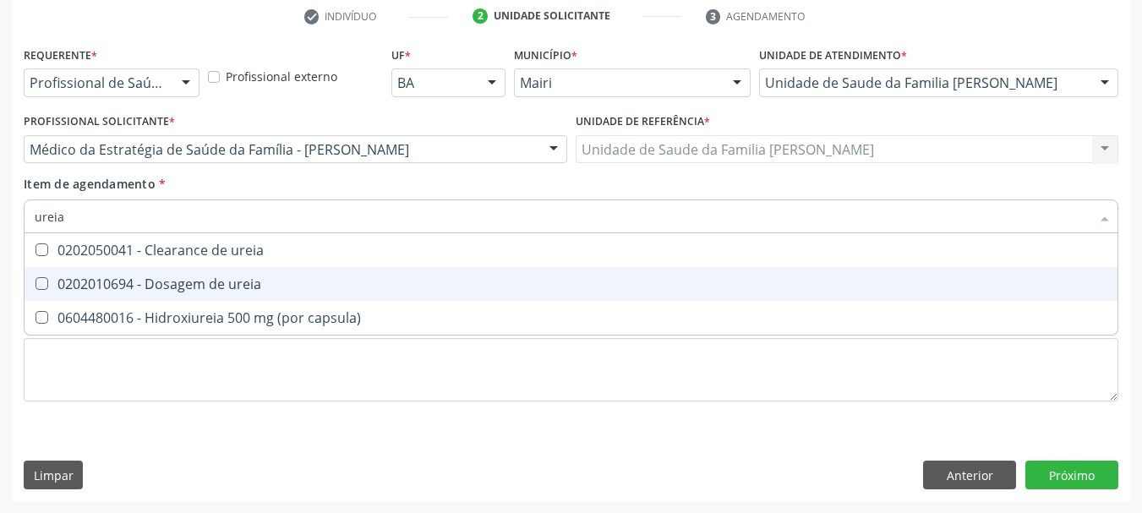
click at [63, 283] on div "0202010694 - Dosagem de ureia" at bounding box center [571, 284] width 1072 height 14
checkbox ureia "true"
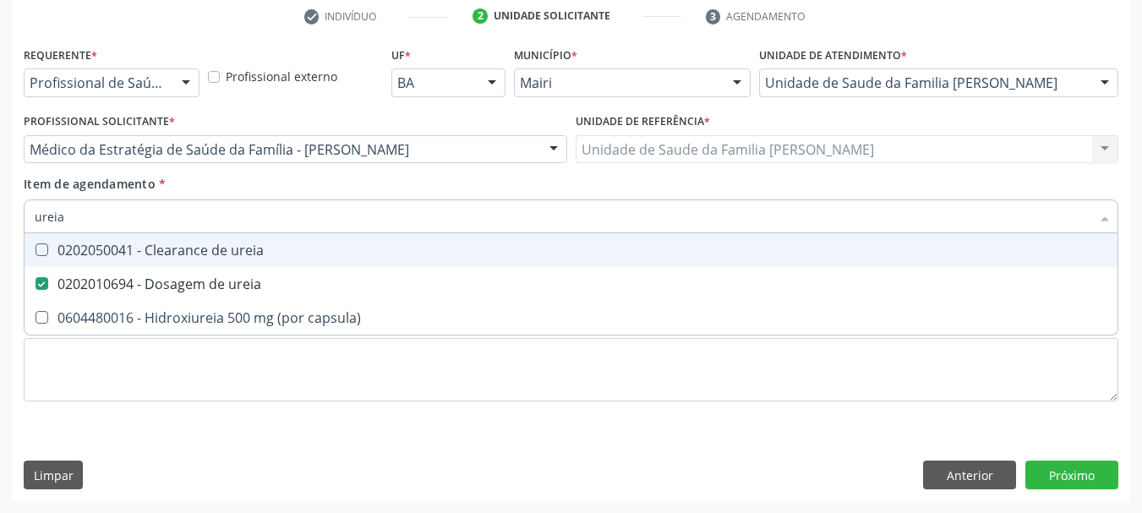
drag, startPoint x: 87, startPoint y: 205, endPoint x: 0, endPoint y: 220, distance: 88.2
click at [0, 220] on div "Acompanhamento Acompanhe a situação das marcações correntes e finalizadas Relat…" at bounding box center [571, 140] width 1142 height 744
type input "tg"
checkbox ureia "false"
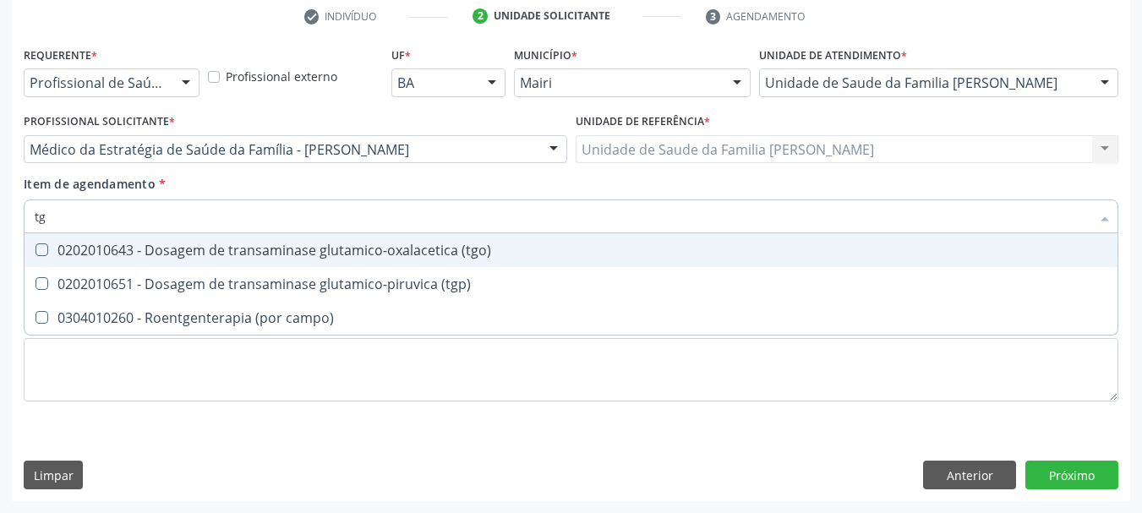
type input "tgo"
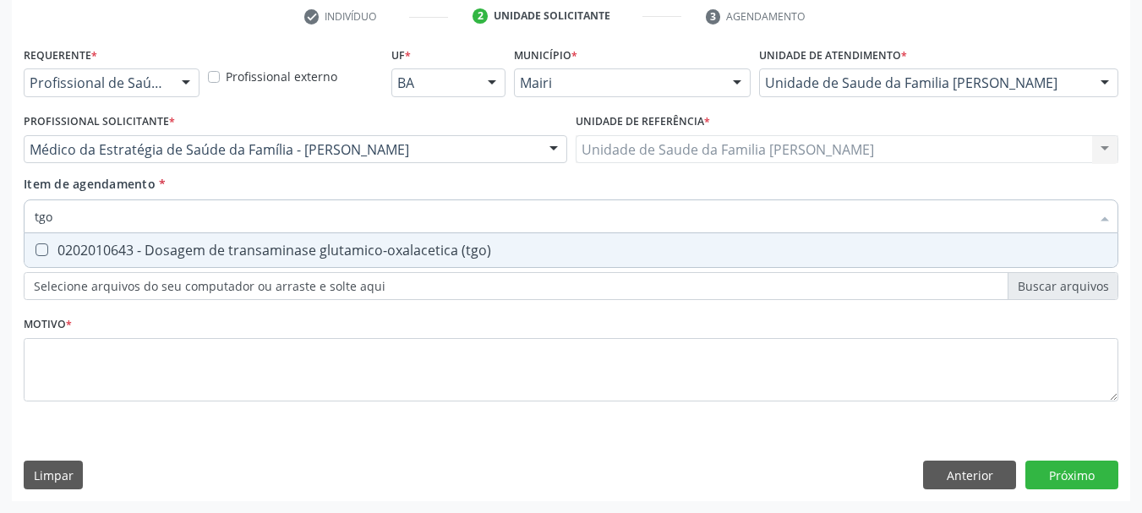
click at [78, 253] on div "0202010643 - Dosagem de transaminase glutamico-oxalacetica (tgo)" at bounding box center [571, 250] width 1072 height 14
checkbox \(tgo\) "true"
drag, startPoint x: 72, startPoint y: 224, endPoint x: 0, endPoint y: 231, distance: 72.1
click at [0, 231] on div "Acompanhamento Acompanhe a situação das marcações correntes e finalizadas Relat…" at bounding box center [571, 140] width 1142 height 744
type input "tgp"
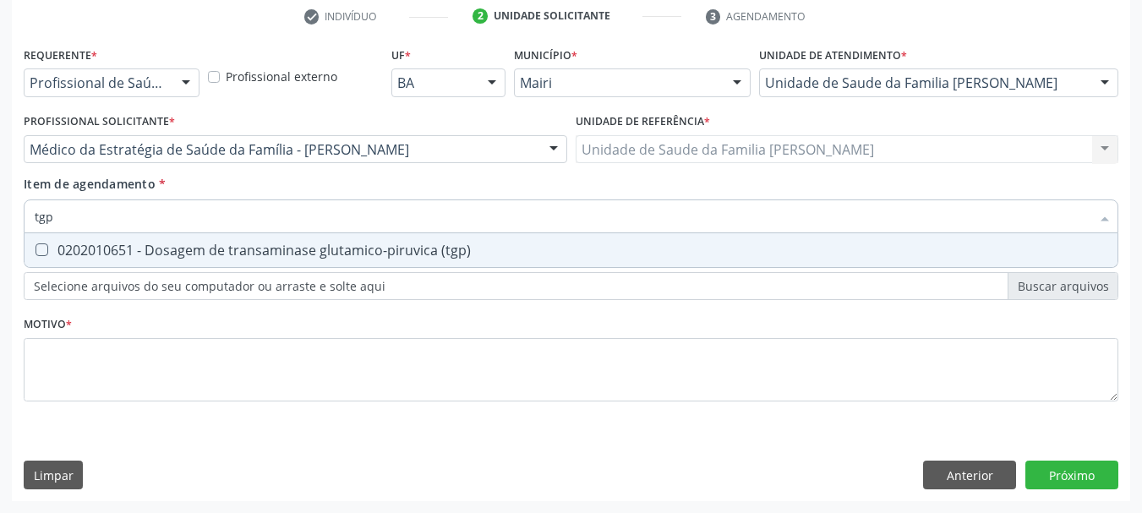
click at [60, 240] on span "0202010651 - Dosagem de transaminase glutamico-piruvica (tgp)" at bounding box center [571, 250] width 1093 height 34
checkbox \(tgp\) "true"
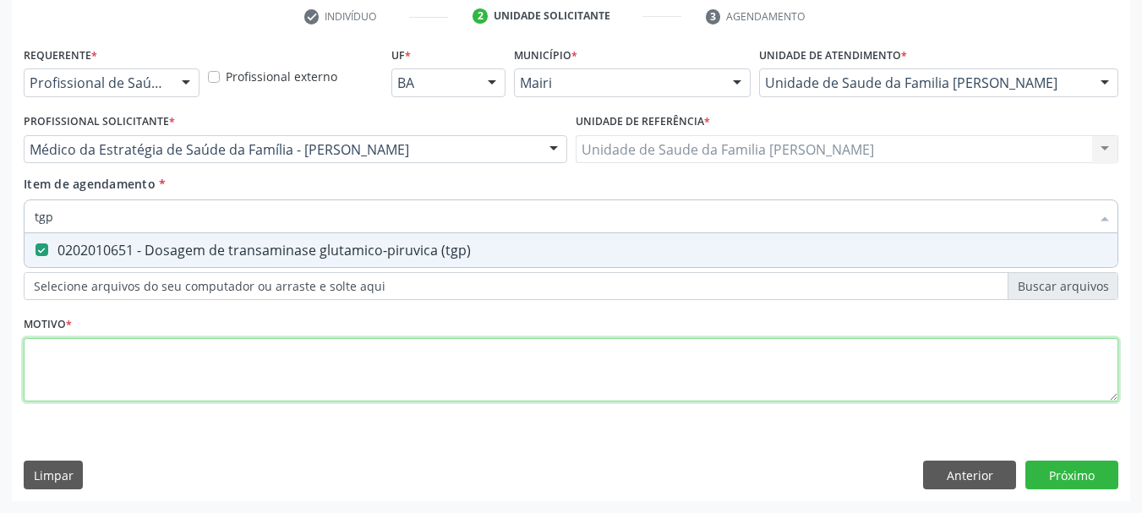
click at [150, 361] on div "Requerente * Profissional de Saúde Profissional de Saúde Paciente Nenhum result…" at bounding box center [571, 233] width 1094 height 383
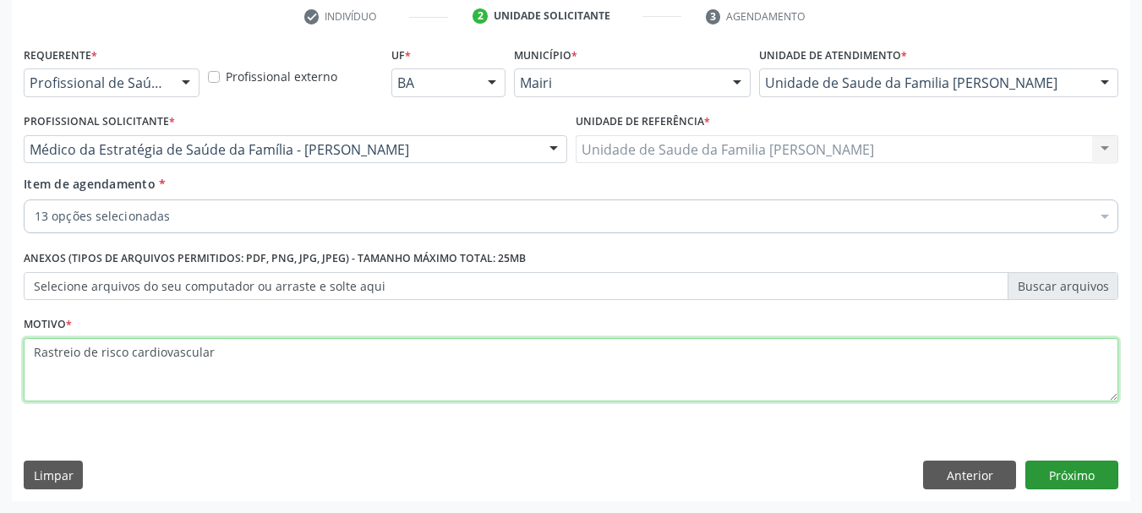
type textarea "Rastreio de risco cardiovascular"
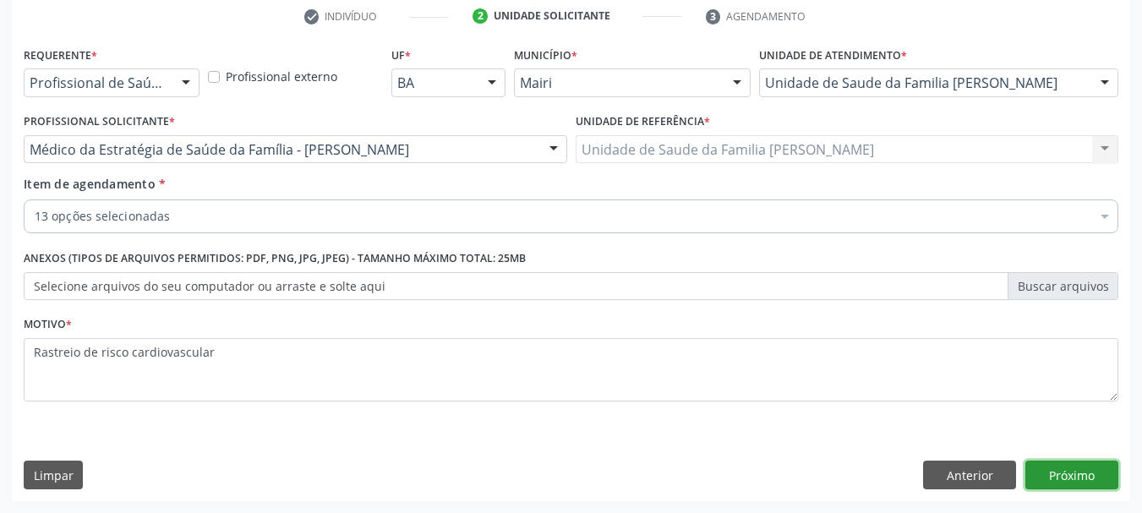
click at [1085, 480] on button "Próximo" at bounding box center [1071, 475] width 93 height 29
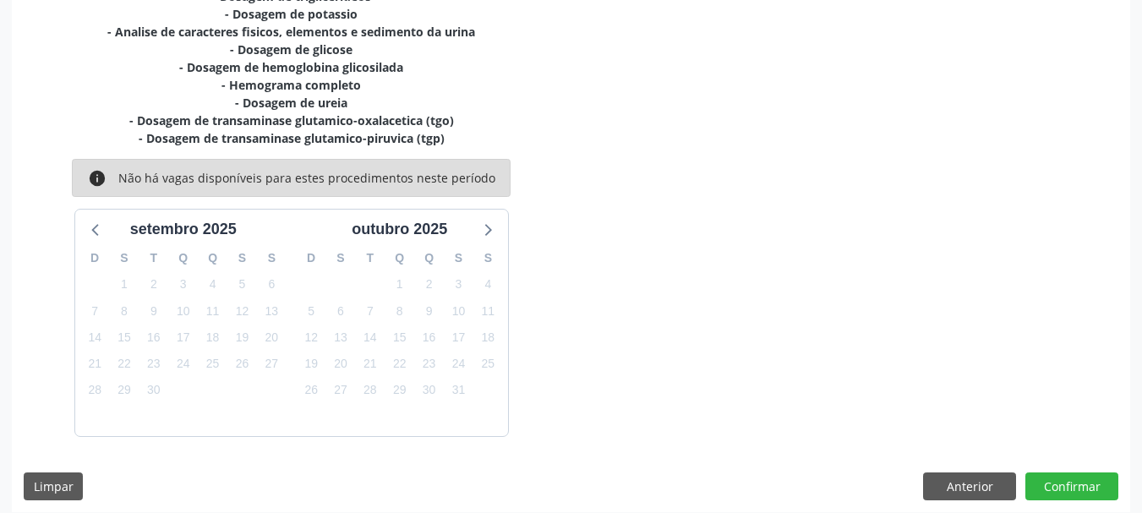
scroll to position [485, 0]
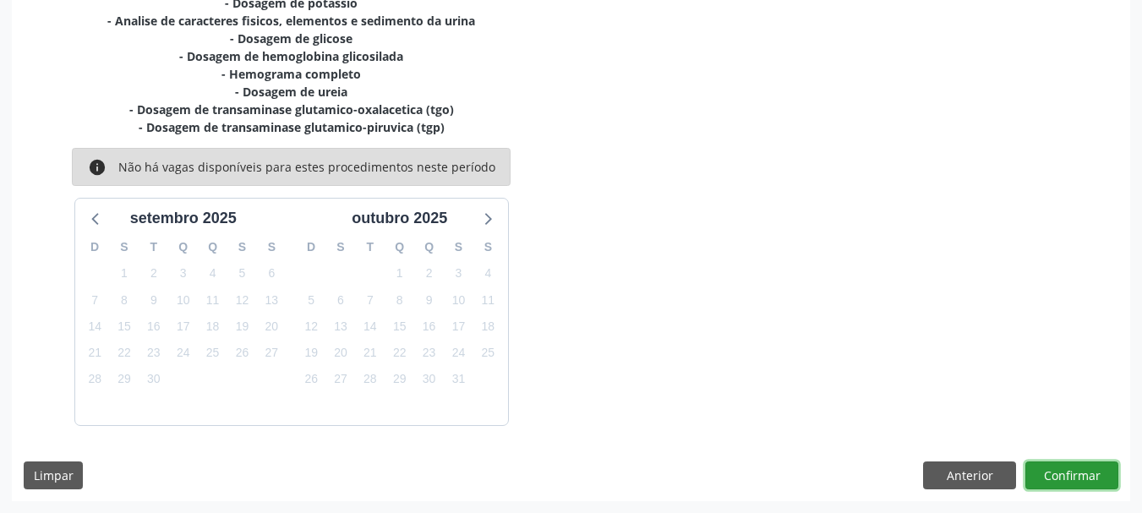
click at [1065, 472] on button "Confirmar" at bounding box center [1071, 475] width 93 height 29
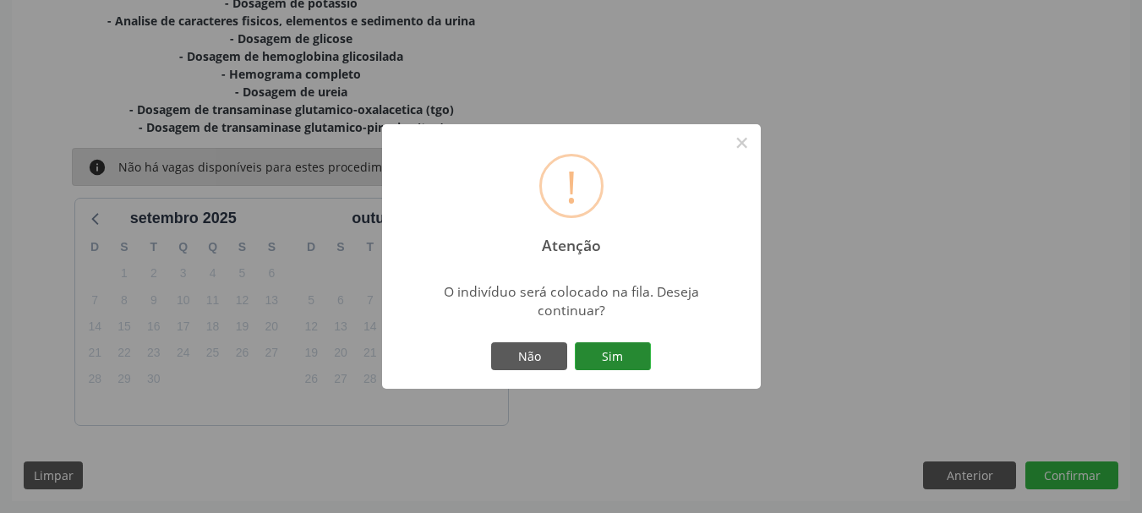
click at [608, 363] on button "Sim" at bounding box center [613, 356] width 76 height 29
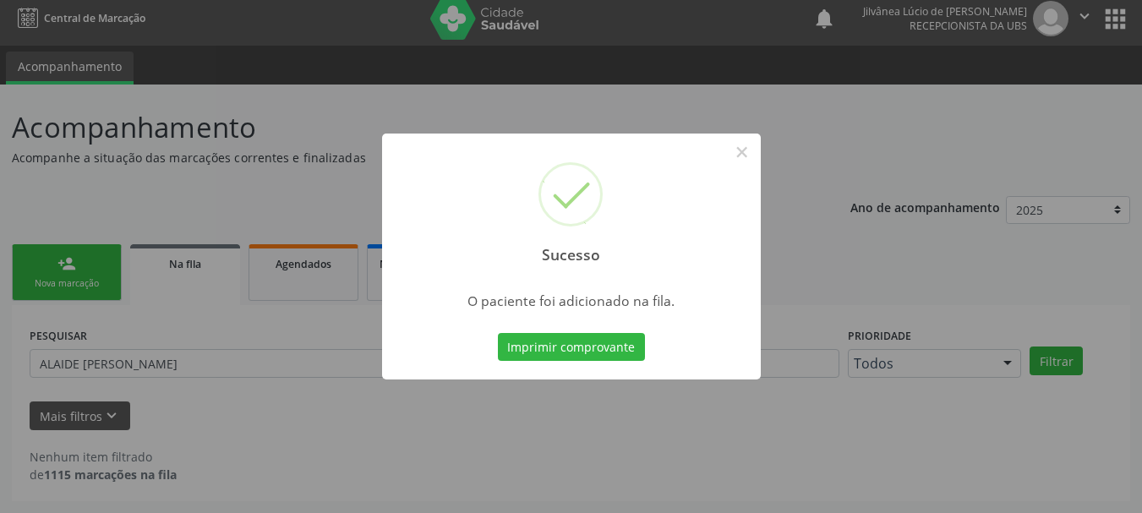
scroll to position [8, 0]
click at [748, 158] on button "×" at bounding box center [742, 152] width 29 height 29
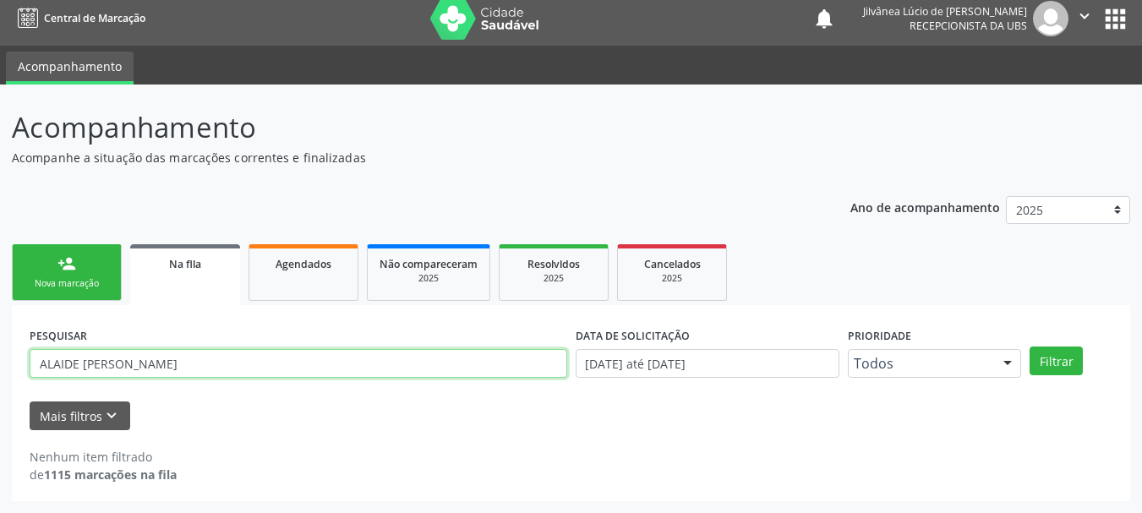
drag, startPoint x: 241, startPoint y: 363, endPoint x: 0, endPoint y: 374, distance: 241.1
click at [0, 374] on div "Acompanhamento Acompanhe a situação das marcações correntes e finalizadas Relat…" at bounding box center [571, 299] width 1142 height 428
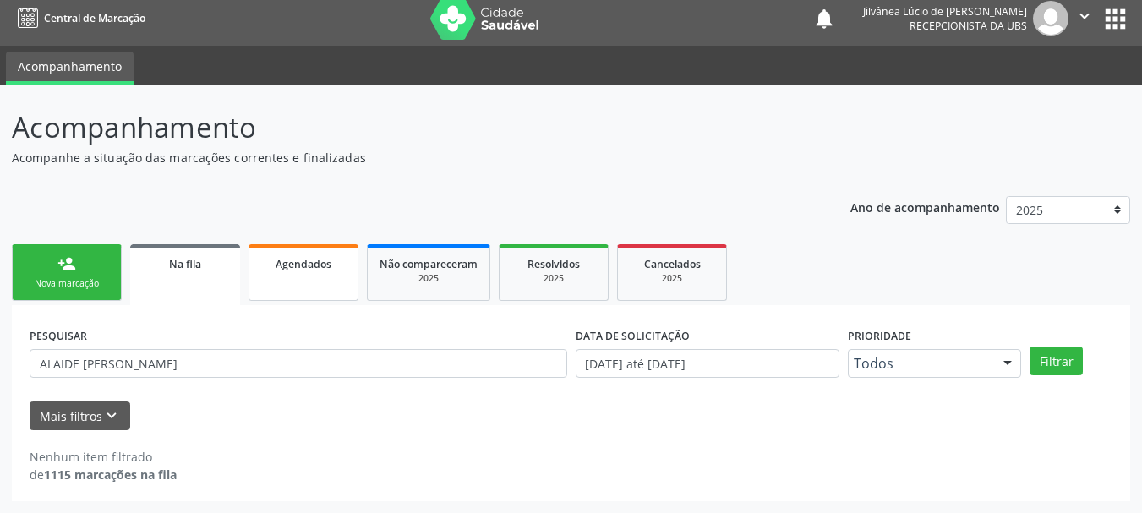
click at [335, 260] on div "Agendados" at bounding box center [303, 263] width 85 height 18
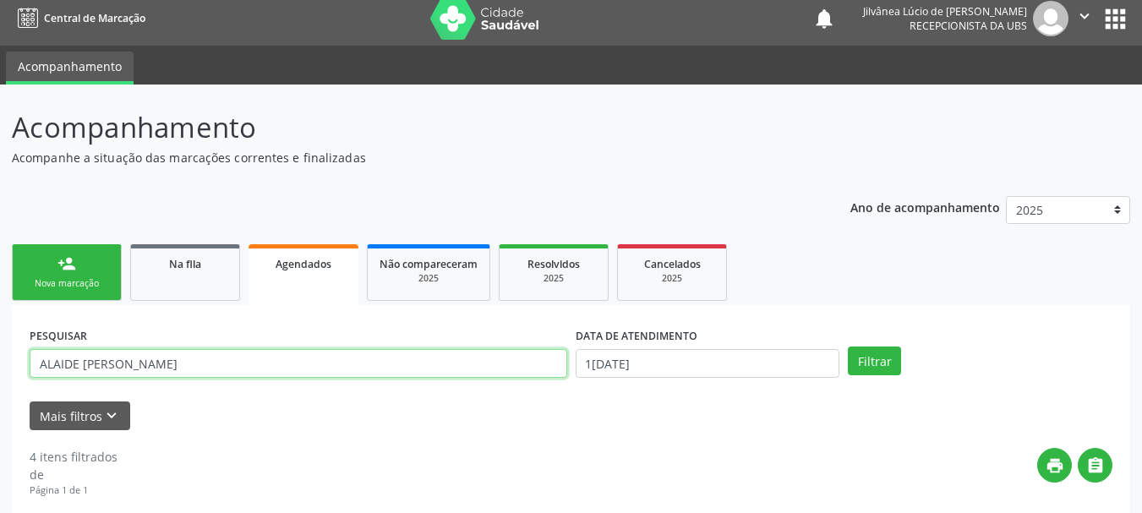
click at [248, 364] on input "ALAIDE [PERSON_NAME]" at bounding box center [298, 363] width 537 height 29
drag, startPoint x: 248, startPoint y: 364, endPoint x: 0, endPoint y: 364, distance: 247.6
paste input "[PERSON_NAME]"
type input "[PERSON_NAME]"
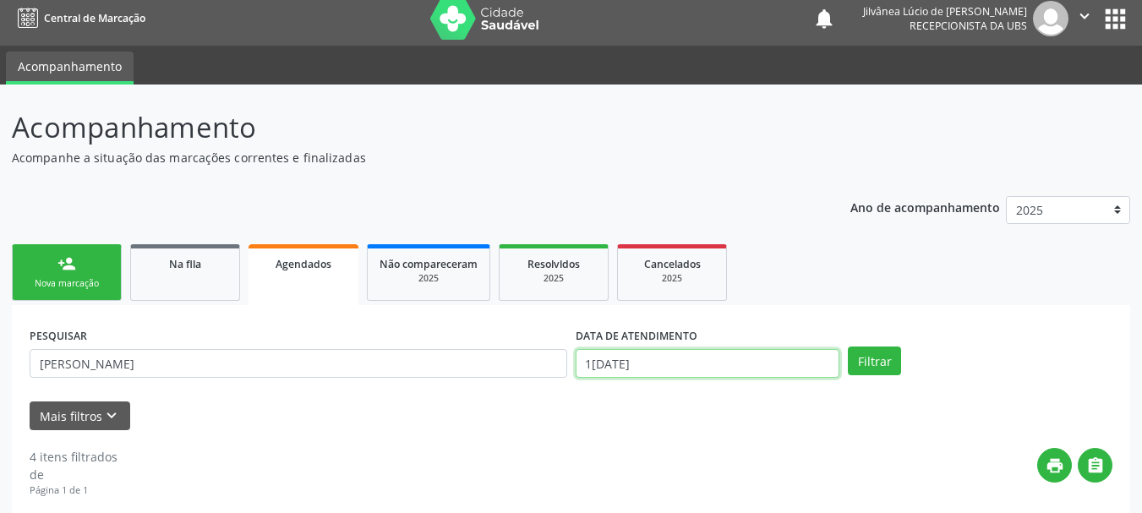
click at [607, 369] on input "1[DATE]" at bounding box center [707, 363] width 264 height 29
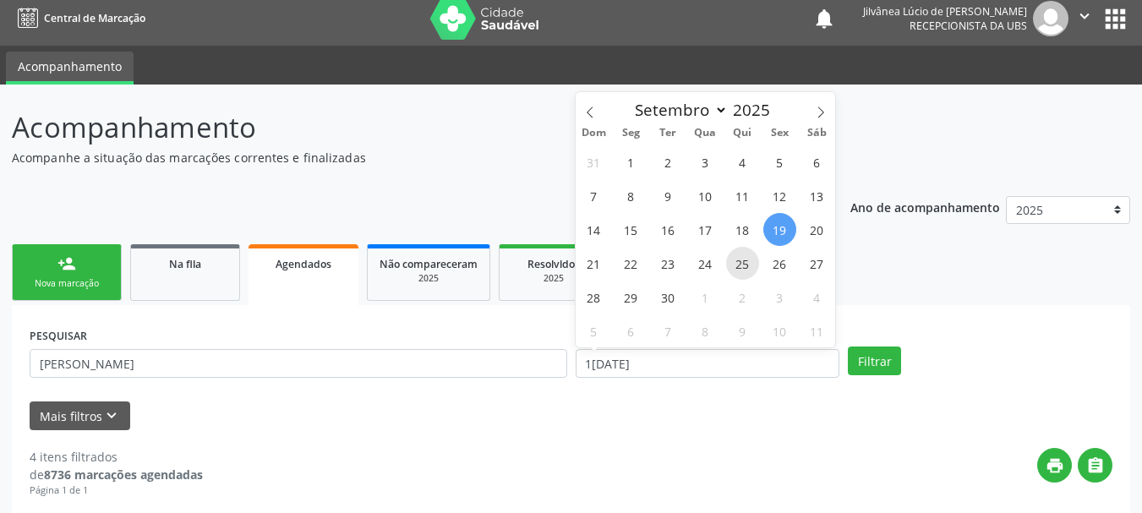
click at [747, 270] on span "25" at bounding box center [742, 263] width 33 height 33
type input "25/09/2025"
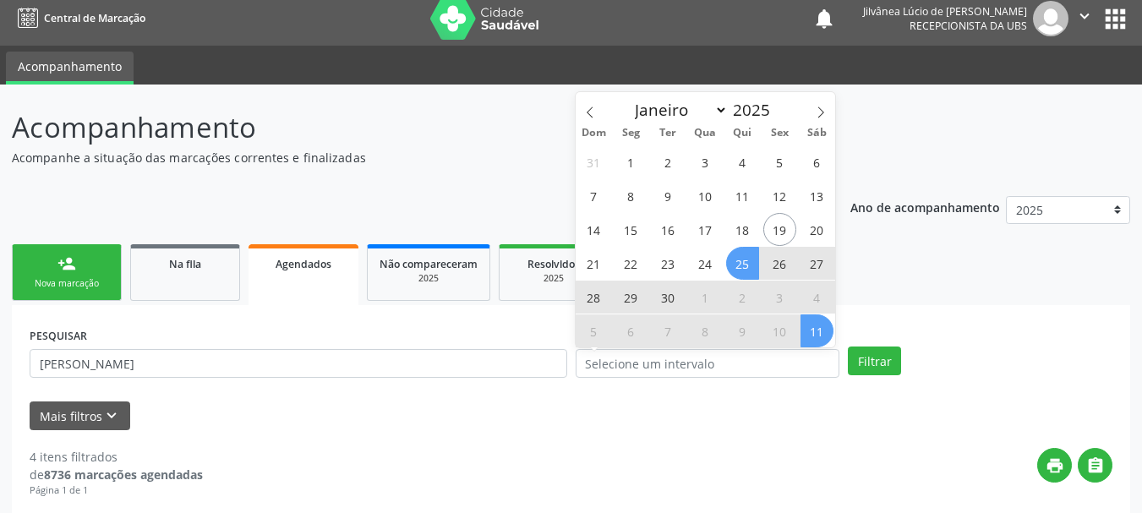
click at [900, 328] on div "PESQUISAR [PERSON_NAME] DATA DE ATENDIMENTO Filtrar" at bounding box center [570, 356] width 1091 height 66
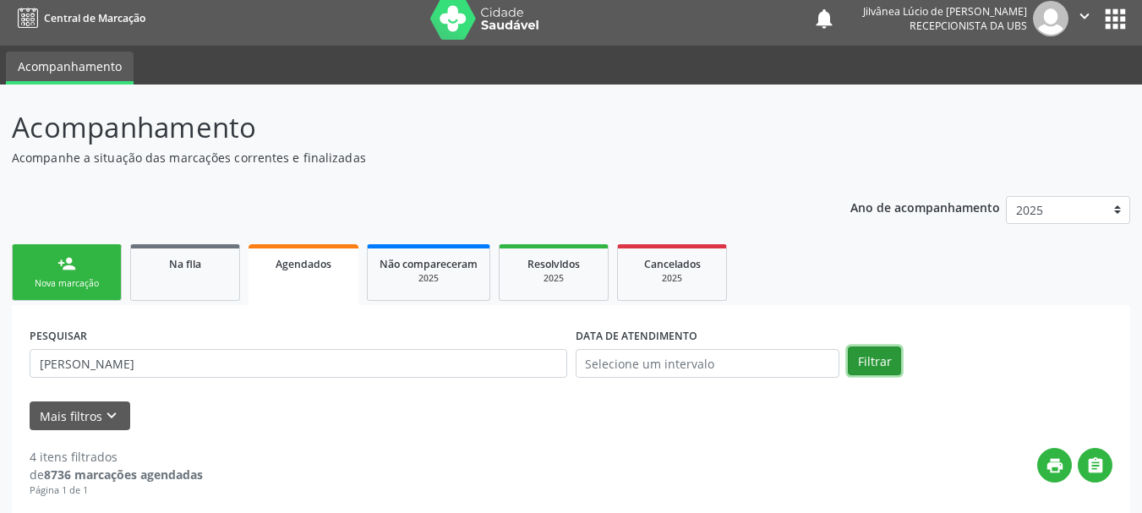
click at [881, 352] on button "Filtrar" at bounding box center [874, 360] width 53 height 29
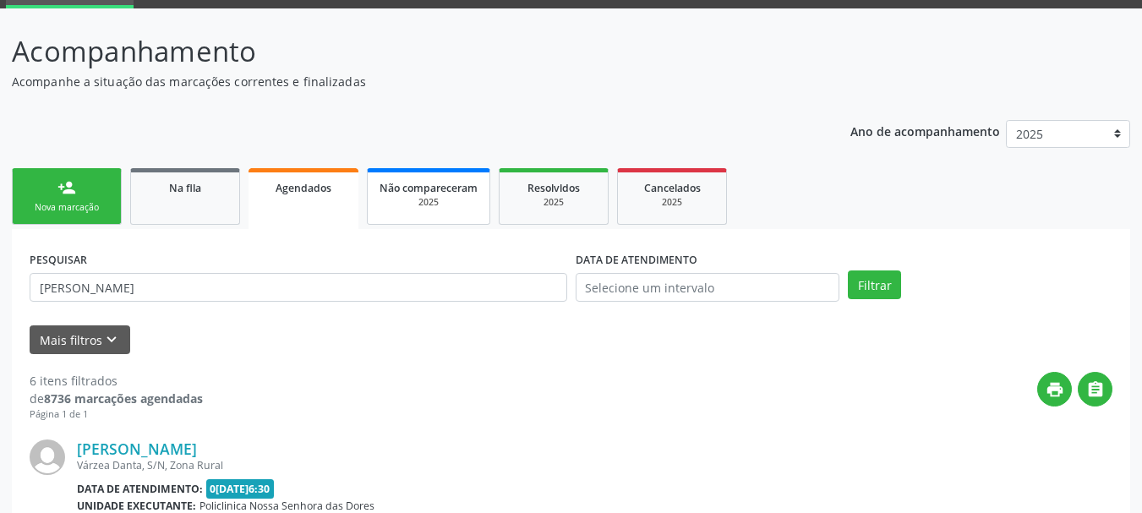
scroll to position [177, 0]
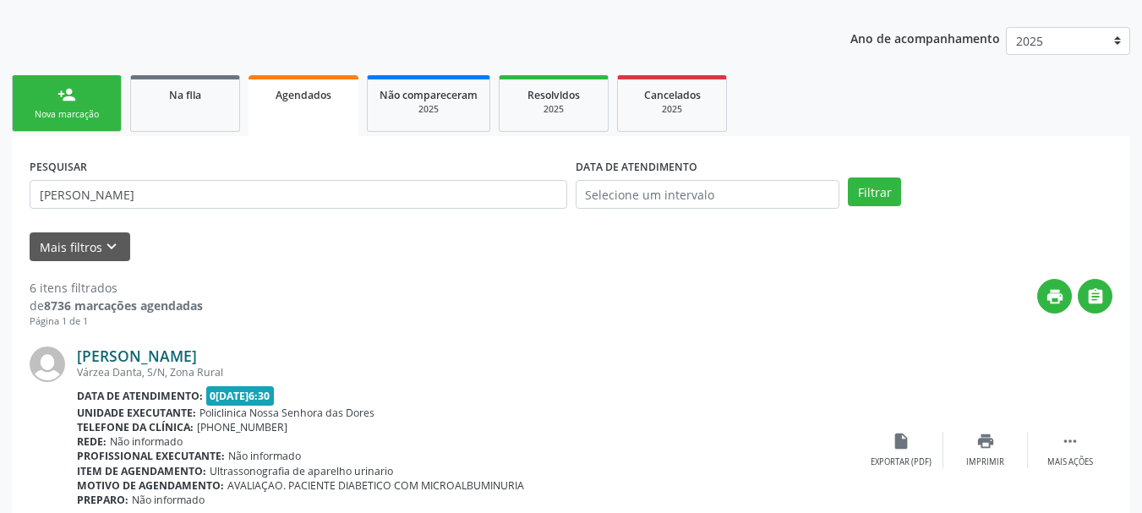
click at [197, 353] on link "[PERSON_NAME]" at bounding box center [137, 355] width 120 height 19
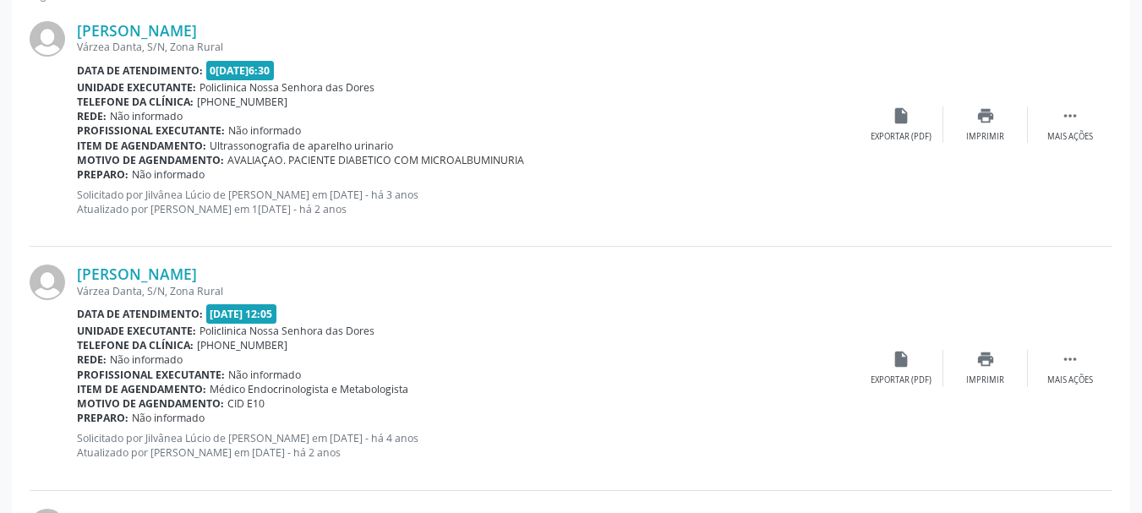
scroll to position [515, 0]
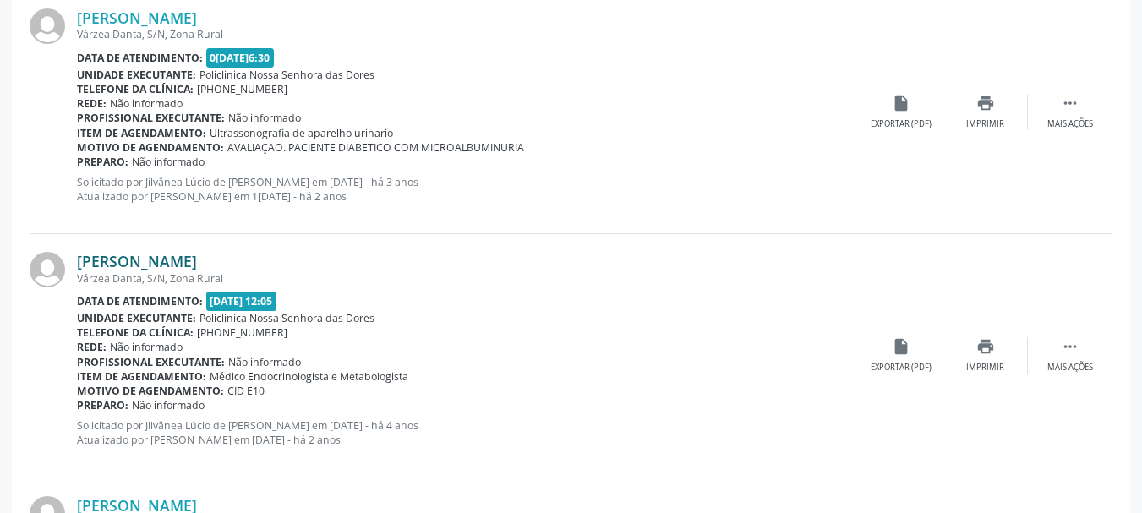
click at [137, 260] on link "[PERSON_NAME]" at bounding box center [137, 261] width 120 height 19
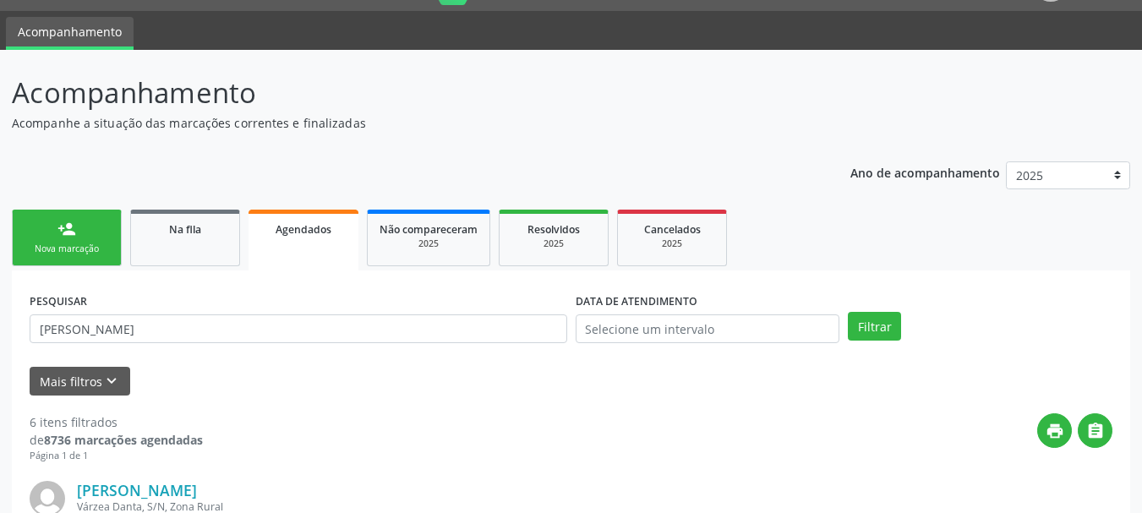
scroll to position [0, 0]
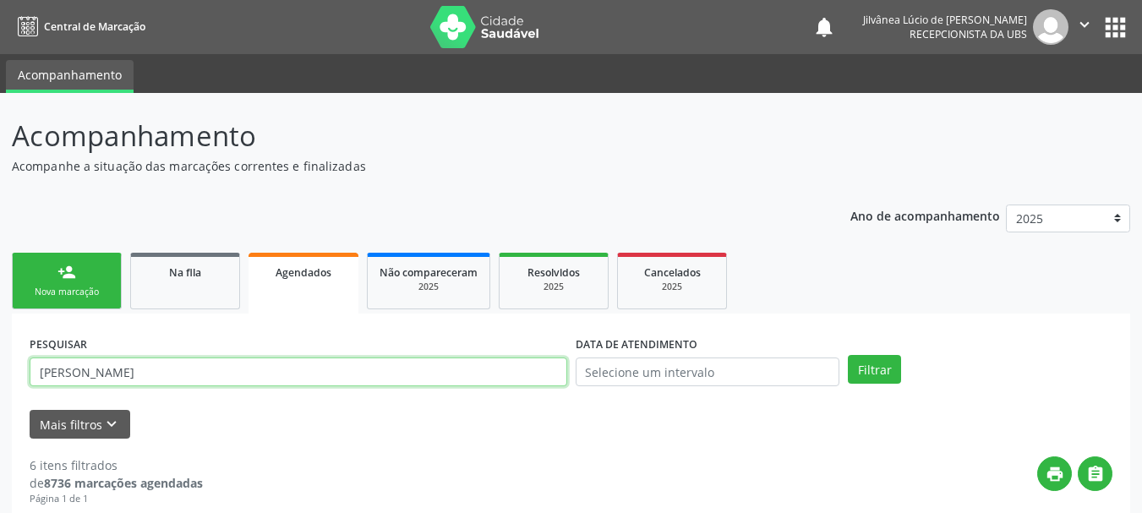
drag, startPoint x: 246, startPoint y: 372, endPoint x: 0, endPoint y: 393, distance: 246.8
paste input "LIEGICE SANTOS SILV"
click at [848, 355] on button "Filtrar" at bounding box center [874, 369] width 53 height 29
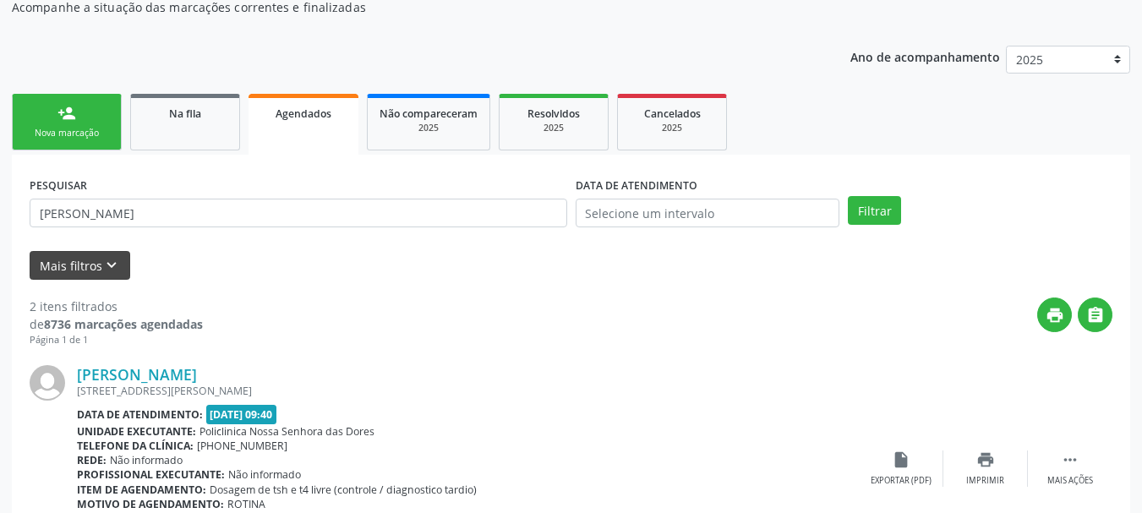
scroll to position [338, 0]
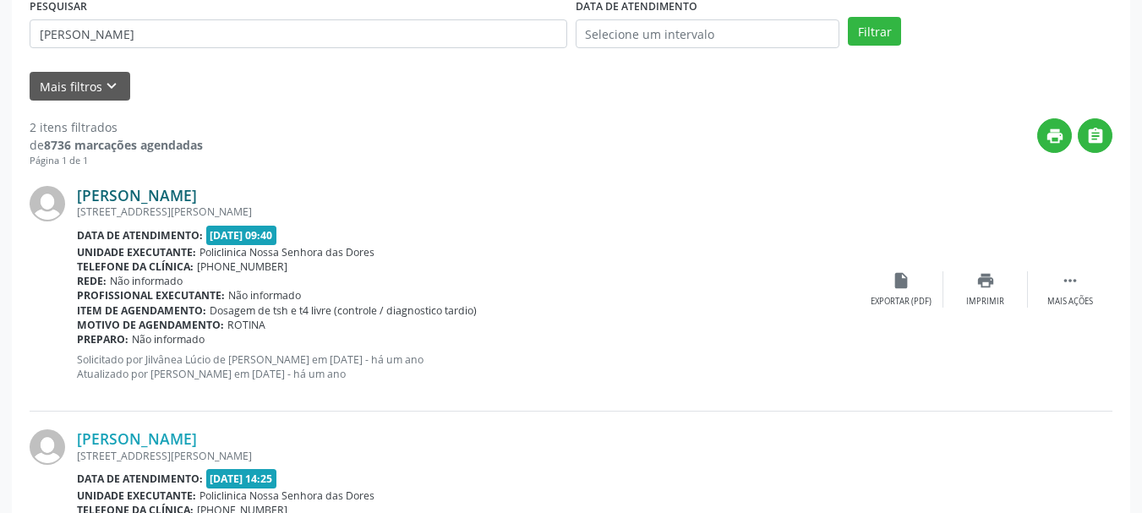
click at [108, 191] on link "[PERSON_NAME]" at bounding box center [137, 195] width 120 height 19
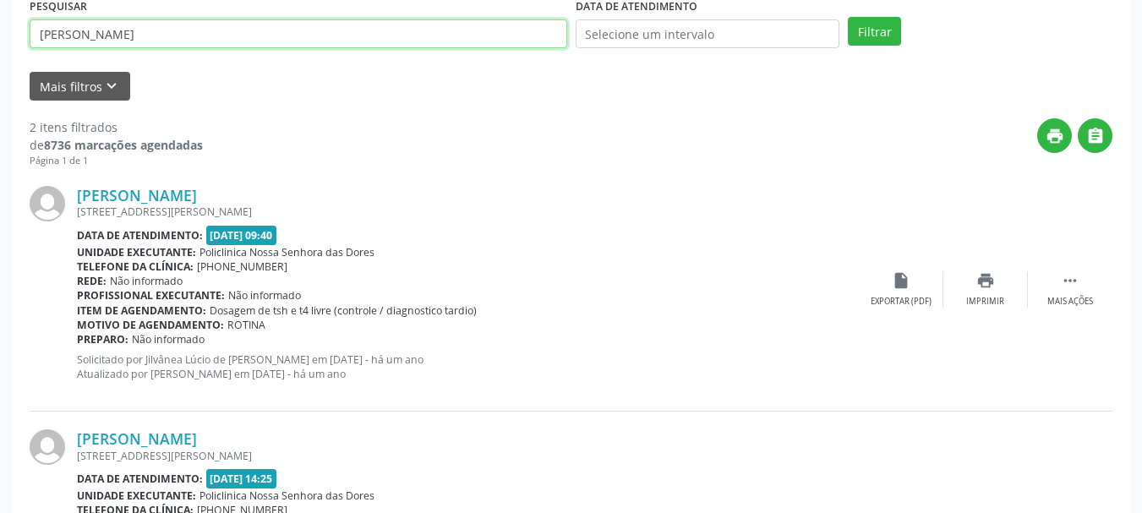
drag, startPoint x: 175, startPoint y: 37, endPoint x: 0, endPoint y: 88, distance: 182.1
click at [0, 88] on div "Acompanhamento Acompanhe a situação das marcações correntes e finalizadas Relat…" at bounding box center [571, 220] width 1142 height 930
paste input "[PERSON_NAME]"
click at [848, 17] on button "Filtrar" at bounding box center [874, 31] width 53 height 29
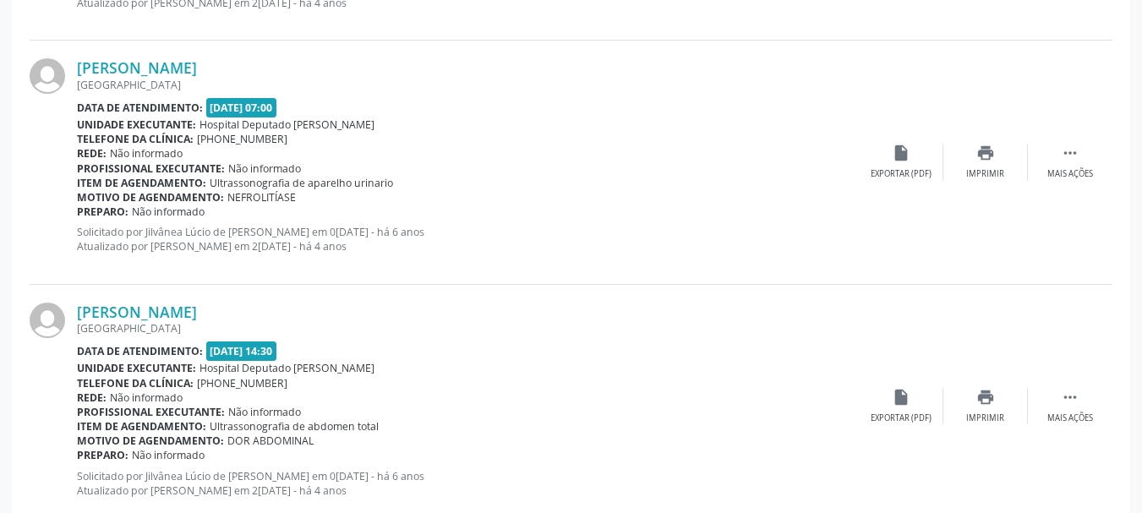
scroll to position [761, 0]
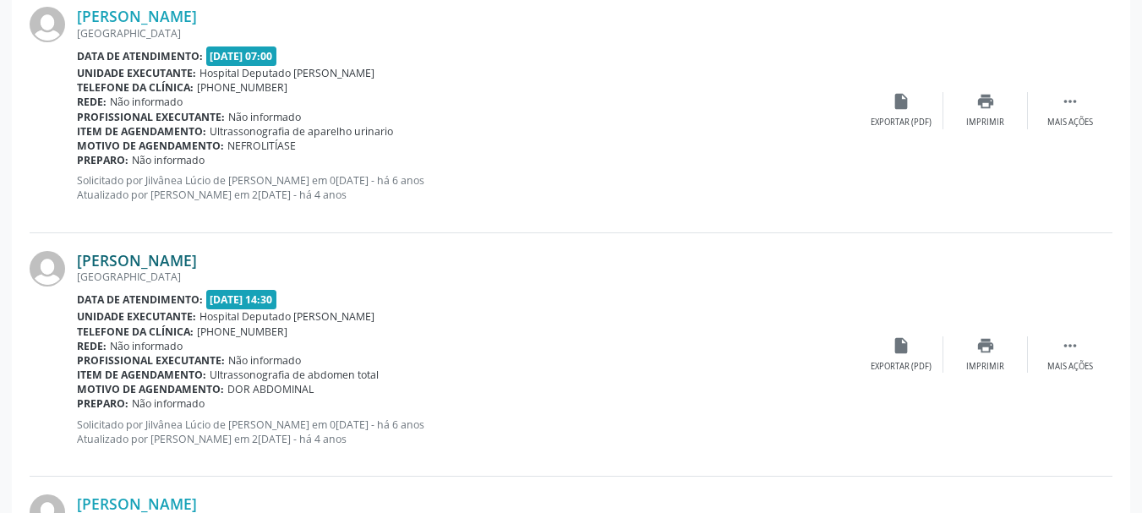
click at [144, 259] on link "[PERSON_NAME]" at bounding box center [137, 260] width 120 height 19
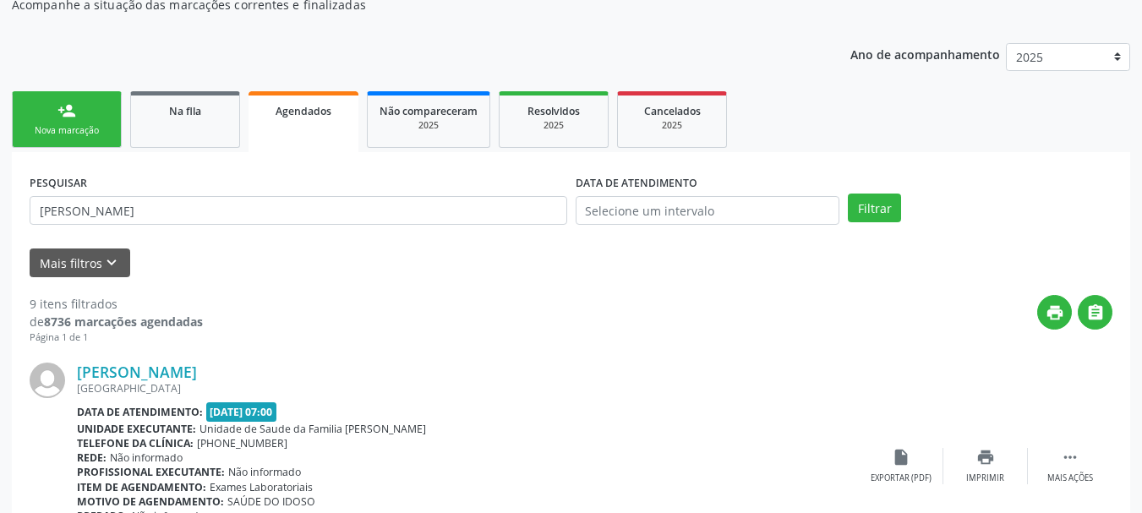
scroll to position [0, 0]
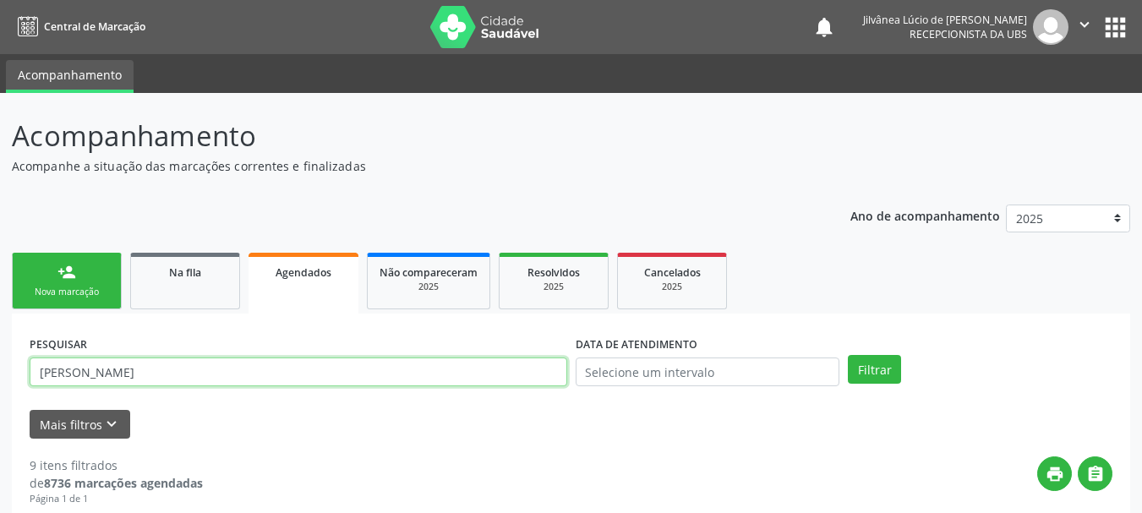
drag, startPoint x: 241, startPoint y: 373, endPoint x: 0, endPoint y: 390, distance: 241.4
paste input "[PERSON_NAME]"
click at [848, 355] on button "Filtrar" at bounding box center [874, 369] width 53 height 29
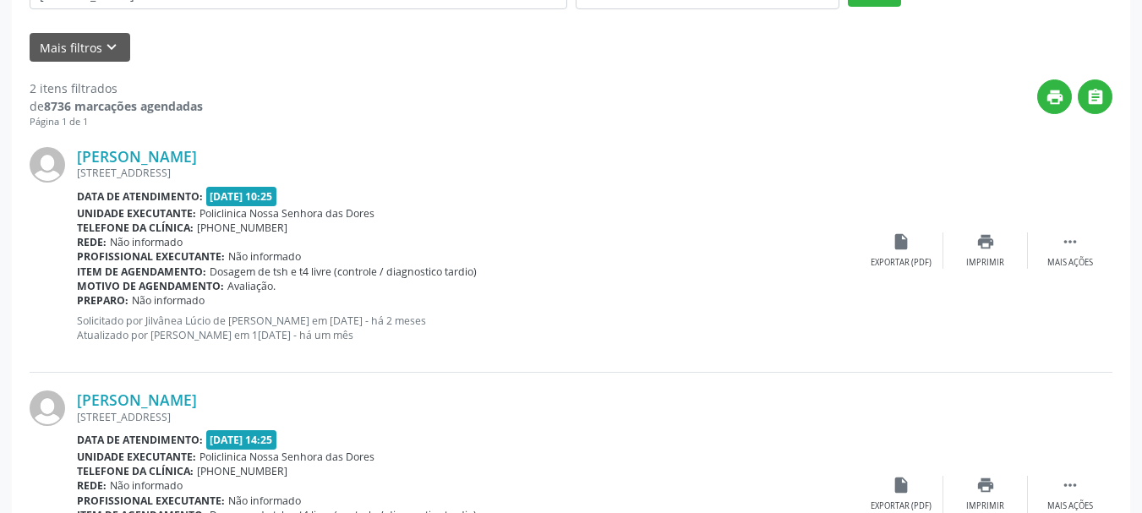
scroll to position [510, 0]
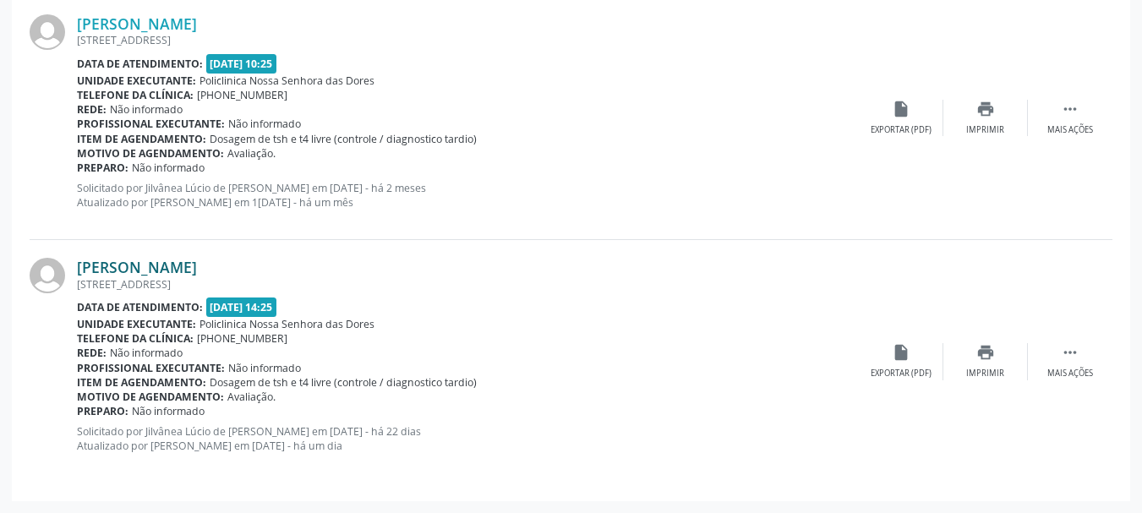
click at [121, 264] on link "[PERSON_NAME]" at bounding box center [137, 267] width 120 height 19
click at [176, 269] on link "[PERSON_NAME]" at bounding box center [137, 267] width 120 height 19
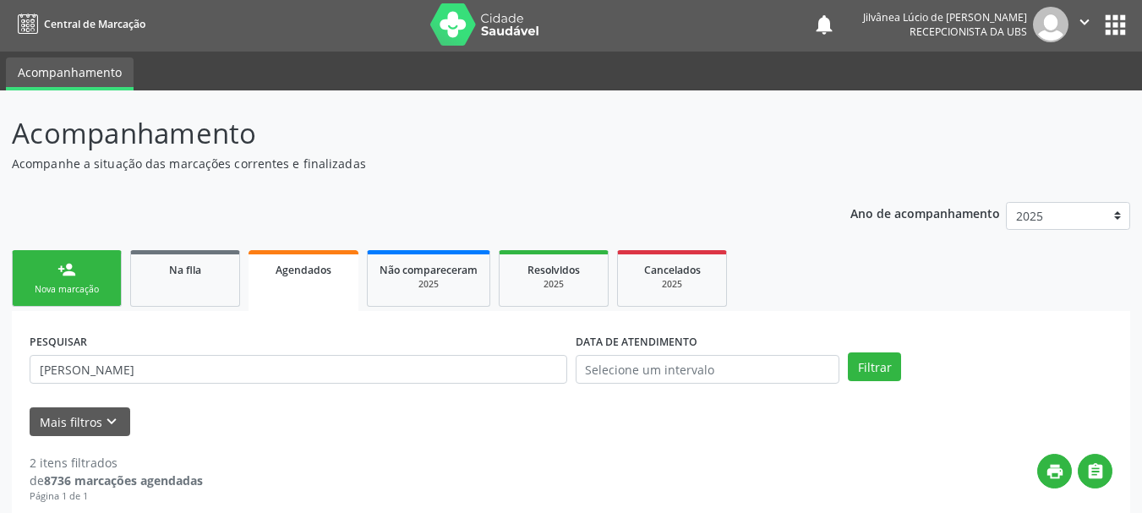
scroll to position [0, 0]
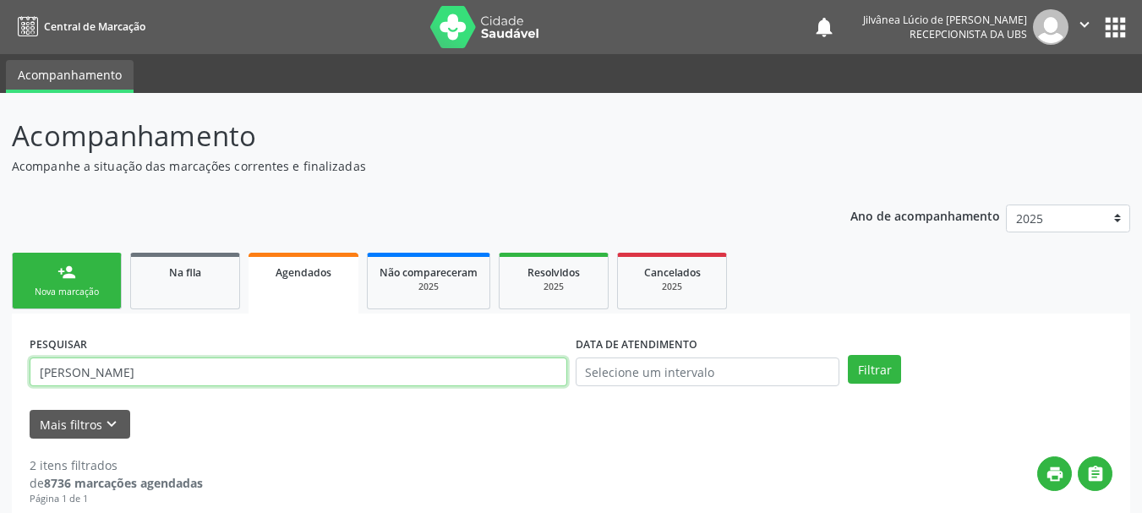
drag, startPoint x: 232, startPoint y: 375, endPoint x: 0, endPoint y: 375, distance: 232.4
paste input "[PERSON_NAME]"
click at [848, 355] on button "Filtrar" at bounding box center [874, 369] width 53 height 29
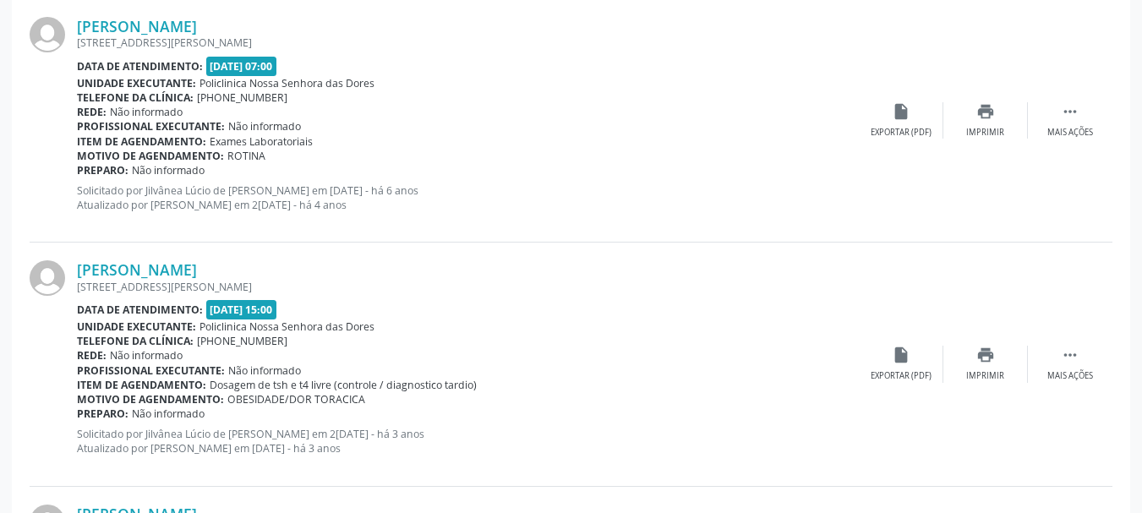
scroll to position [338, 0]
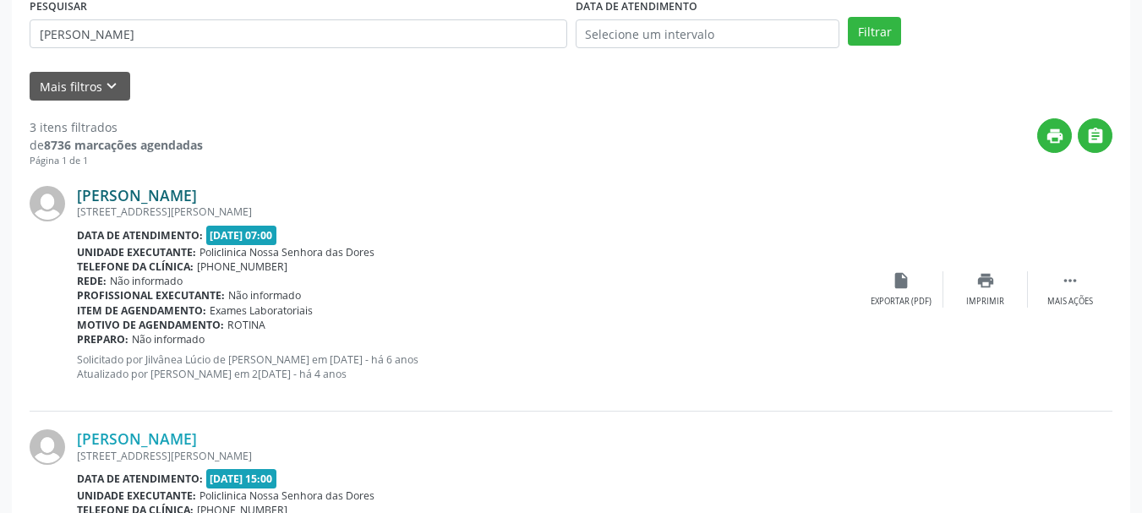
click at [135, 196] on link "[PERSON_NAME]" at bounding box center [137, 195] width 120 height 19
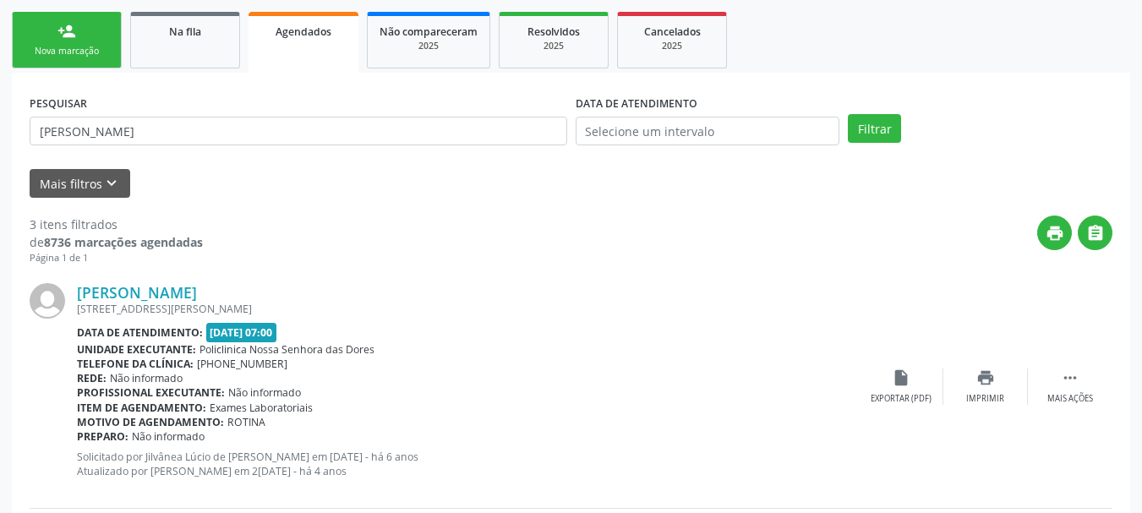
scroll to position [169, 0]
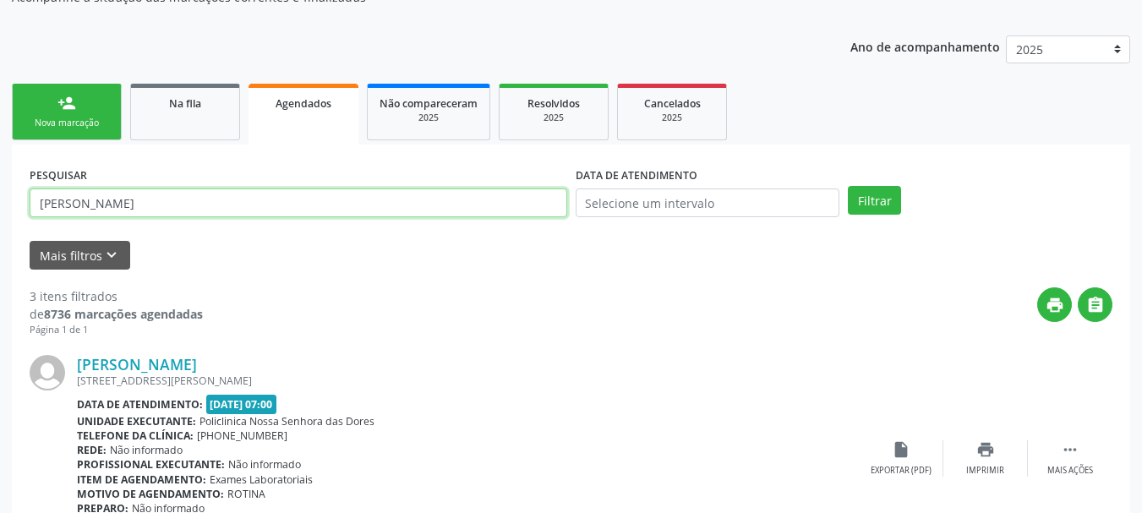
drag, startPoint x: 199, startPoint y: 209, endPoint x: 0, endPoint y: 243, distance: 201.6
click at [0, 243] on div "Acompanhamento Acompanhe a situação das marcações correntes e finalizadas Relat…" at bounding box center [571, 510] width 1142 height 1173
paste input "[DEMOGRAPHIC_DATA][PERSON_NAME]"
click at [848, 186] on button "Filtrar" at bounding box center [874, 200] width 53 height 29
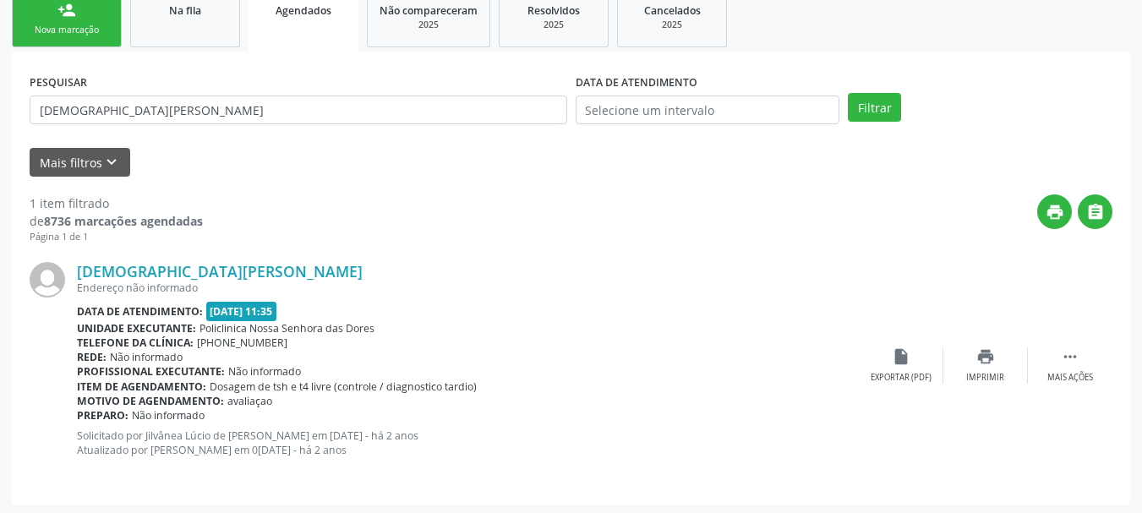
scroll to position [265, 0]
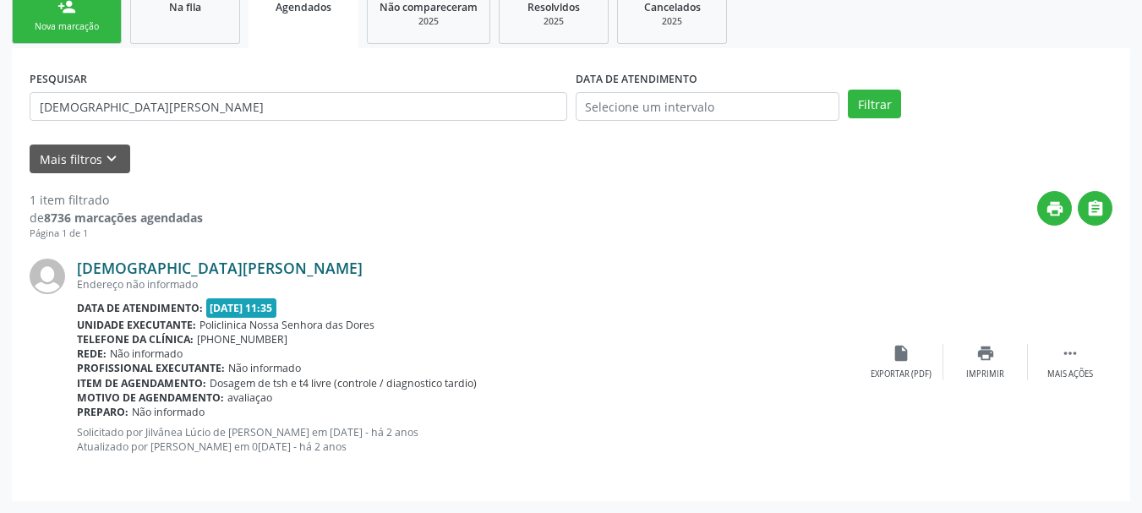
click at [134, 261] on link "[DEMOGRAPHIC_DATA][PERSON_NAME]" at bounding box center [220, 268] width 286 height 19
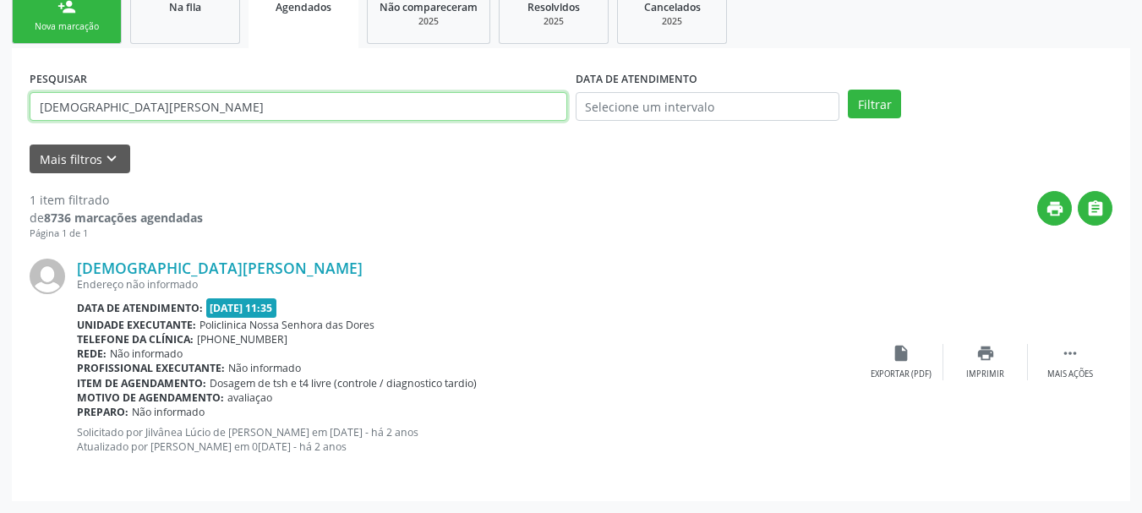
drag, startPoint x: 214, startPoint y: 112, endPoint x: 0, endPoint y: 156, distance: 218.4
click at [0, 157] on div "Acompanhamento Acompanhe a situação das marcações correntes e finalizadas Relat…" at bounding box center [571, 170] width 1142 height 685
paste input "[PERSON_NAME]"
click at [848, 90] on button "Filtrar" at bounding box center [874, 104] width 53 height 29
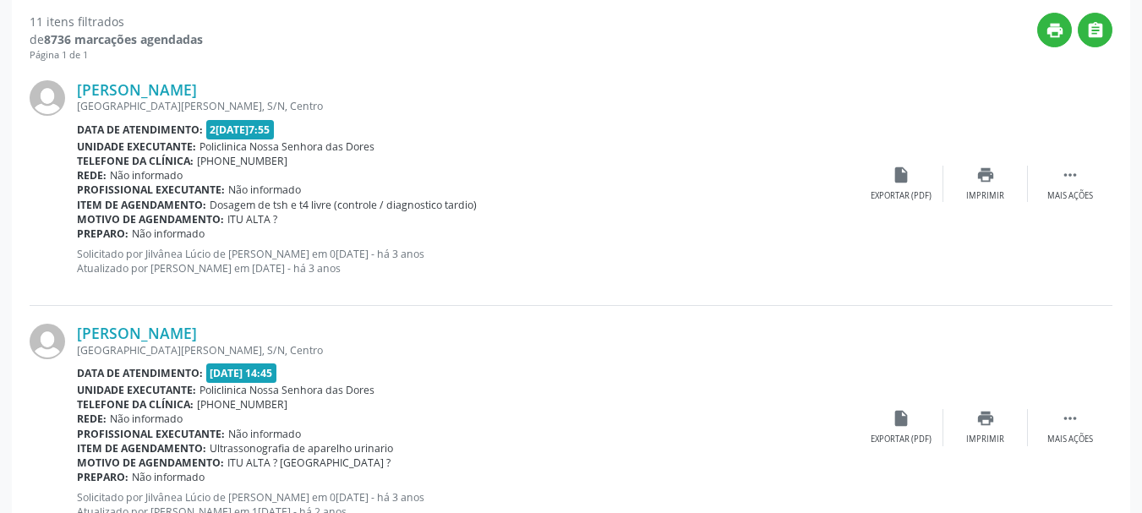
scroll to position [603, 0]
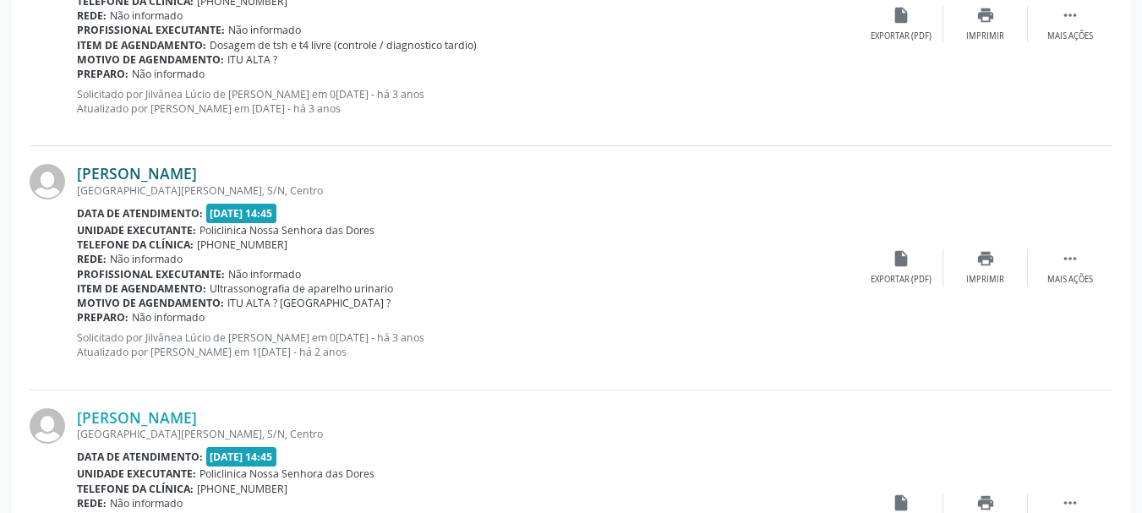
click at [161, 164] on link "[PERSON_NAME]" at bounding box center [137, 173] width 120 height 19
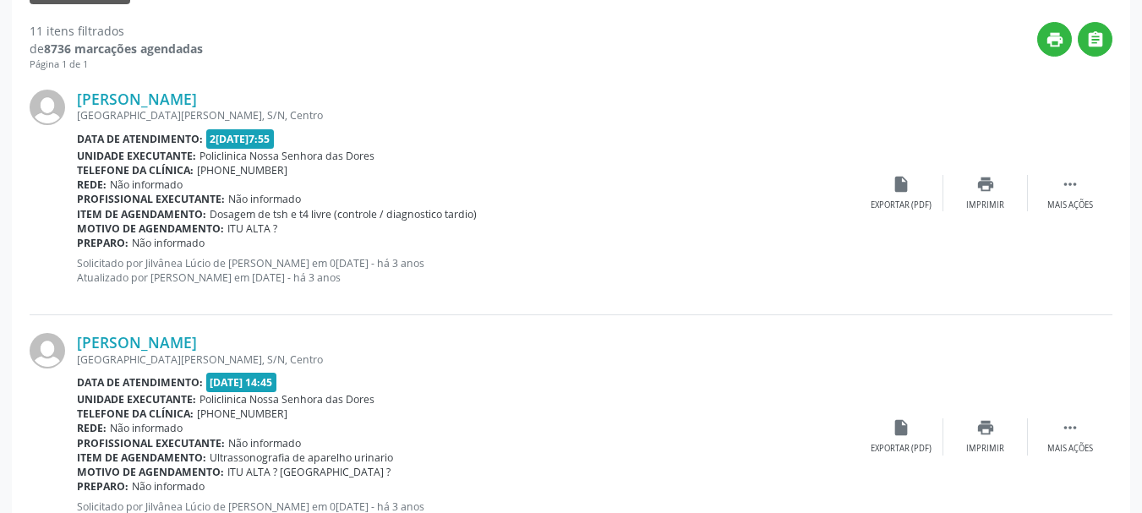
scroll to position [12, 0]
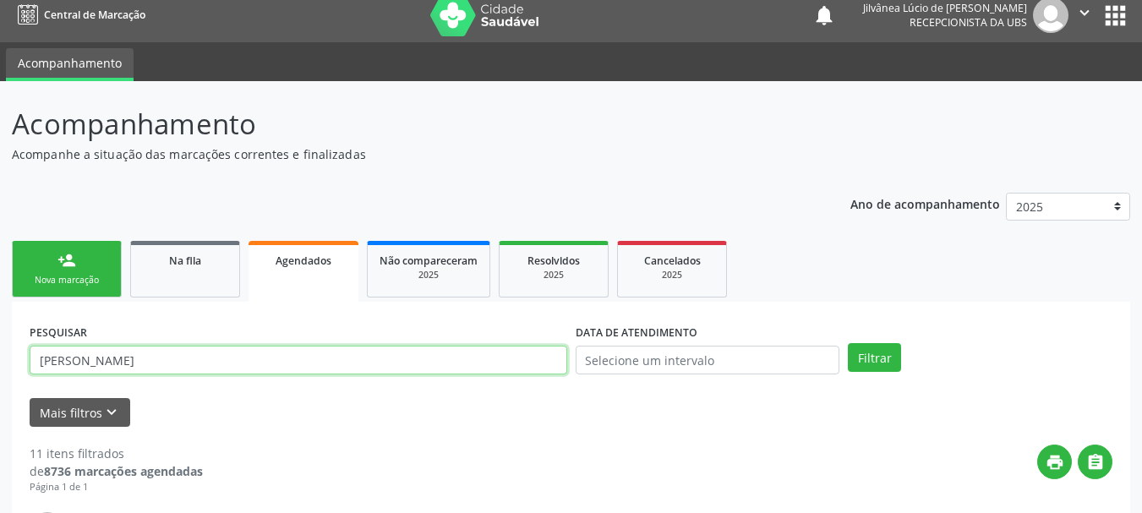
drag, startPoint x: 234, startPoint y: 357, endPoint x: 1, endPoint y: 363, distance: 233.3
paste input "[PERSON_NAME]"
click at [848, 343] on button "Filtrar" at bounding box center [874, 357] width 53 height 29
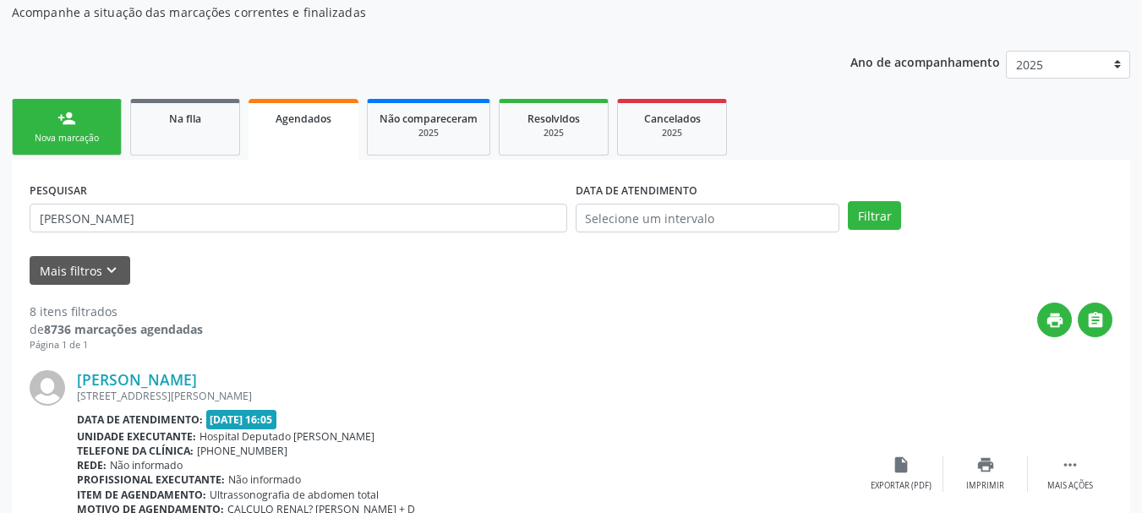
scroll to position [181, 0]
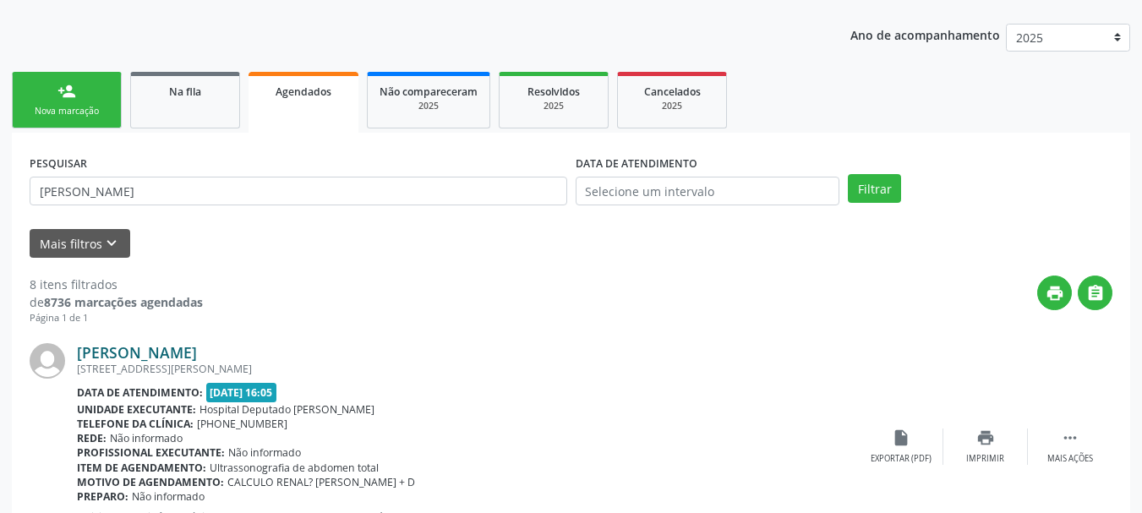
click at [122, 349] on link "[PERSON_NAME]" at bounding box center [137, 352] width 120 height 19
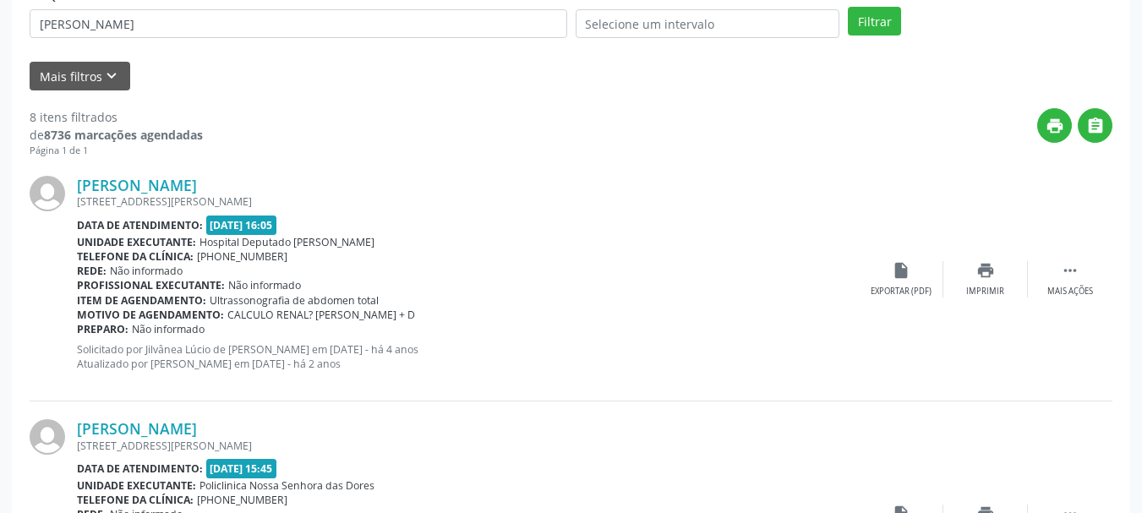
scroll to position [350, 0]
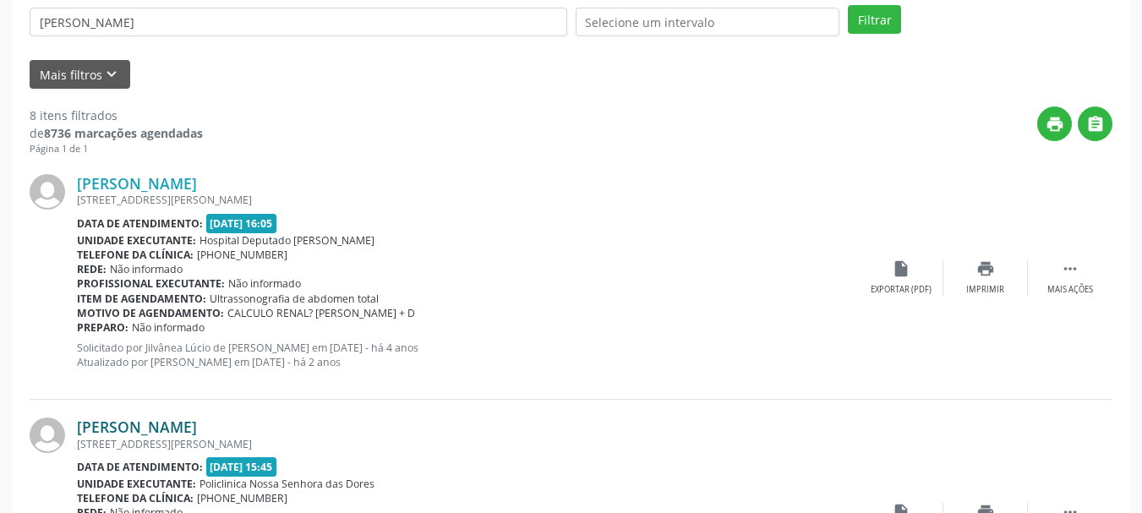
click at [173, 423] on link "[PERSON_NAME]" at bounding box center [137, 426] width 120 height 19
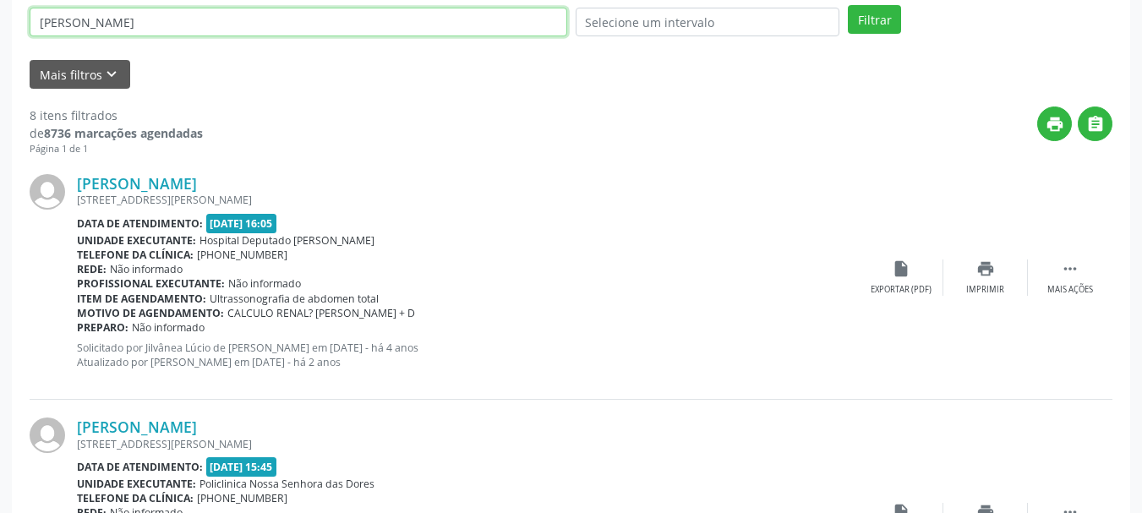
drag, startPoint x: 162, startPoint y: 12, endPoint x: 0, endPoint y: 82, distance: 176.8
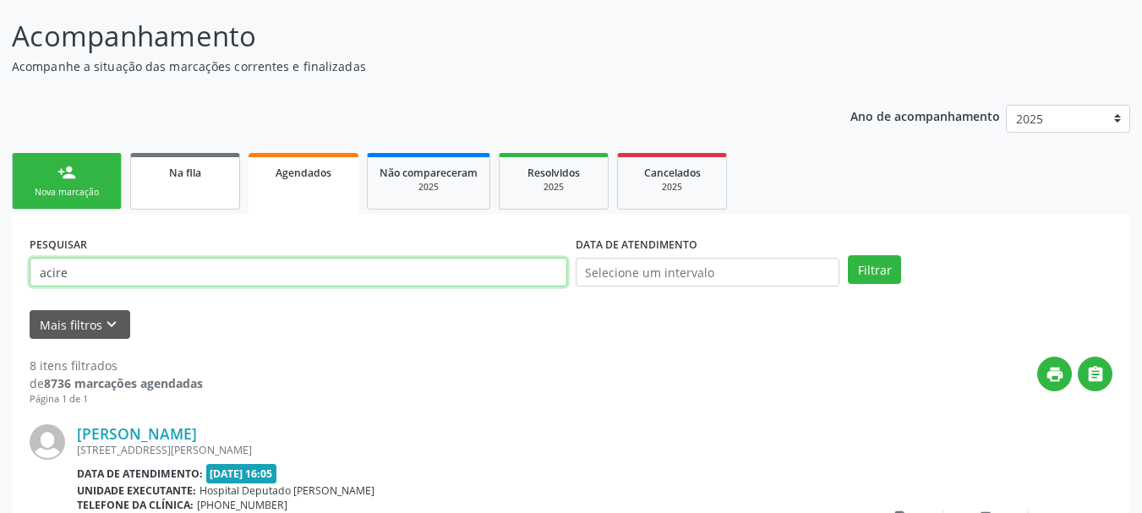
scroll to position [96, 0]
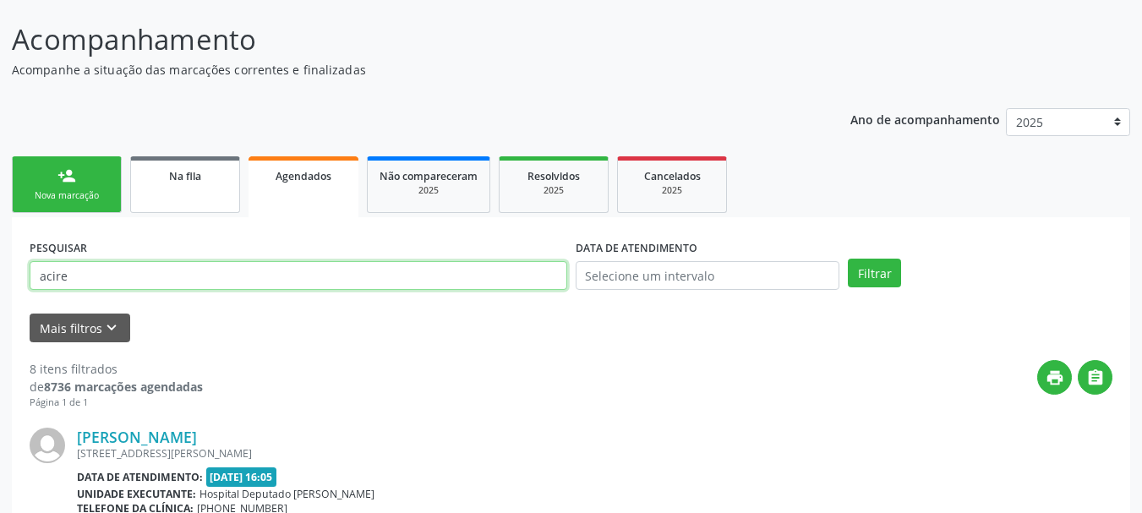
type input "acire"
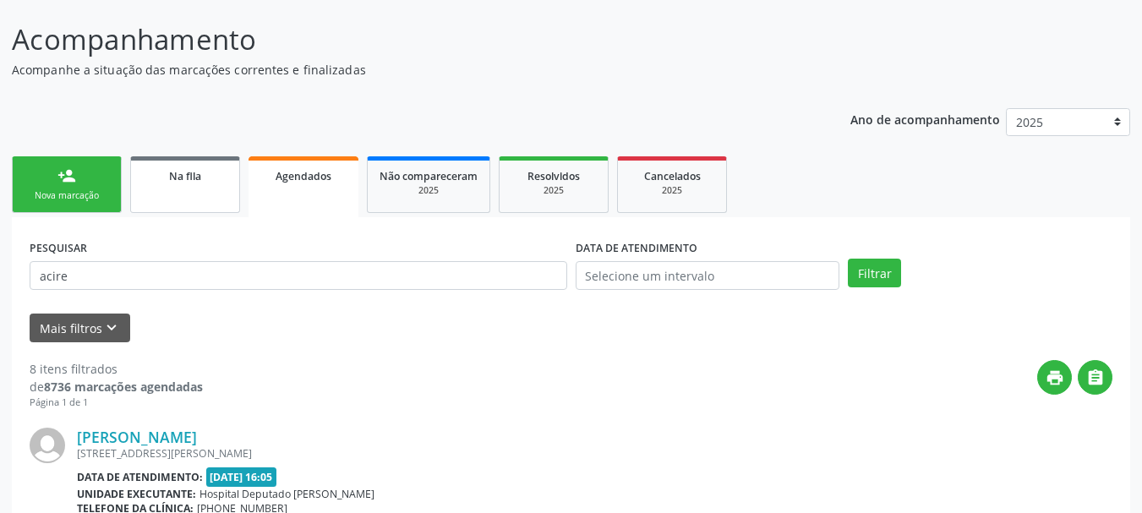
click at [201, 188] on link "Na fila" at bounding box center [185, 184] width 110 height 57
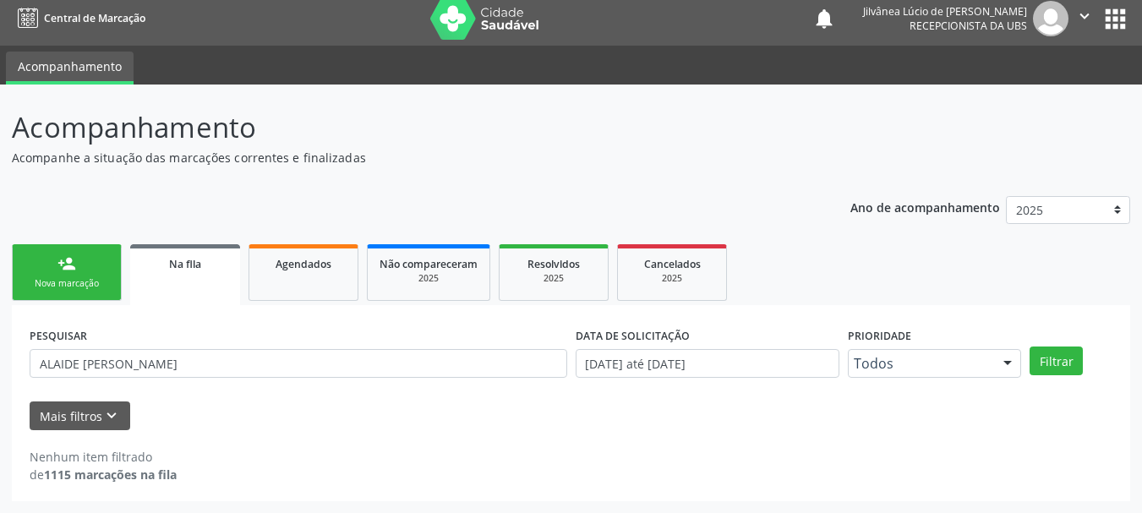
scroll to position [8, 0]
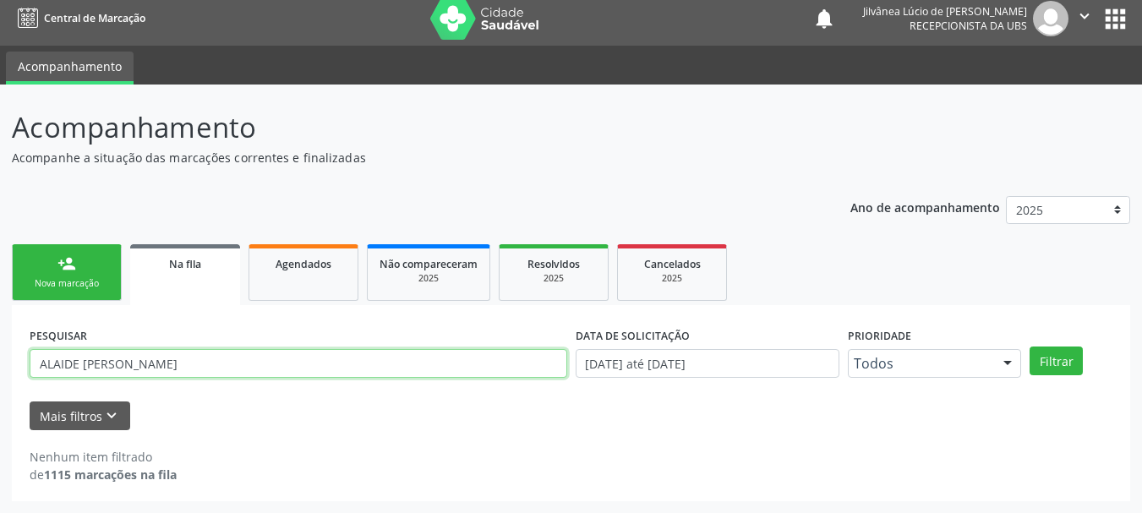
click at [253, 366] on input "ALAIDE [PERSON_NAME]" at bounding box center [298, 363] width 537 height 29
drag, startPoint x: 249, startPoint y: 364, endPoint x: 0, endPoint y: 349, distance: 249.7
click at [0, 349] on div "Acompanhamento Acompanhe a situação das marcações correntes e finalizadas Relat…" at bounding box center [571, 299] width 1142 height 428
type input "acirema"
click at [1029, 346] on button "Filtrar" at bounding box center [1055, 360] width 53 height 29
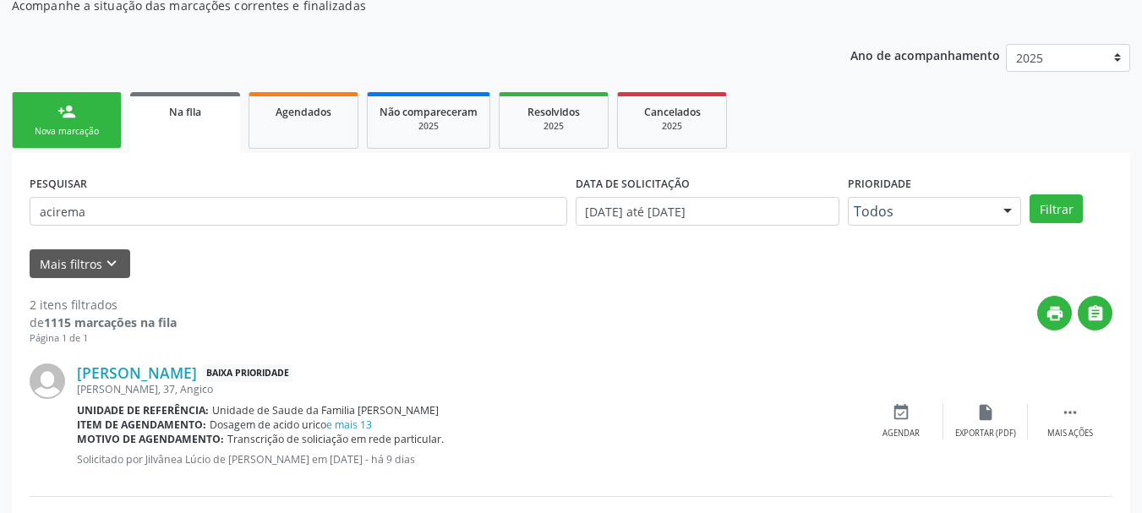
scroll to position [155, 0]
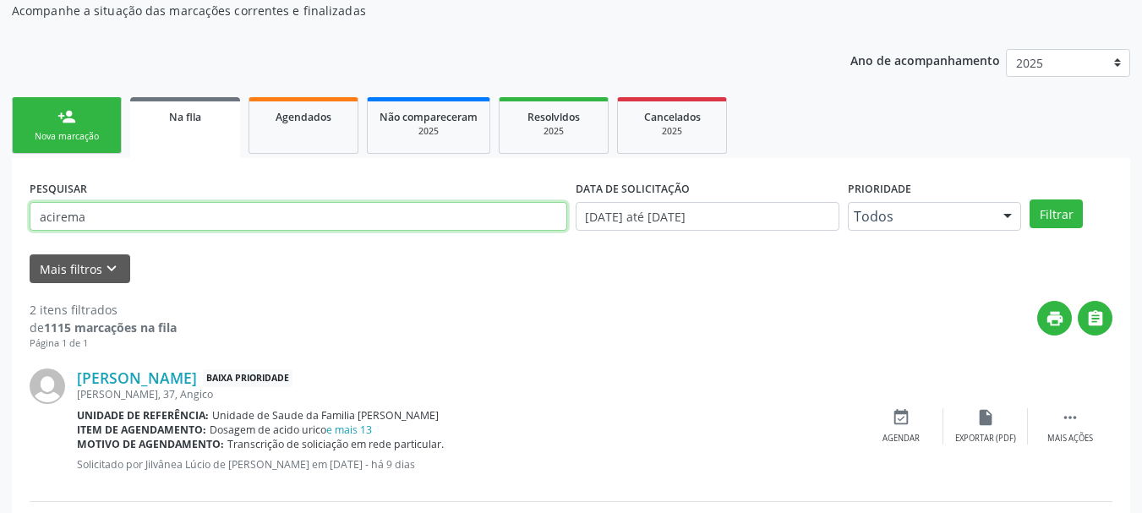
drag, startPoint x: 161, startPoint y: 220, endPoint x: 0, endPoint y: 220, distance: 161.4
click at [0, 220] on div "Acompanhamento Acompanhe a situação das marcações correntes e finalizadas Relat…" at bounding box center [571, 309] width 1142 height 744
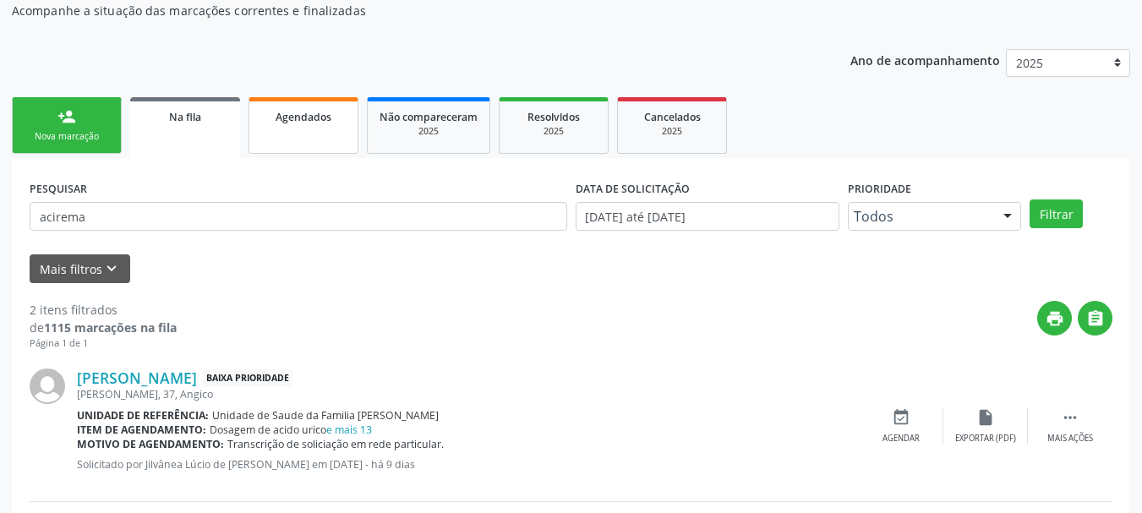
click at [312, 123] on span "Agendados" at bounding box center [303, 117] width 56 height 14
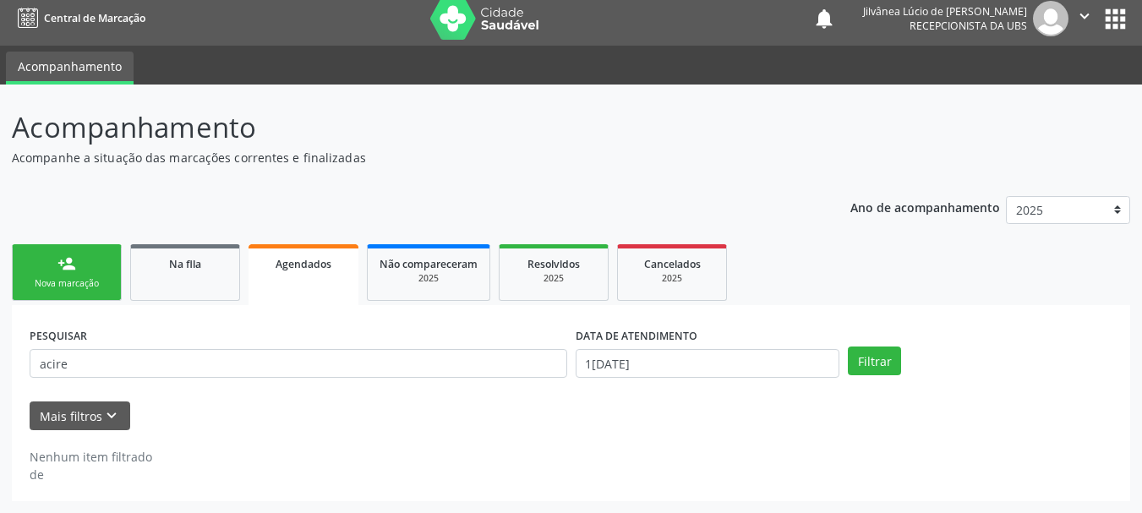
scroll to position [8, 0]
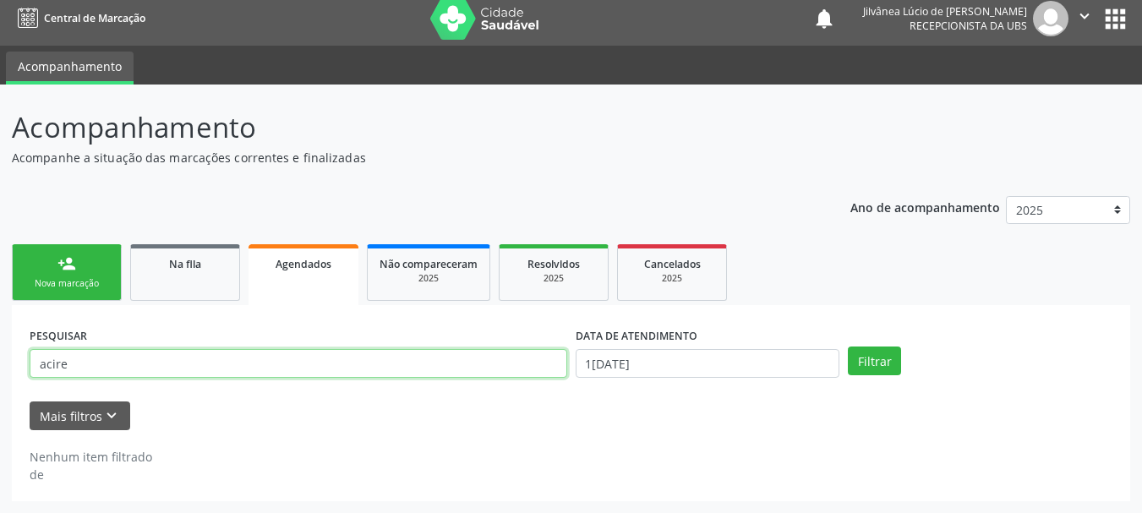
click at [109, 357] on input "acire" at bounding box center [298, 363] width 537 height 29
drag, startPoint x: 103, startPoint y: 357, endPoint x: 0, endPoint y: 367, distance: 103.6
click at [0, 367] on div "Acompanhamento Acompanhe a situação das marcações correntes e finalizadas Relat…" at bounding box center [571, 299] width 1142 height 428
paste input "[PERSON_NAME]"
type input "[PERSON_NAME]"
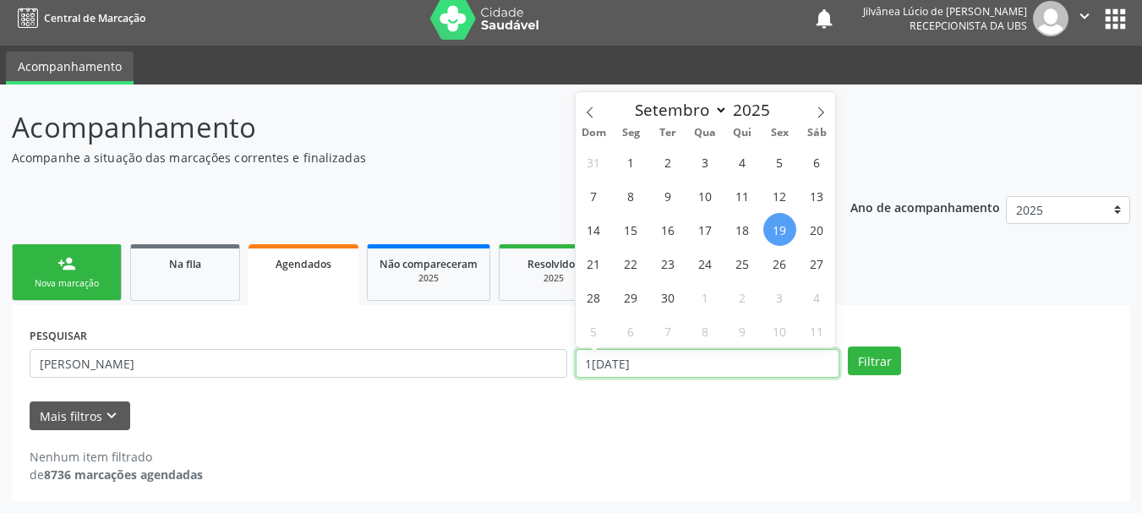
click at [684, 372] on input "1[DATE]" at bounding box center [707, 363] width 264 height 29
click at [737, 267] on span "25" at bounding box center [742, 263] width 33 height 33
type input "25/09/2025"
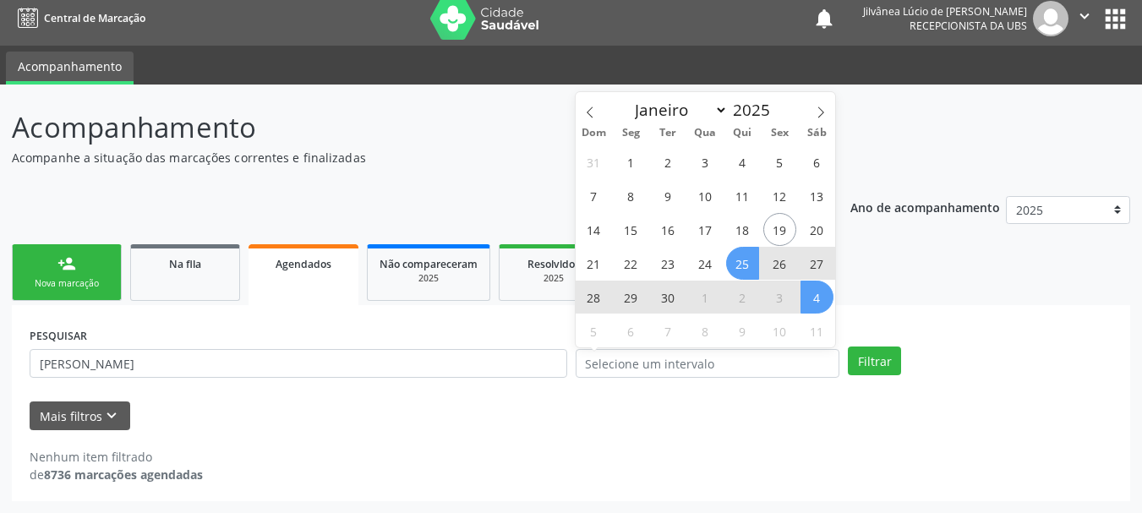
click at [882, 312] on div "PESQUISAR [PERSON_NAME] DATA DE ATENDIMENTO Filtrar UNIDADE EXECUTANTE Selecion…" at bounding box center [571, 403] width 1118 height 196
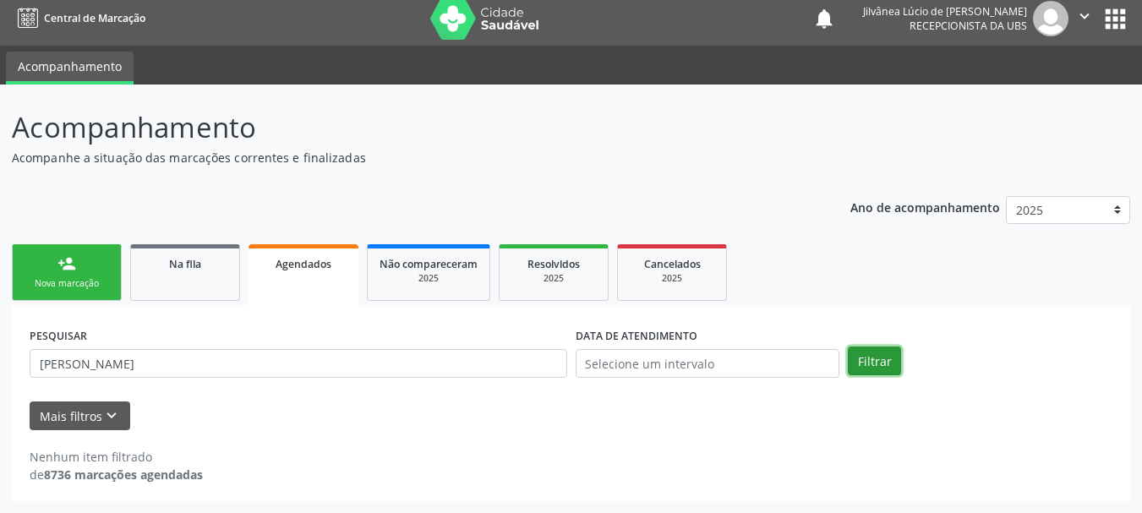
click at [865, 367] on button "Filtrar" at bounding box center [874, 360] width 53 height 29
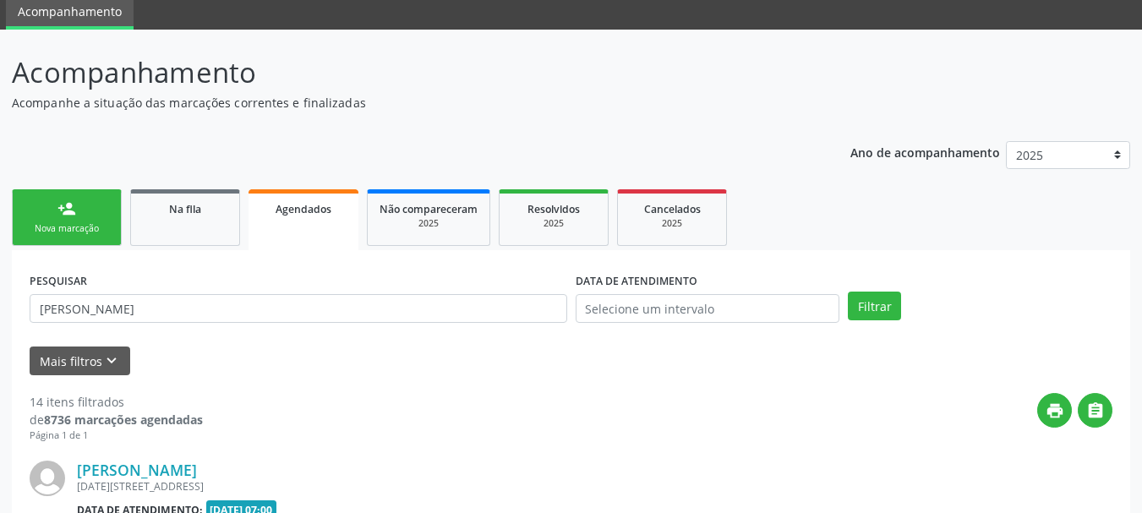
scroll to position [93, 0]
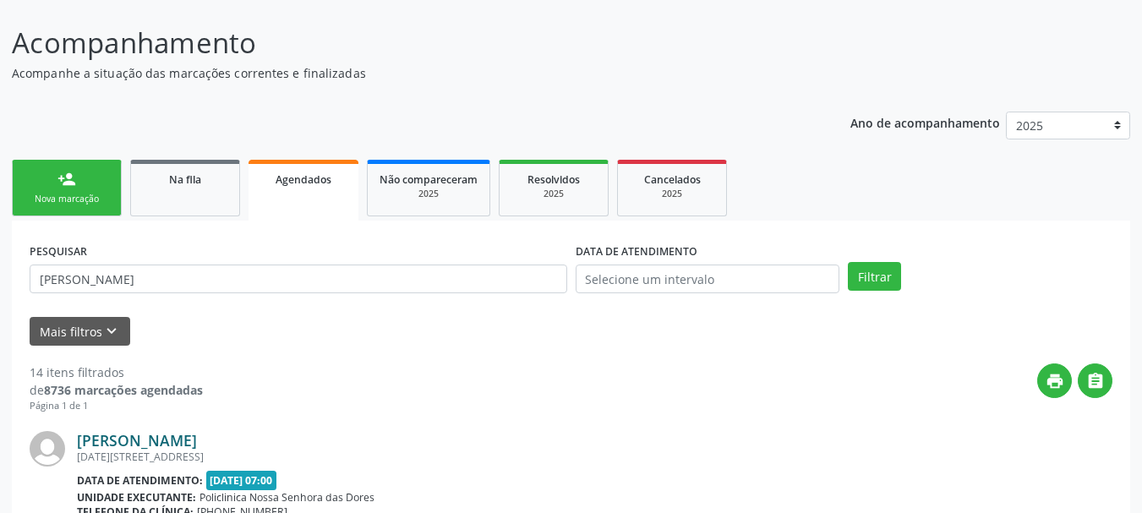
click at [128, 437] on link "[PERSON_NAME]" at bounding box center [137, 440] width 120 height 19
